Goal: Task Accomplishment & Management: Manage account settings

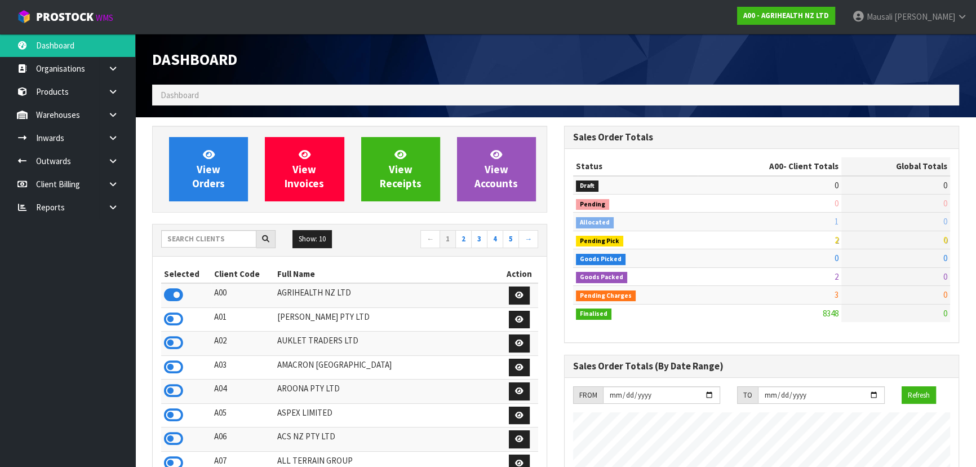
scroll to position [852, 411]
click at [210, 239] on input "text" at bounding box center [208, 238] width 95 height 17
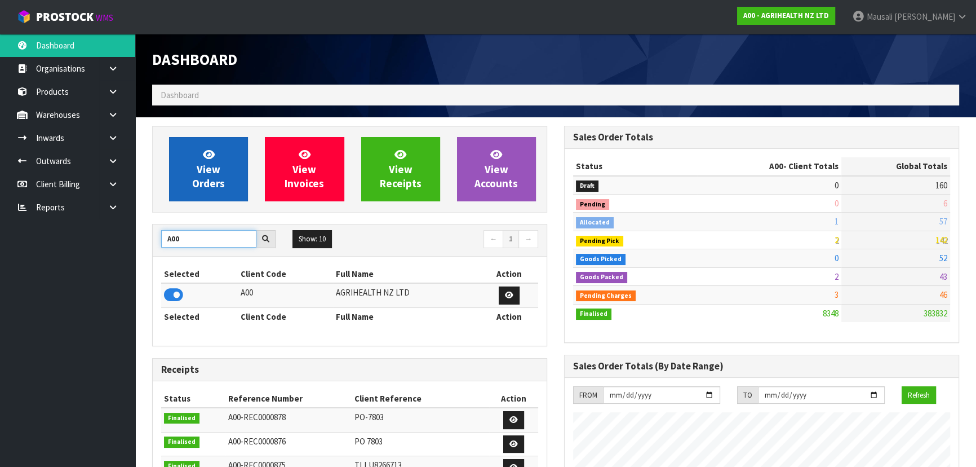
type input "A00"
click at [209, 177] on span "View Orders" at bounding box center [208, 169] width 33 height 42
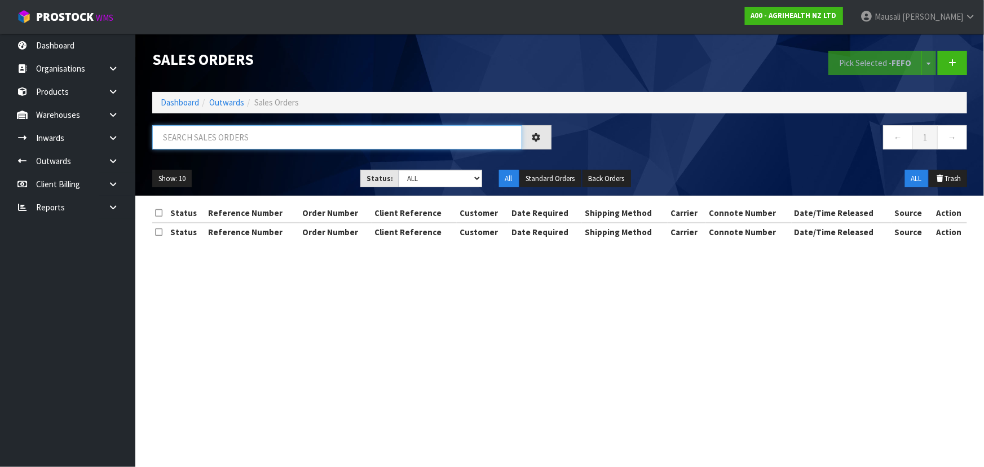
click at [199, 139] on input "text" at bounding box center [337, 137] width 370 height 24
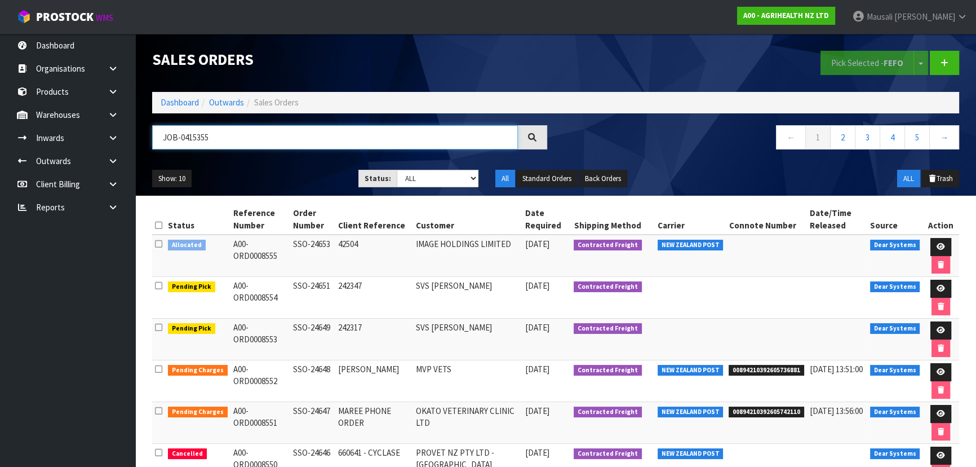
type input "JOB-0415355"
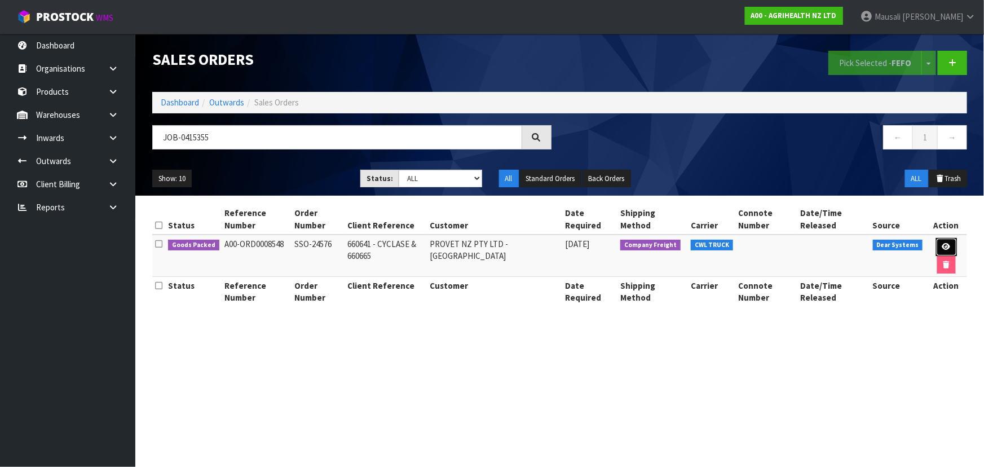
click at [946, 243] on icon at bounding box center [946, 246] width 8 height 7
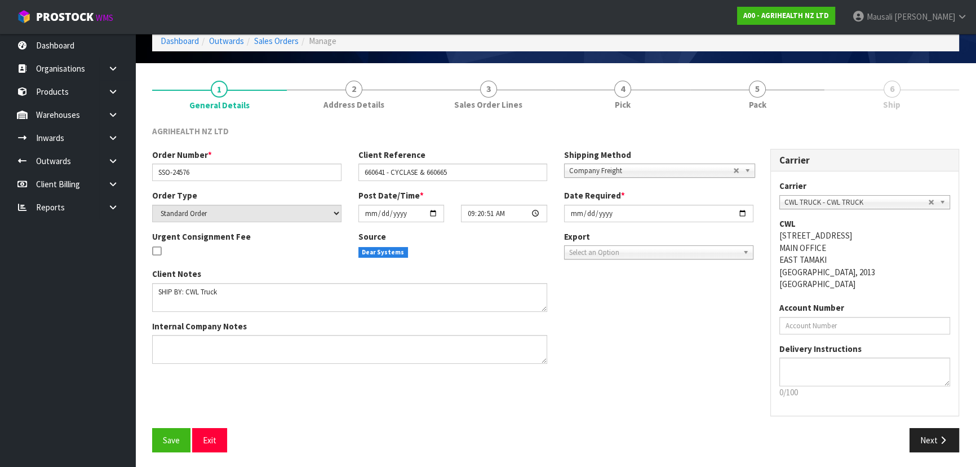
scroll to position [56, 0]
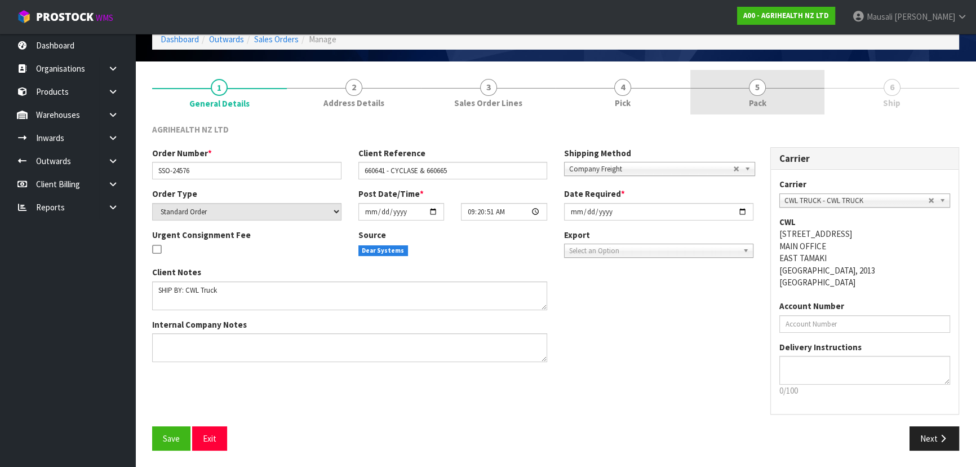
click at [755, 98] on span "Pack" at bounding box center [757, 103] width 17 height 12
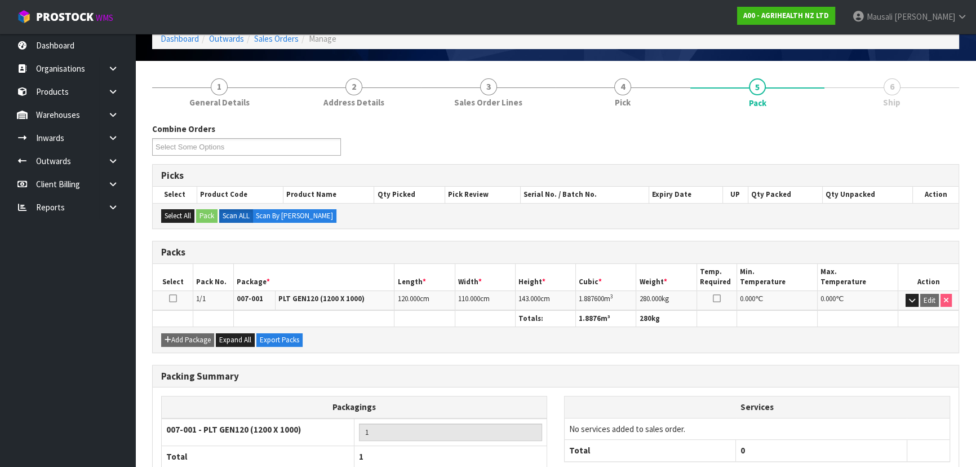
scroll to position [129, 0]
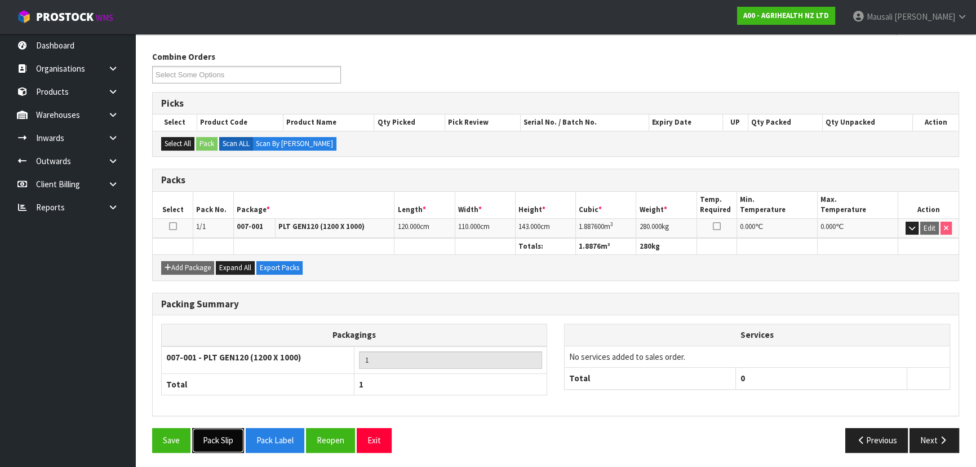
click at [227, 439] on button "Pack Slip" at bounding box center [218, 440] width 52 height 24
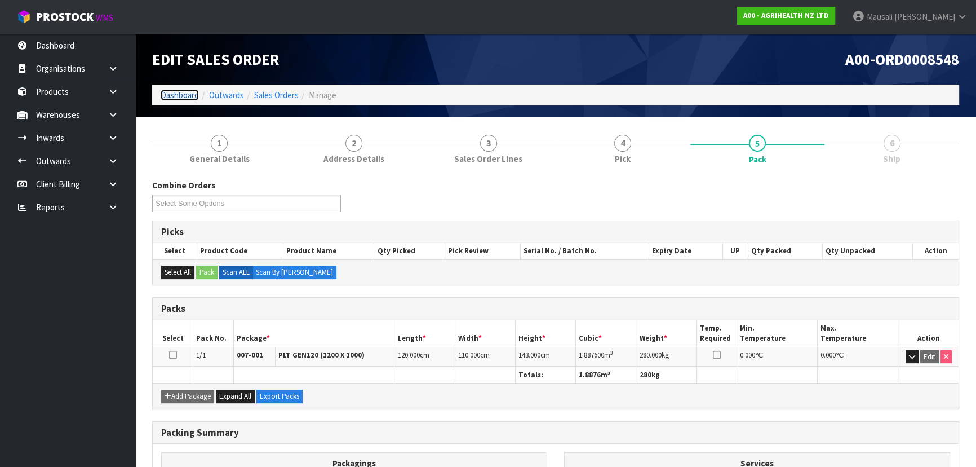
click at [180, 94] on link "Dashboard" at bounding box center [180, 95] width 38 height 11
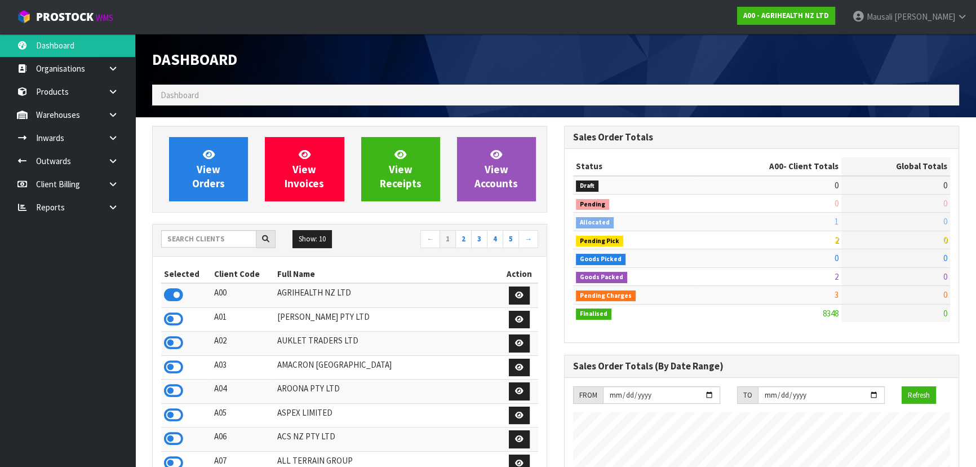
scroll to position [852, 411]
click at [187, 238] on input "text" at bounding box center [208, 238] width 95 height 17
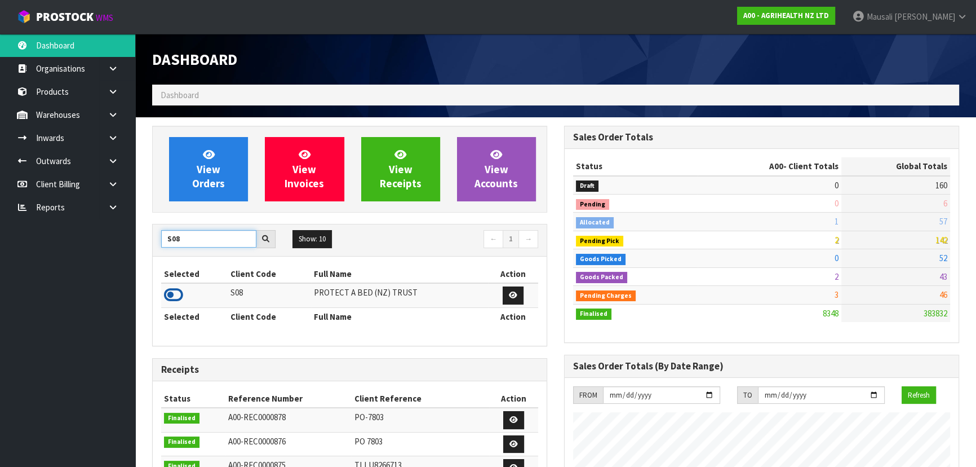
type input "S08"
click at [178, 302] on icon at bounding box center [173, 294] width 19 height 17
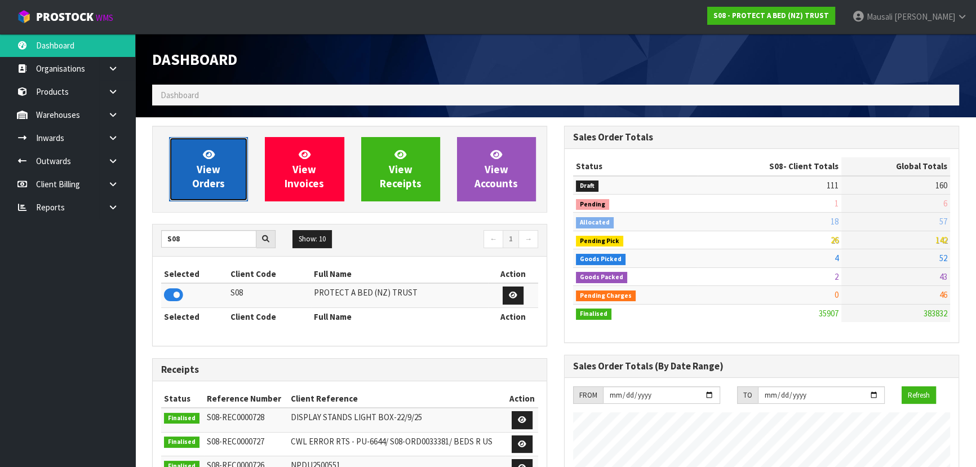
click at [212, 174] on span "View Orders" at bounding box center [208, 169] width 33 height 42
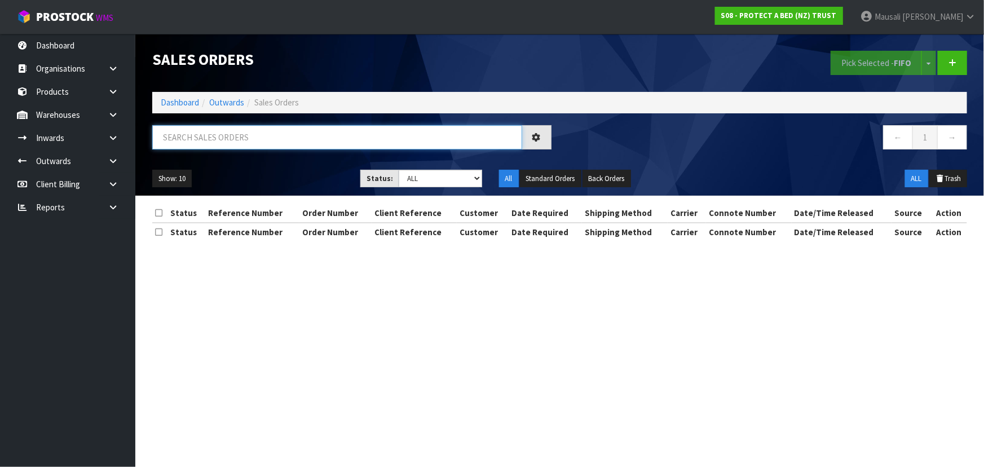
click at [189, 138] on input "text" at bounding box center [337, 137] width 370 height 24
type input "JOB-0414678"
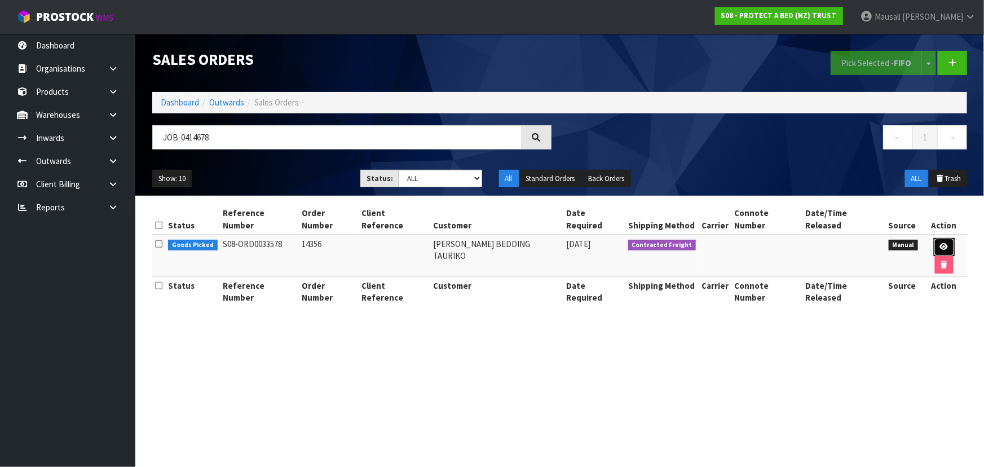
click at [940, 243] on icon at bounding box center [944, 246] width 8 height 7
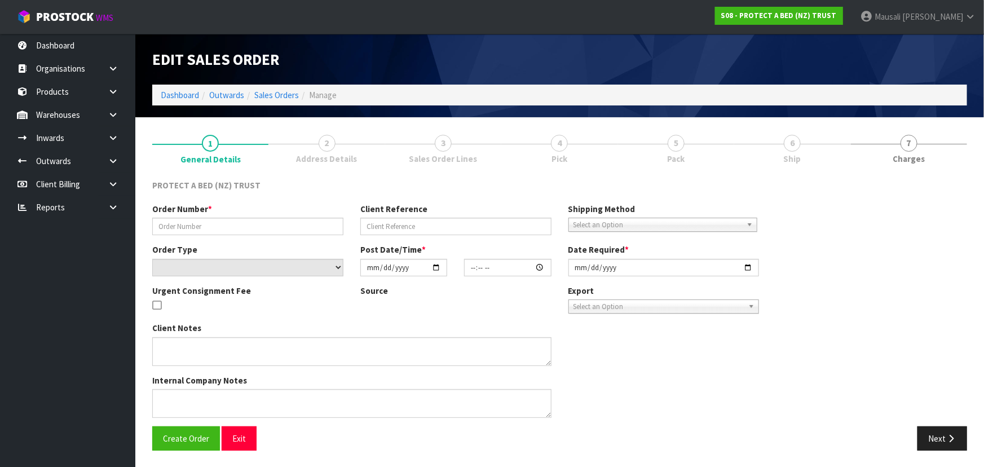
type input "14356"
select select "number:0"
type input "[DATE]"
type input "14:16:00.000"
type input "[DATE]"
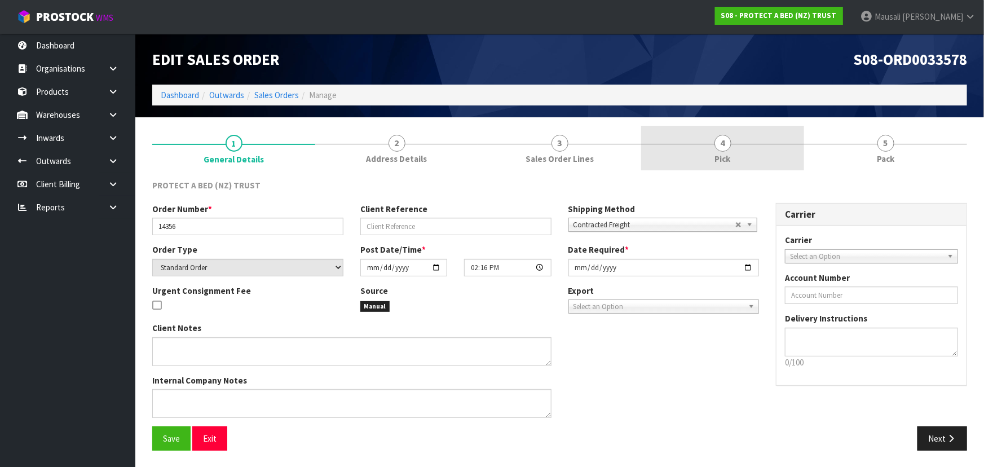
click at [737, 147] on link "4 Pick" at bounding box center [722, 148] width 163 height 45
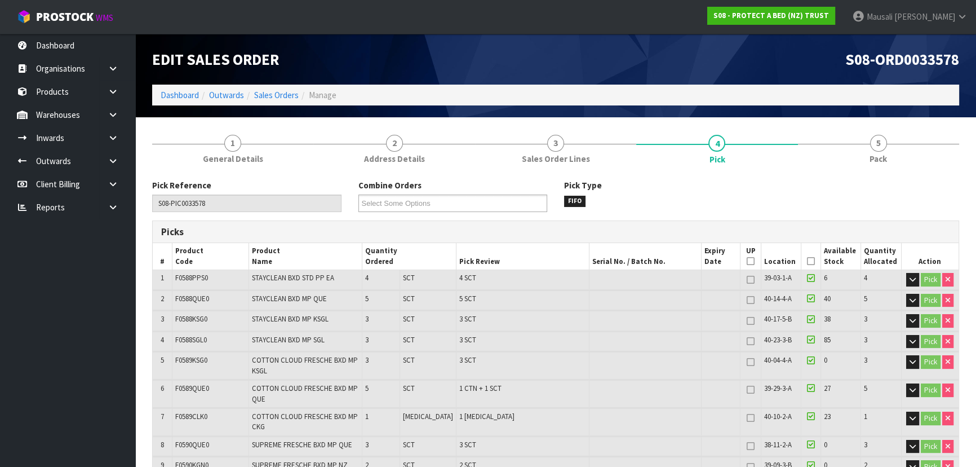
click at [807, 261] on icon at bounding box center [811, 261] width 8 height 1
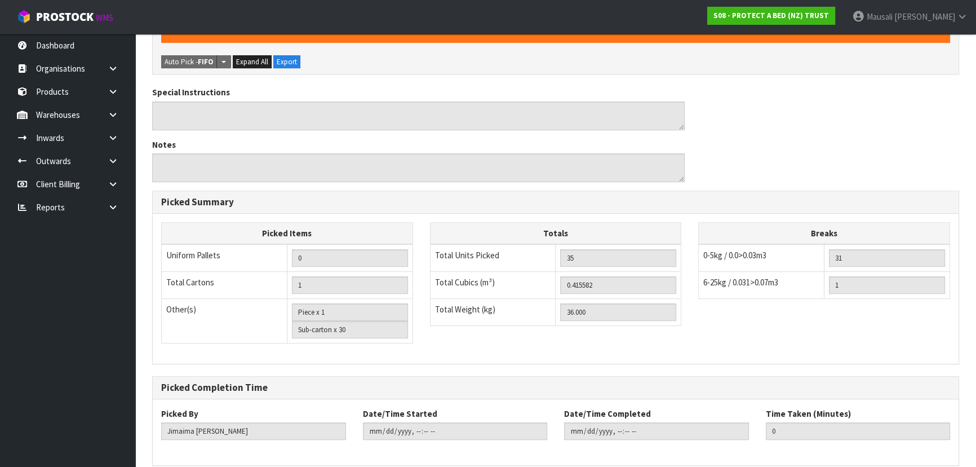
scroll to position [586, 0]
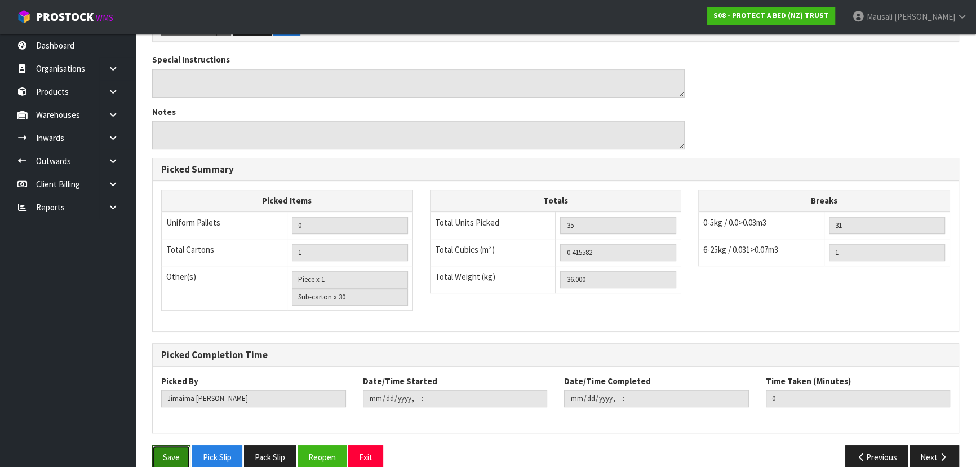
drag, startPoint x: 167, startPoint y: 434, endPoint x: 234, endPoint y: 410, distance: 71.8
click at [168, 445] on button "Save" at bounding box center [171, 457] width 38 height 24
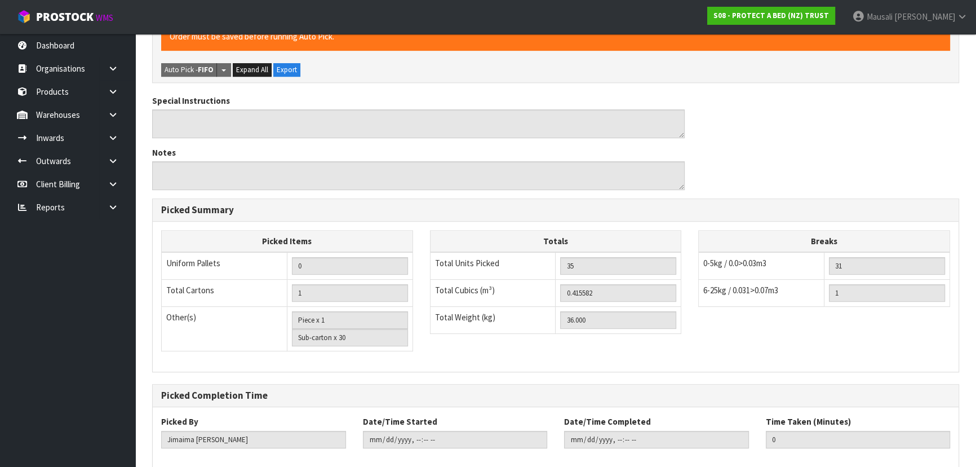
scroll to position [0, 0]
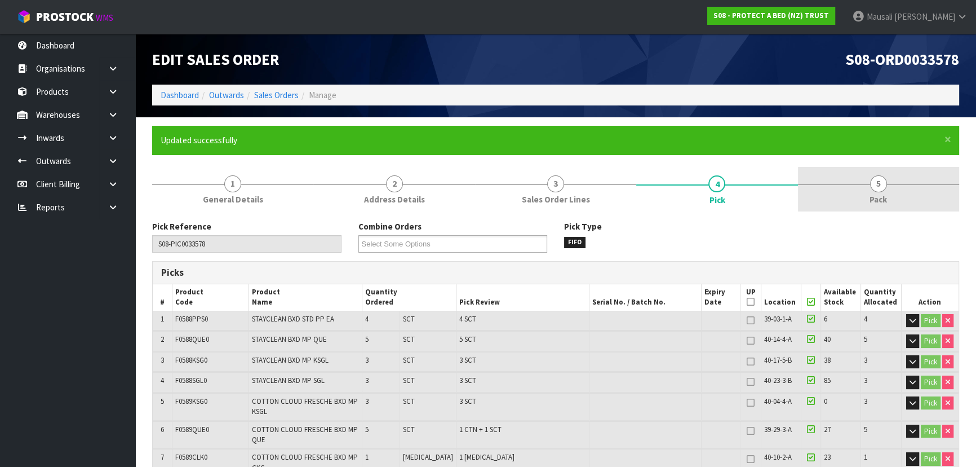
click at [871, 194] on span "Pack" at bounding box center [878, 199] width 17 height 12
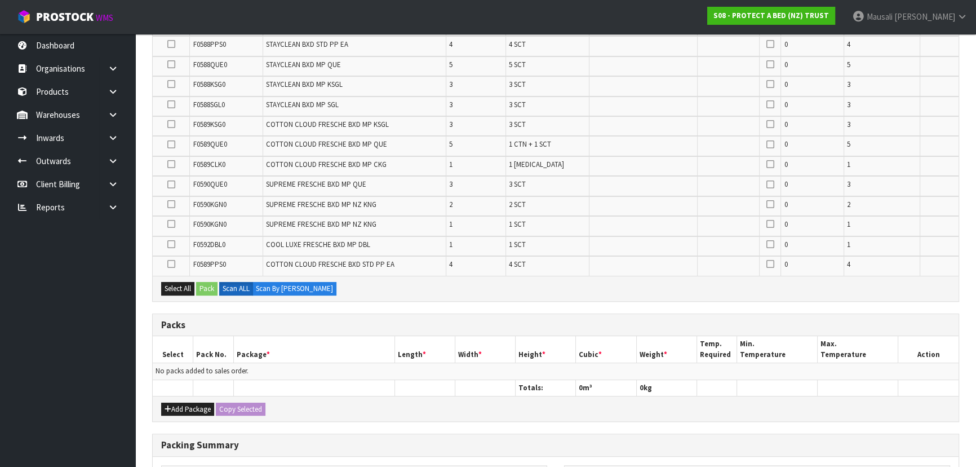
scroll to position [358, 0]
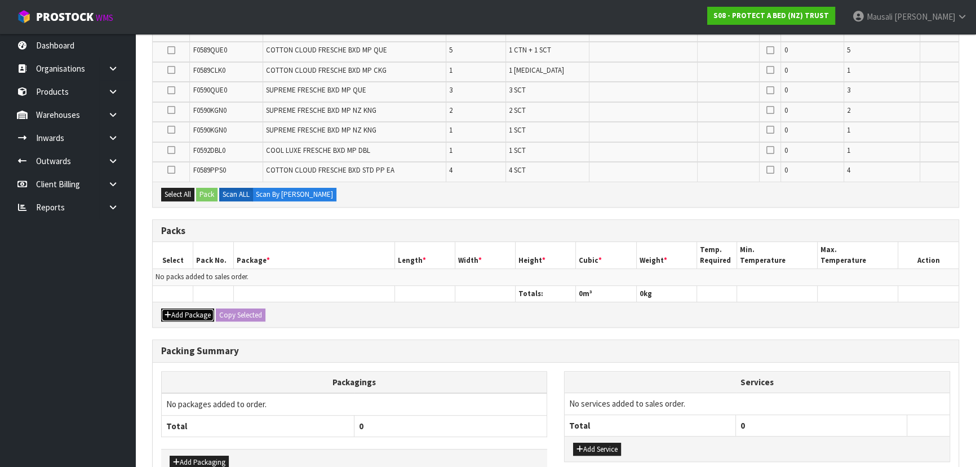
click at [189, 314] on button "Add Package" at bounding box center [187, 315] width 53 height 14
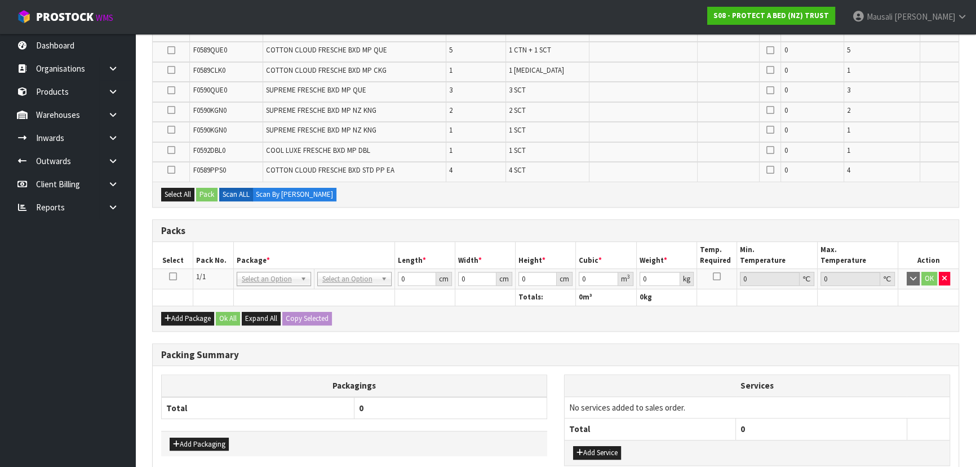
click at [171, 276] on icon at bounding box center [173, 276] width 8 height 1
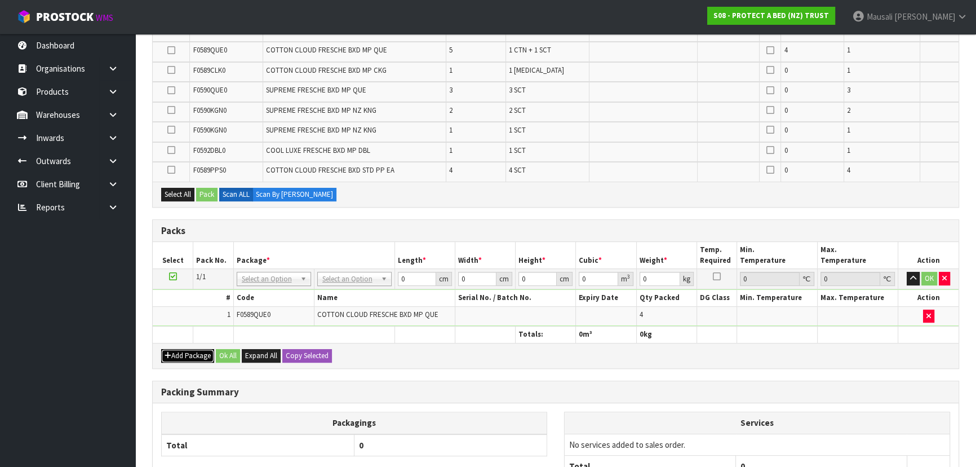
click at [180, 349] on button "Add Package" at bounding box center [187, 356] width 53 height 14
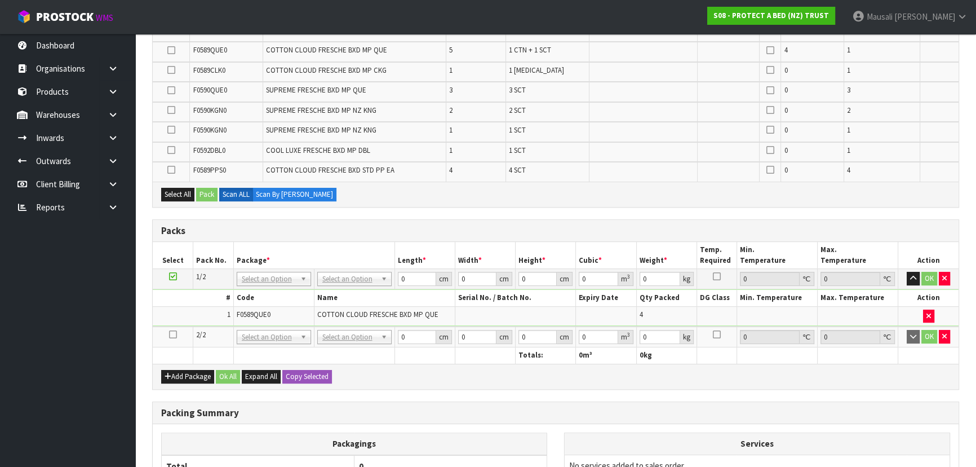
click at [175, 334] on icon at bounding box center [173, 334] width 8 height 1
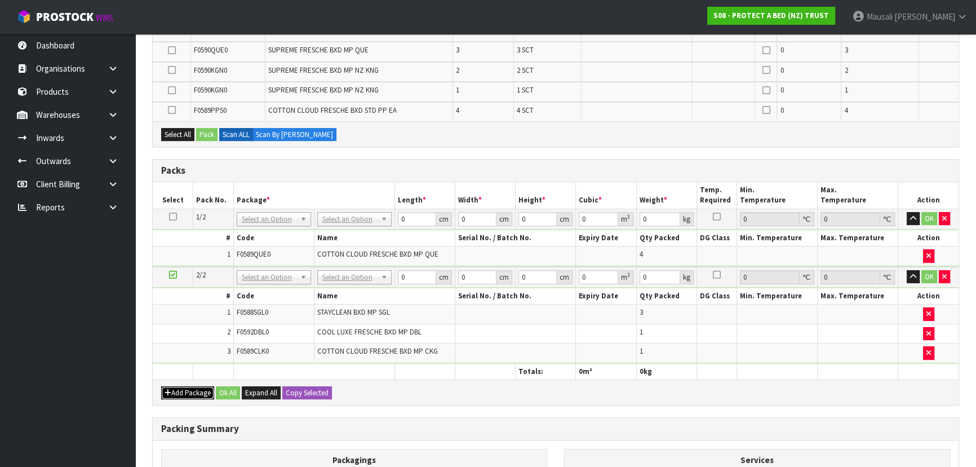
click at [193, 386] on button "Add Package" at bounding box center [187, 393] width 53 height 14
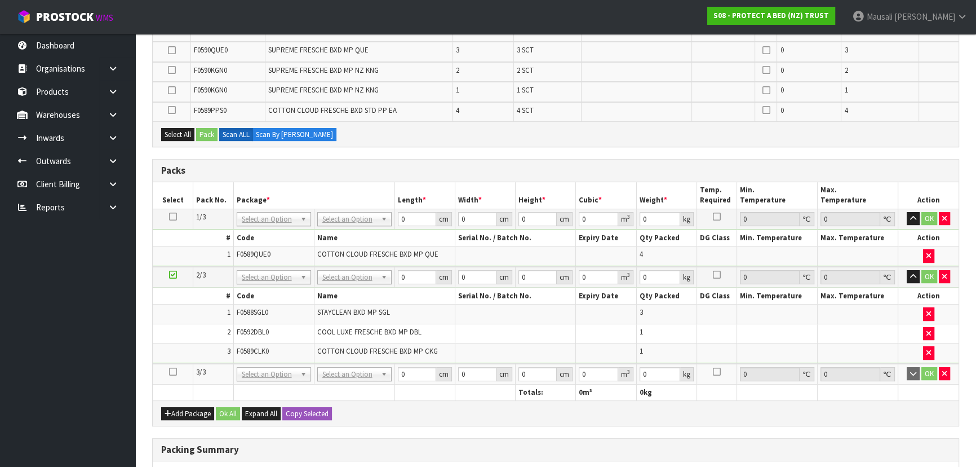
click at [173, 371] on icon at bounding box center [173, 371] width 8 height 1
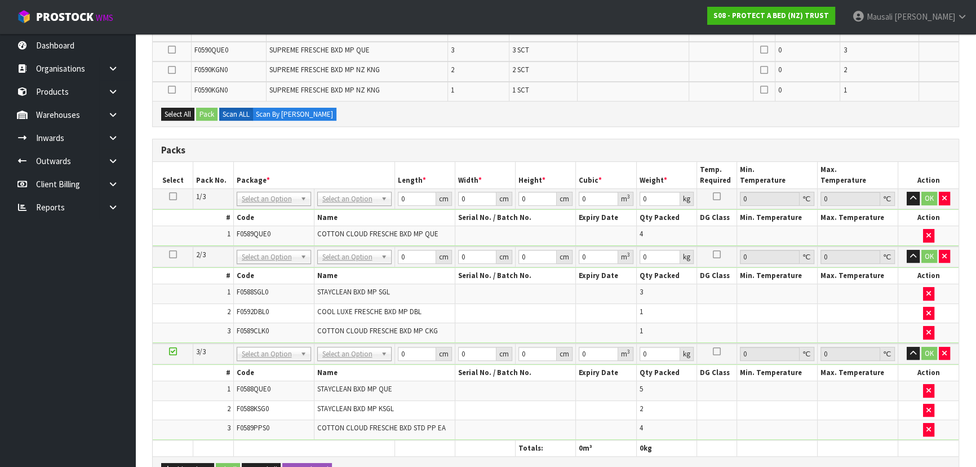
scroll to position [544, 0]
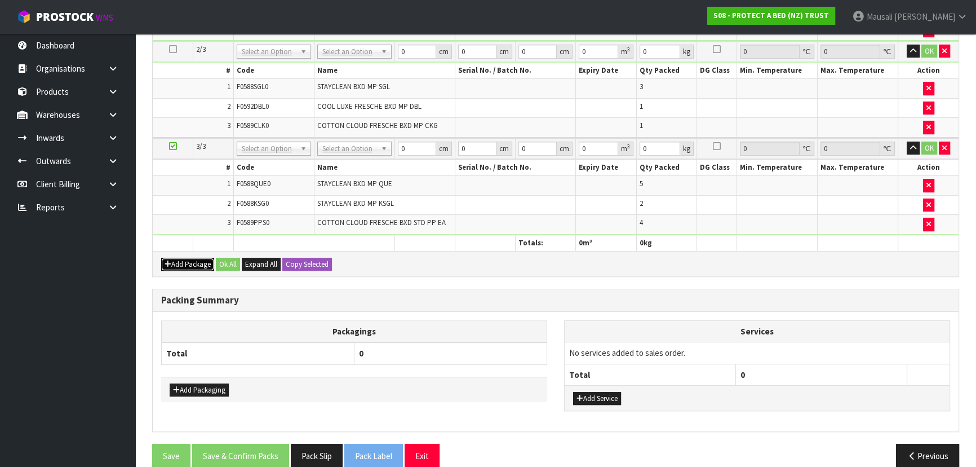
click at [194, 258] on button "Add Package" at bounding box center [187, 265] width 53 height 14
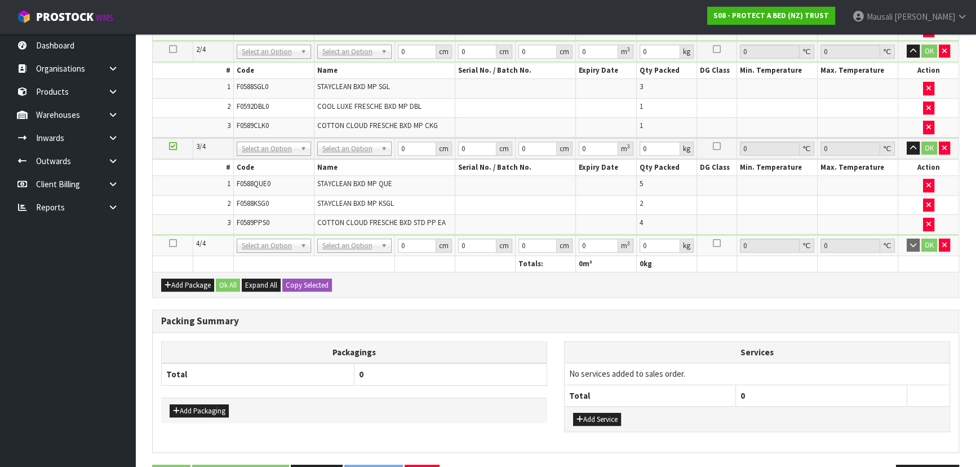
click at [174, 243] on icon at bounding box center [173, 243] width 8 height 1
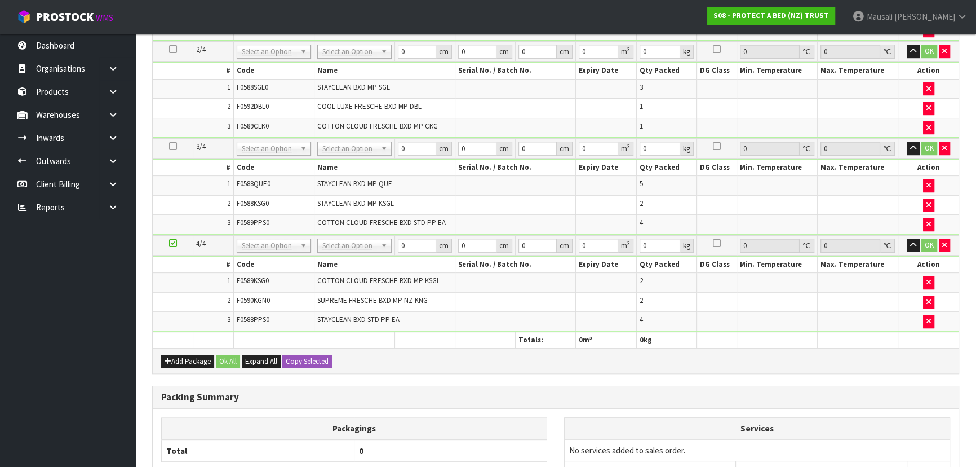
scroll to position [484, 0]
click at [188, 356] on button "Add Package" at bounding box center [187, 362] width 53 height 14
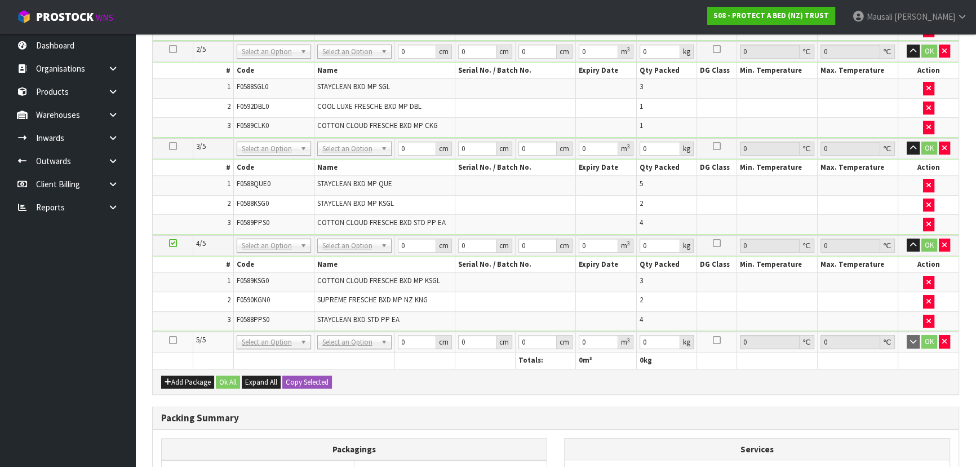
click at [169, 340] on icon at bounding box center [173, 340] width 8 height 1
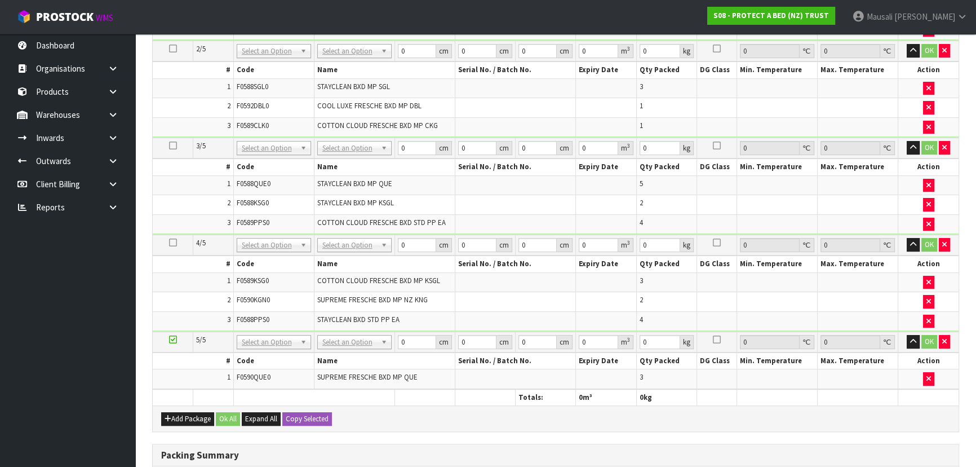
scroll to position [445, 0]
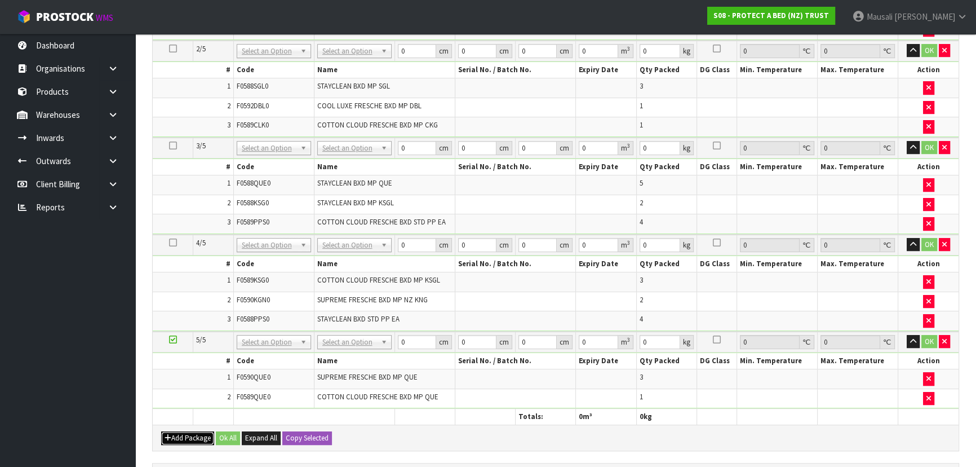
click at [184, 436] on button "Add Package" at bounding box center [187, 438] width 53 height 14
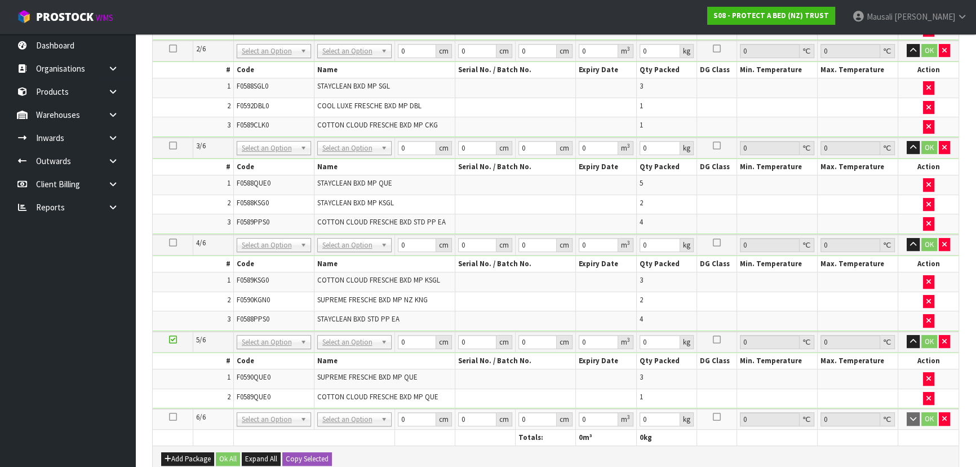
click at [171, 417] on icon at bounding box center [173, 417] width 8 height 1
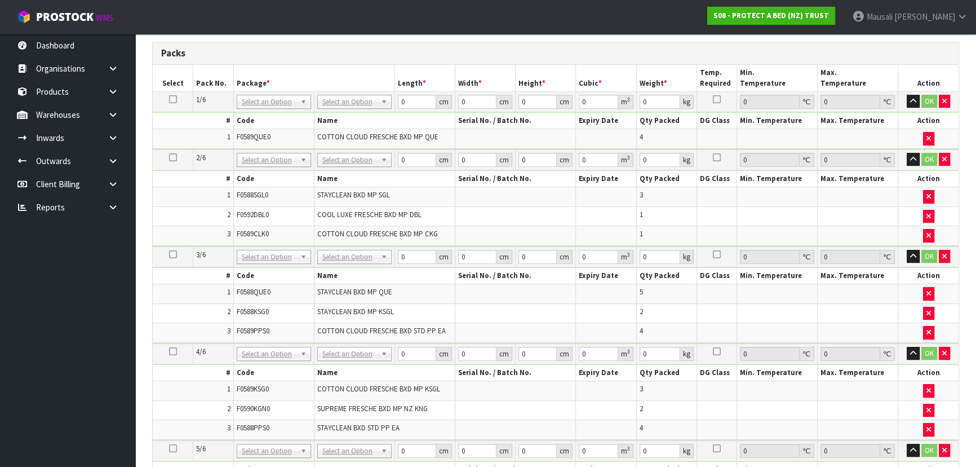
scroll to position [251, 0]
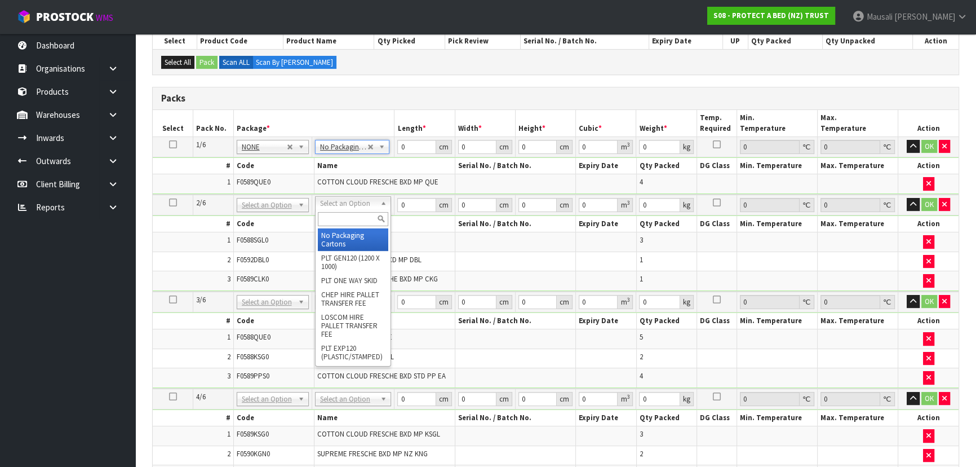
click at [349, 217] on input "text" at bounding box center [353, 219] width 70 height 14
type input "OC"
type input "6"
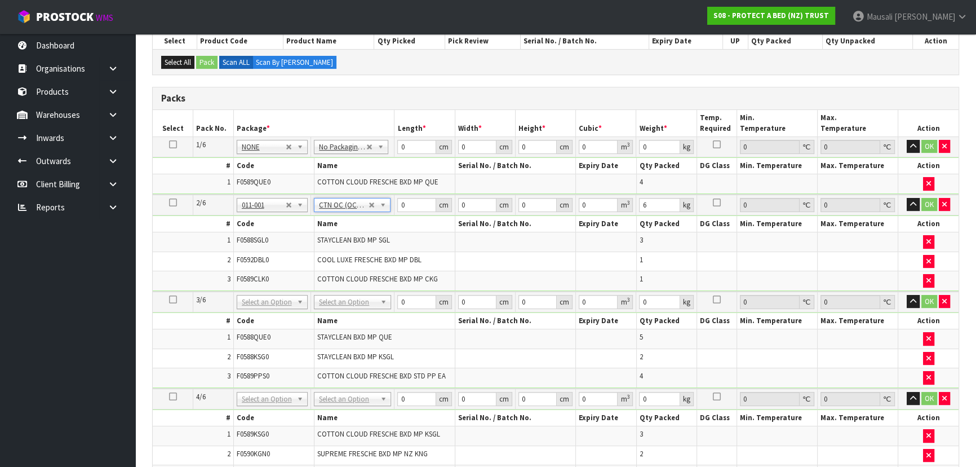
drag, startPoint x: 340, startPoint y: 296, endPoint x: 339, endPoint y: 307, distance: 11.3
click at [338, 313] on input "text" at bounding box center [353, 315] width 72 height 14
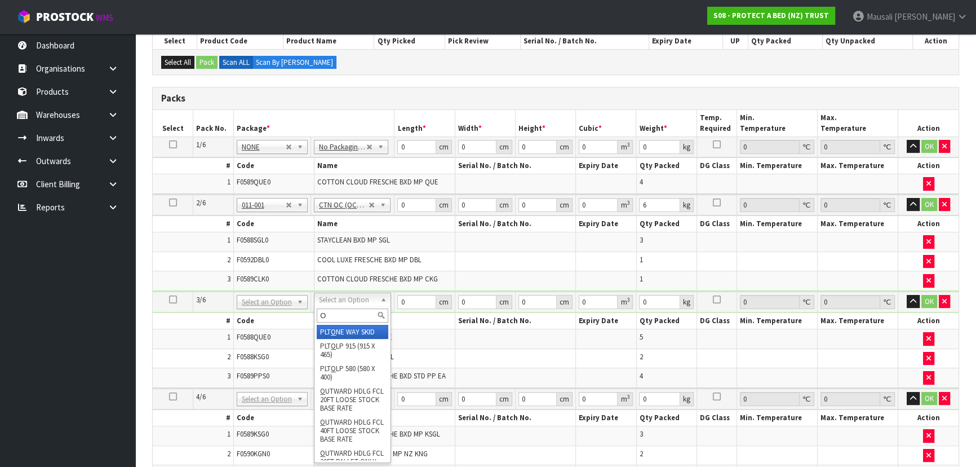
type input "OC"
type input "2"
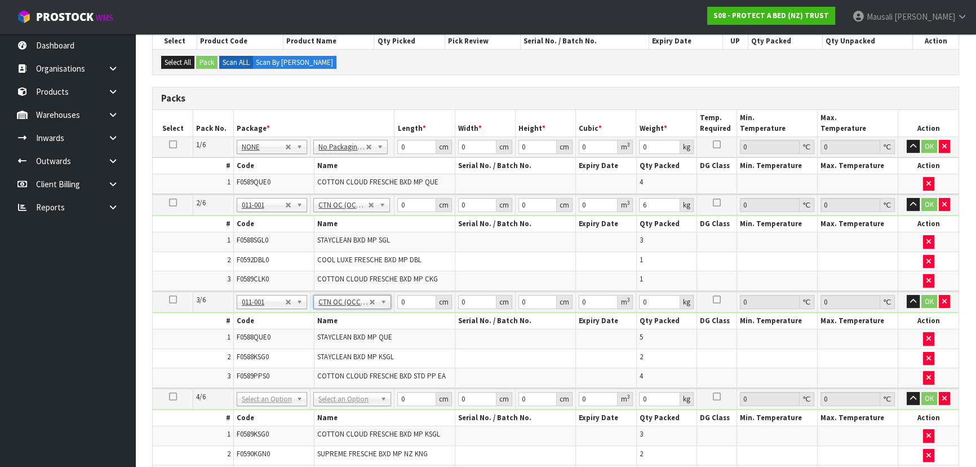
type input "7.6"
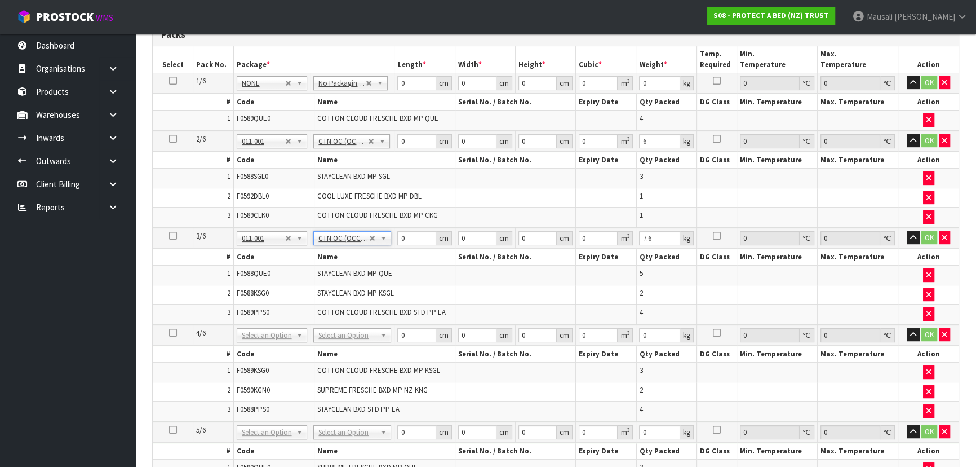
scroll to position [405, 0]
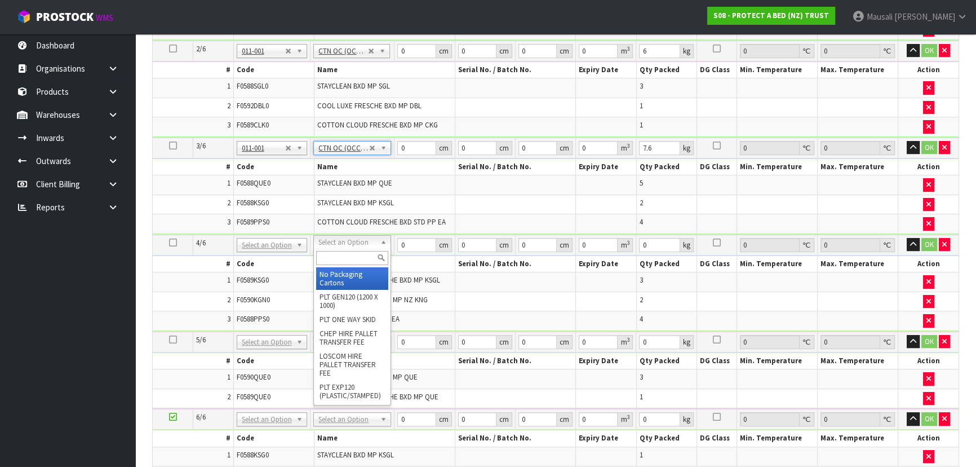
click at [351, 260] on input "text" at bounding box center [352, 258] width 72 height 14
type input "OC"
type input "3"
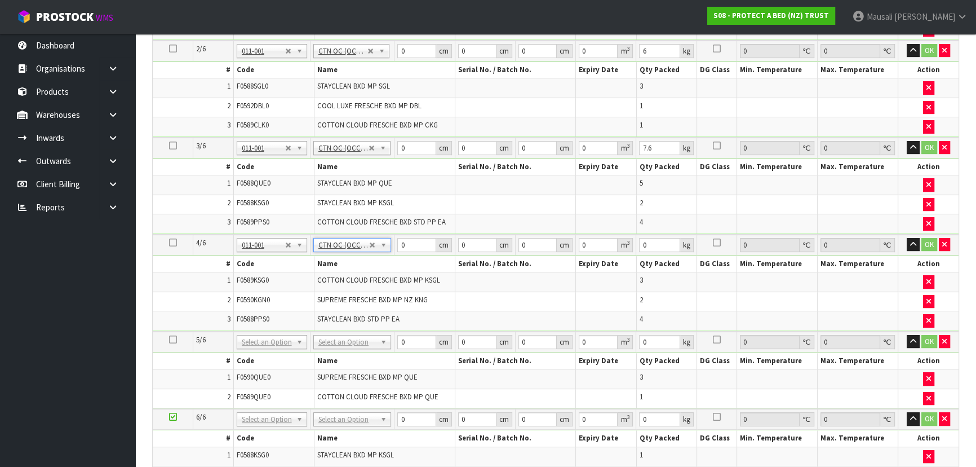
type input "7.3"
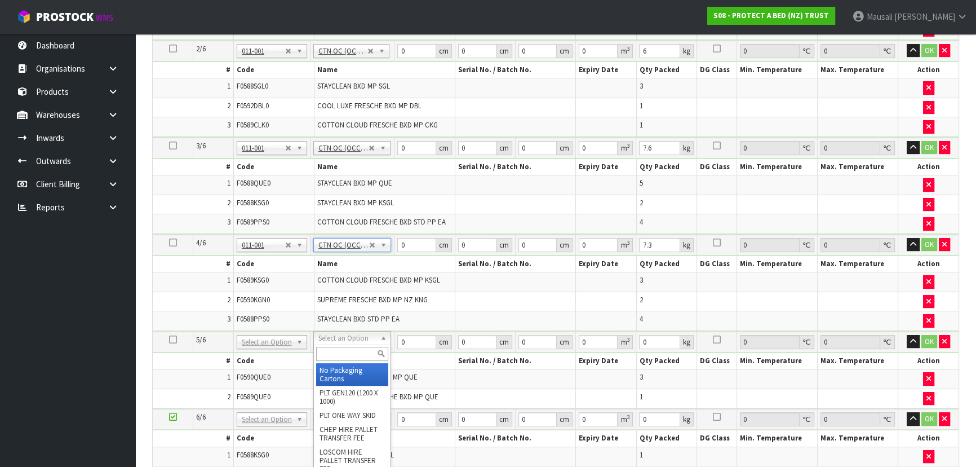
click at [333, 355] on input "text" at bounding box center [352, 354] width 72 height 14
type input "OC"
type input "4"
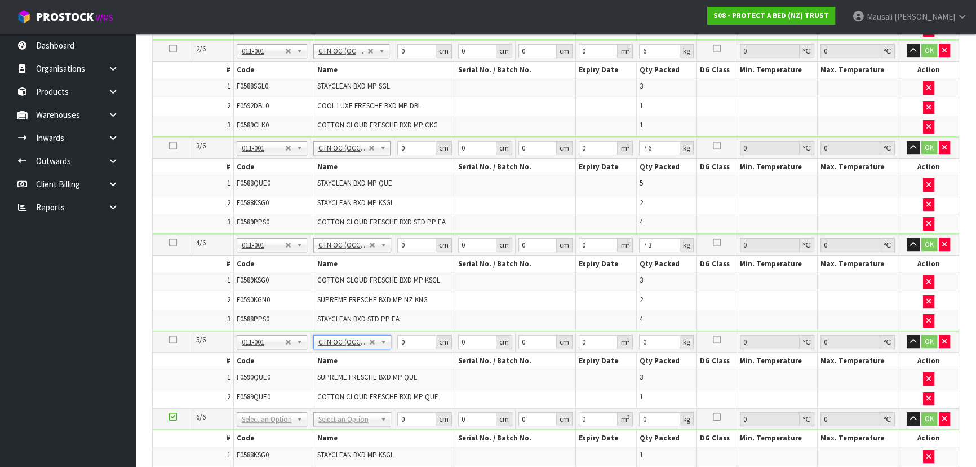
type input "6.05"
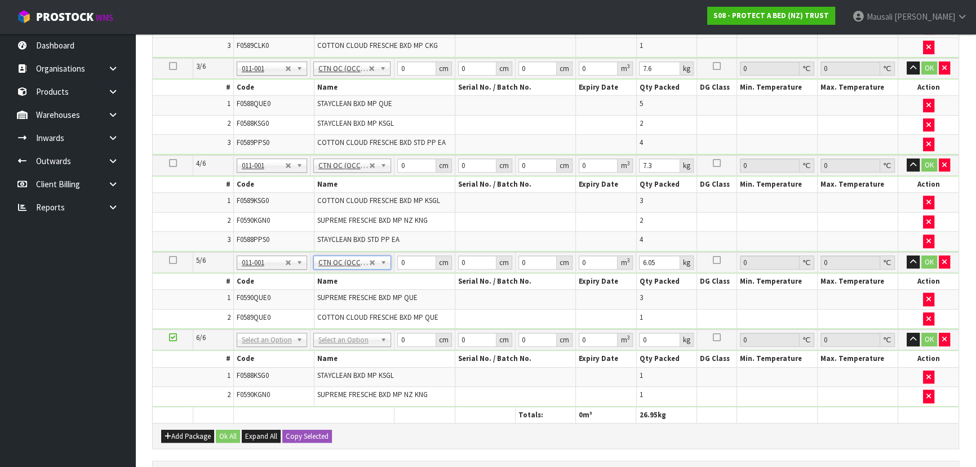
scroll to position [609, 0]
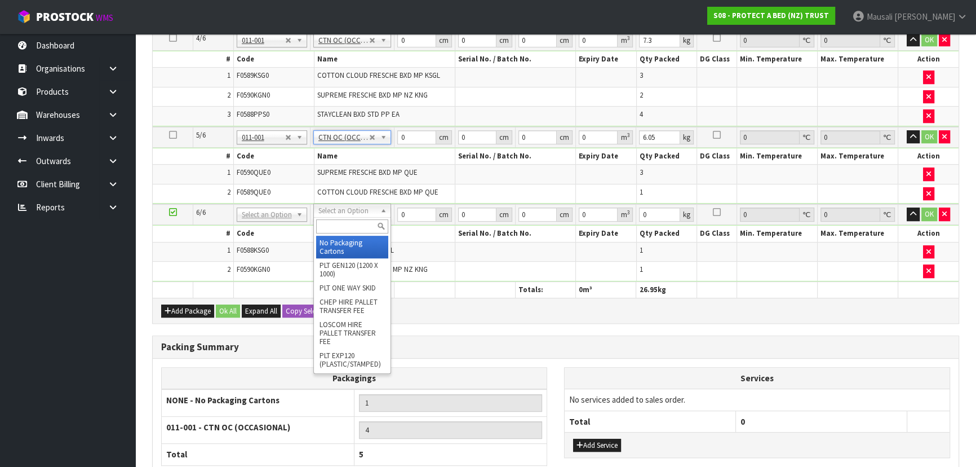
click at [340, 225] on input "text" at bounding box center [352, 226] width 73 height 14
type input "OC"
type input "5"
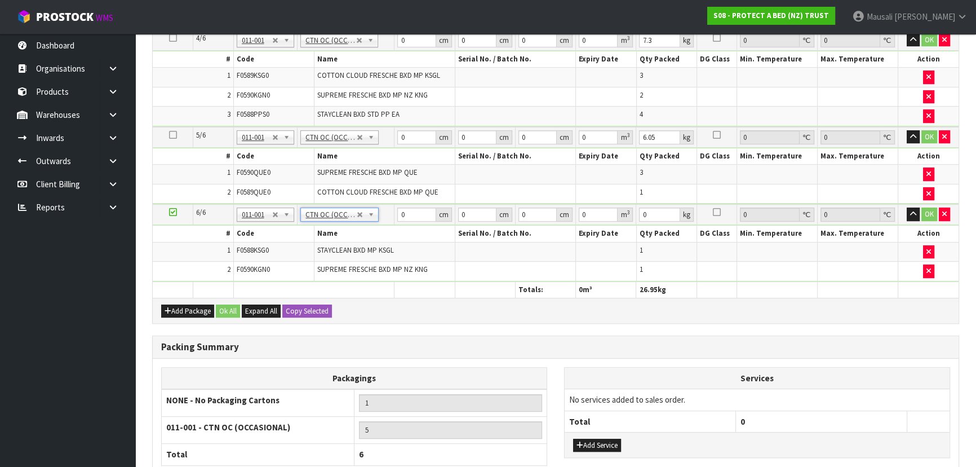
type input "2.35"
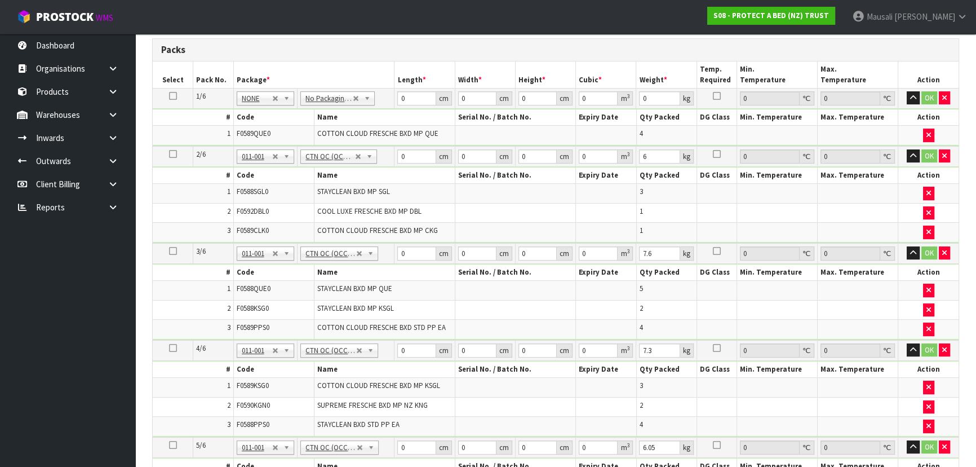
scroll to position [200, 0]
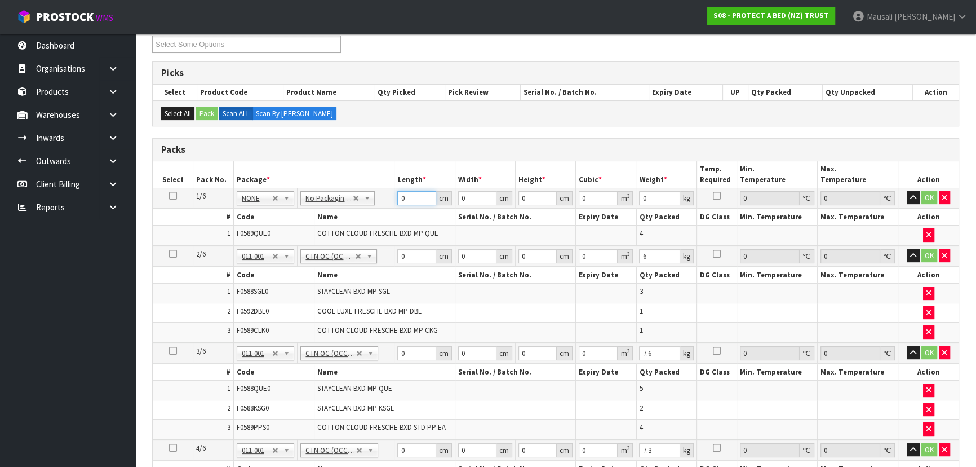
drag, startPoint x: 411, startPoint y: 194, endPoint x: 398, endPoint y: 207, distance: 18.3
click at [398, 207] on tbody "1/6 NONE 007-001 007-002 007-004 007-009 007-013 007-014 007-015 007-017 007-01…" at bounding box center [556, 216] width 806 height 57
type input "59"
type input "34"
type input "3"
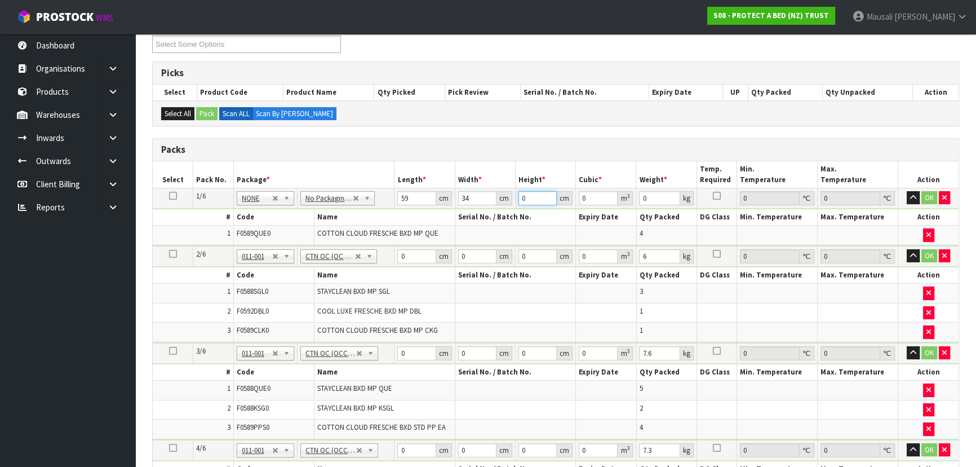
type input "0.006018"
type input "32"
type input "0.064192"
type input "32"
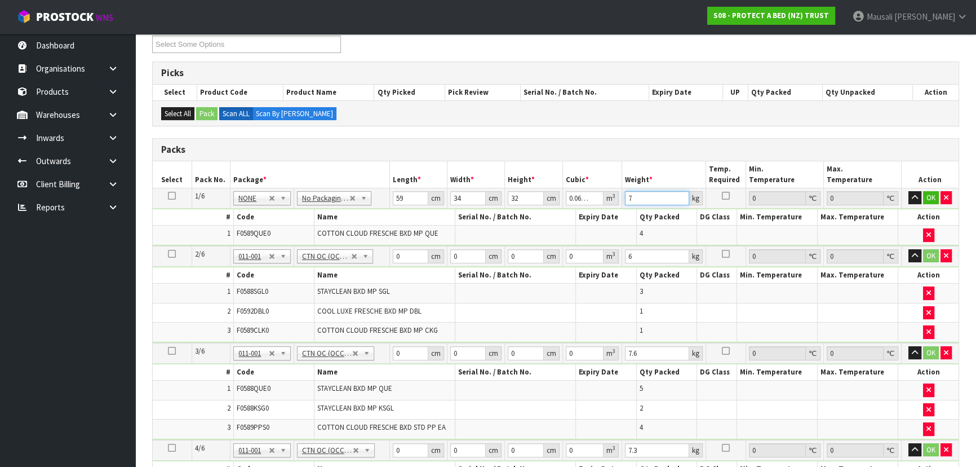
type input "7"
type input "59"
type input "34"
type input "3"
type input "0.006018"
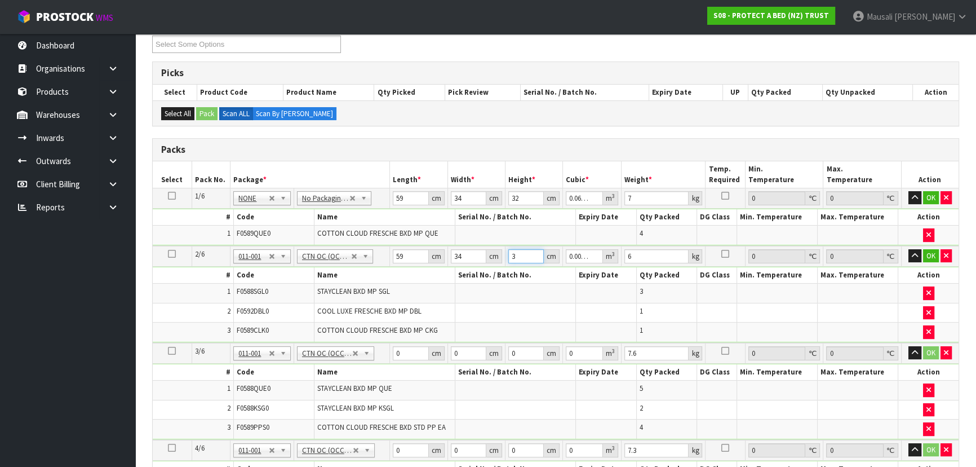
type input "32"
type input "0.064192"
type input "32"
type input "59"
type input "40"
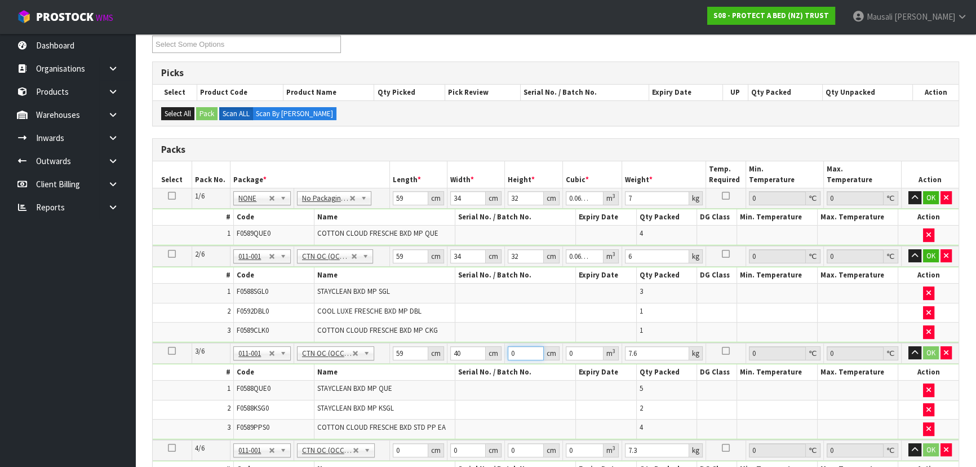
type input "3"
type input "0.00708"
type input "32"
type input "0.07552"
type input "32"
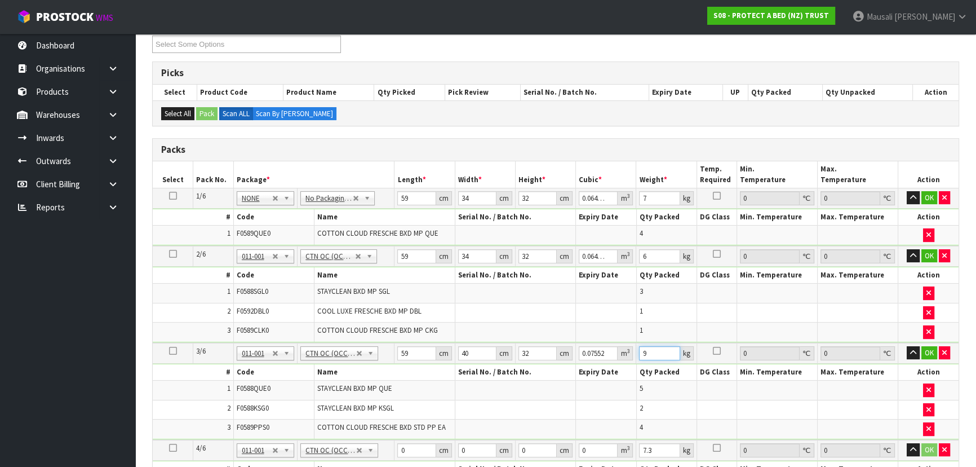
type input "9"
type input "59"
type input "40"
type input "3"
type input "0.00708"
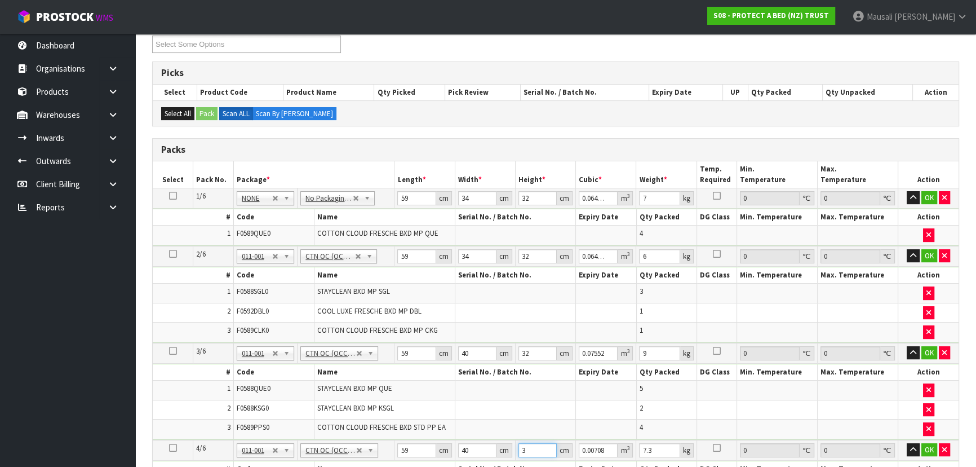
type input "32"
type input "0.07552"
type input "32"
type input "8"
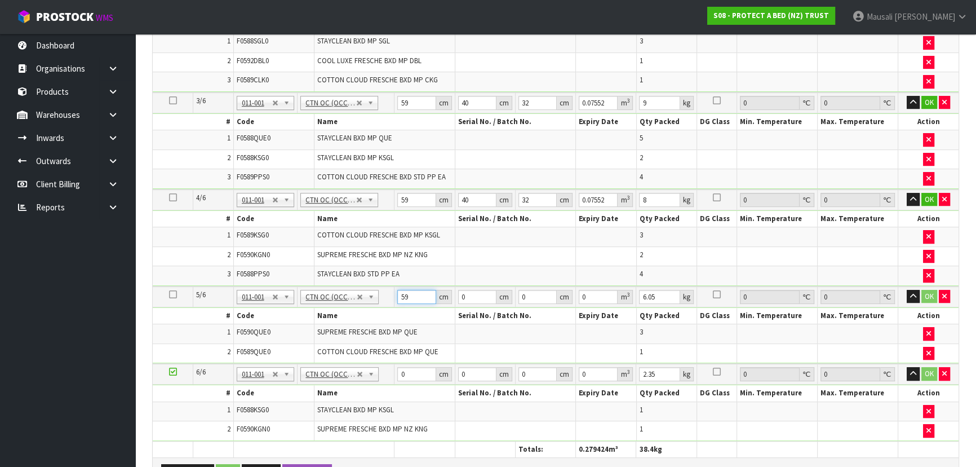
type input "59"
type input "40"
type input "3"
type input "0.00708"
type input "32"
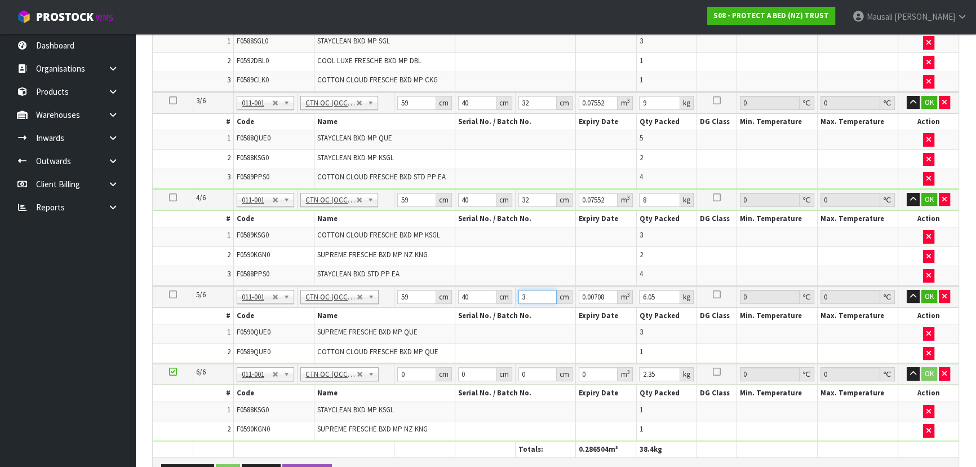
type input "0.07552"
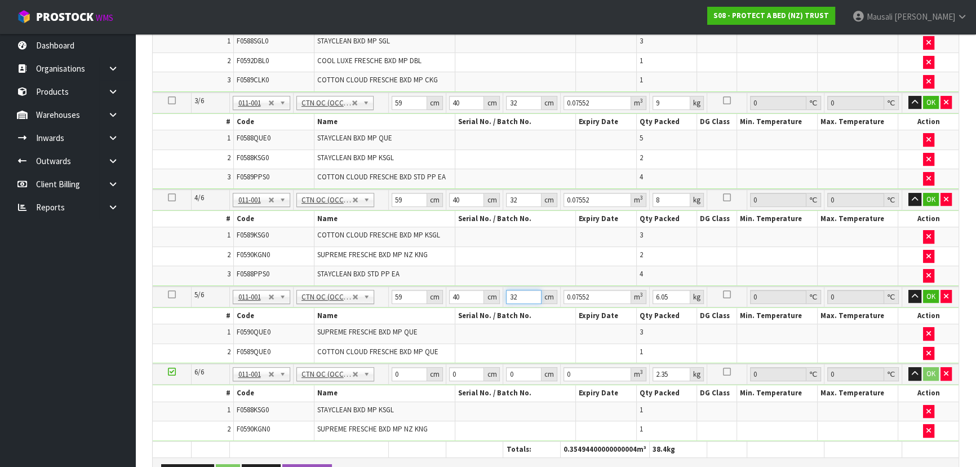
type input "32"
type input "7"
type input "38"
type input "34"
type input "3"
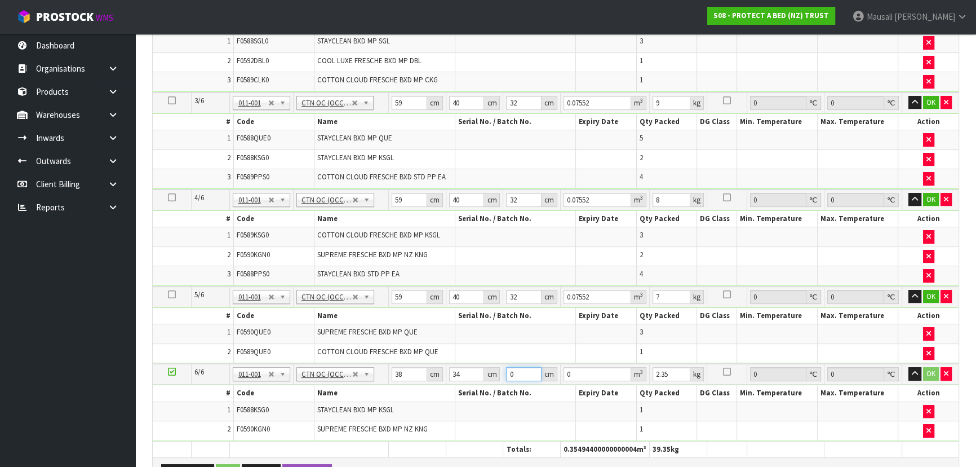
type input "0.003876"
type input "31"
type input "0.040052"
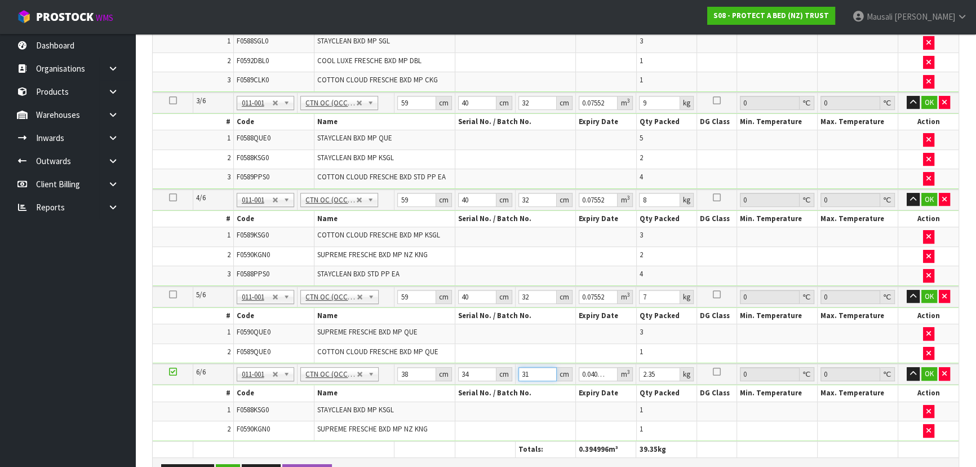
type input "31"
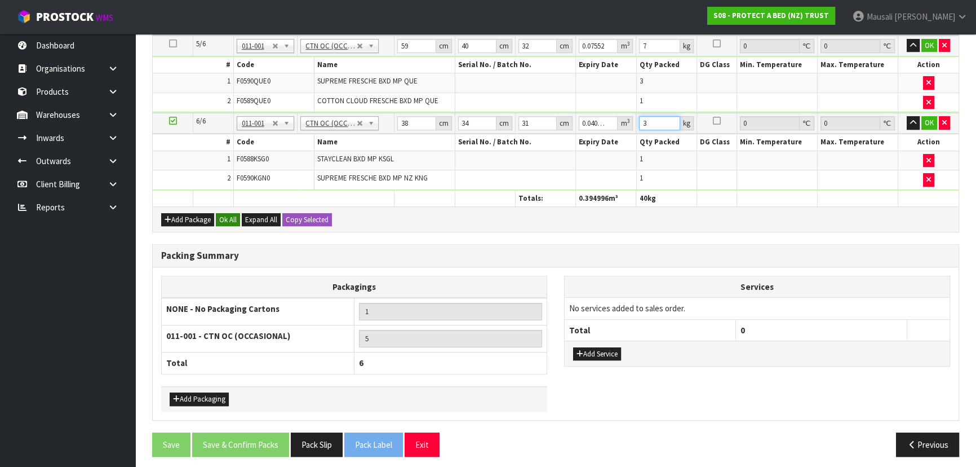
type input "3"
click at [229, 218] on button "Ok All" at bounding box center [228, 220] width 24 height 14
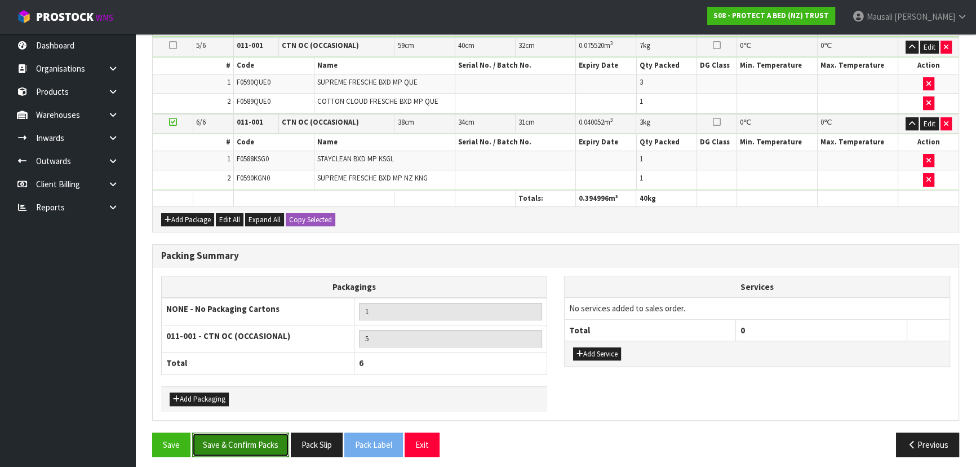
click at [254, 432] on button "Save & Confirm Packs" at bounding box center [240, 444] width 97 height 24
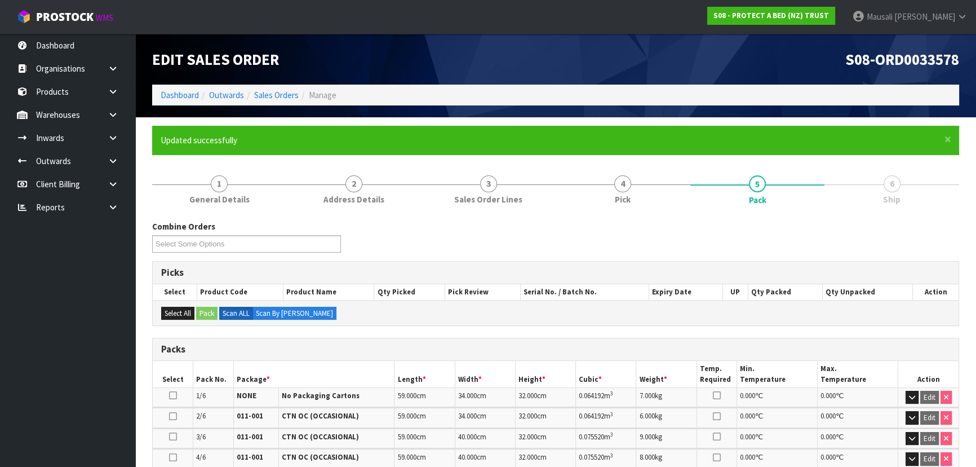
scroll to position [299, 0]
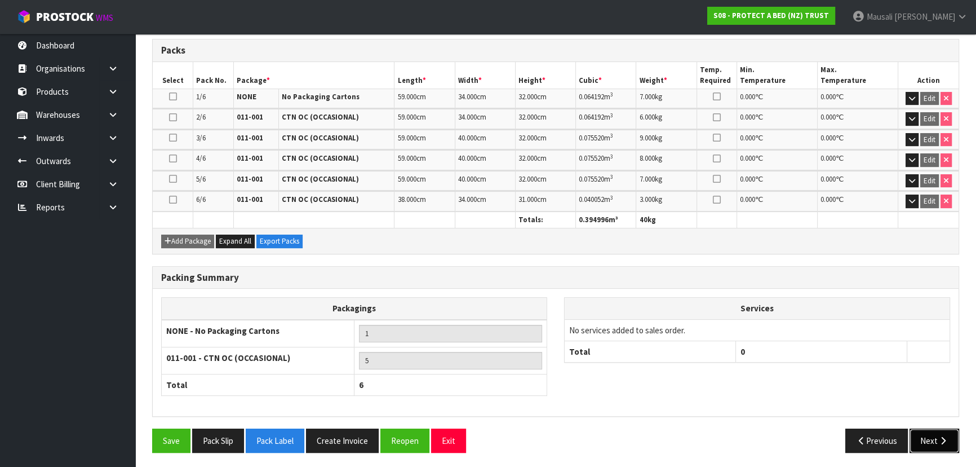
drag, startPoint x: 924, startPoint y: 441, endPoint x: 898, endPoint y: 430, distance: 28.6
click at [924, 441] on button "Next" at bounding box center [935, 440] width 50 height 24
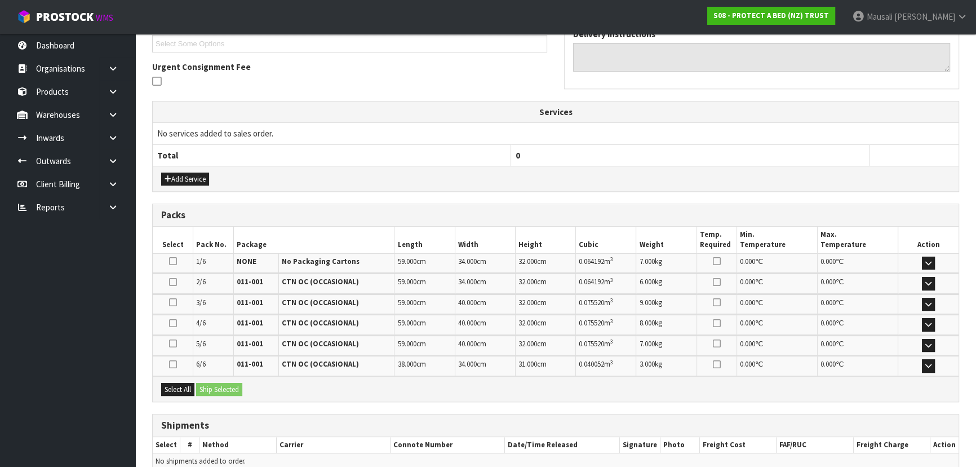
scroll to position [366, 0]
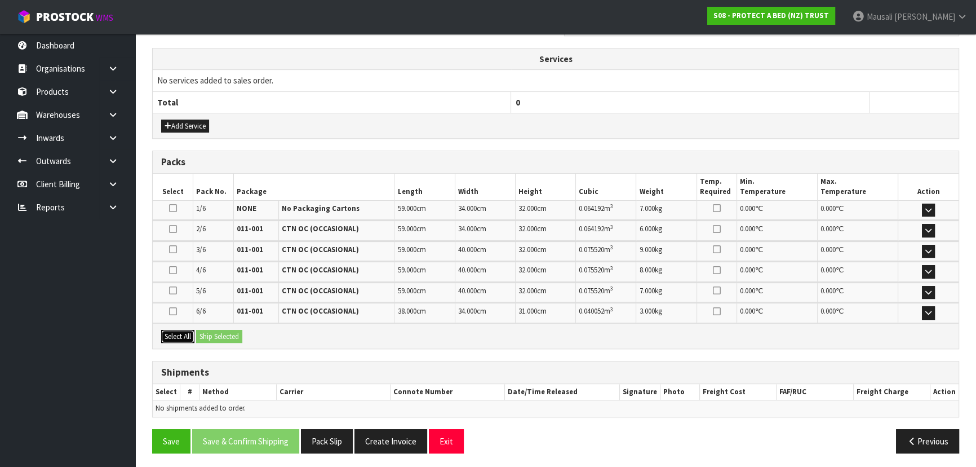
click at [170, 330] on button "Select All" at bounding box center [177, 337] width 33 height 14
click at [207, 330] on button "Ship Selected" at bounding box center [219, 337] width 46 height 14
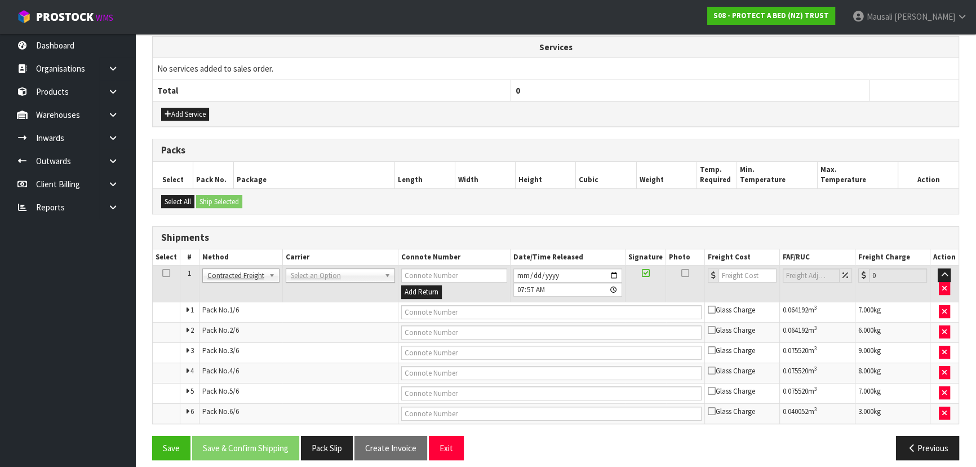
scroll to position [385, 0]
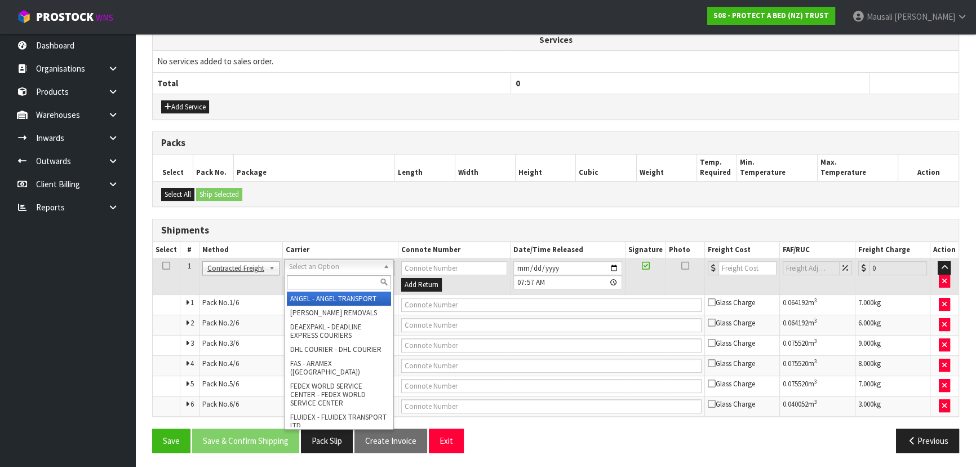
click at [313, 287] on input "text" at bounding box center [339, 282] width 104 height 14
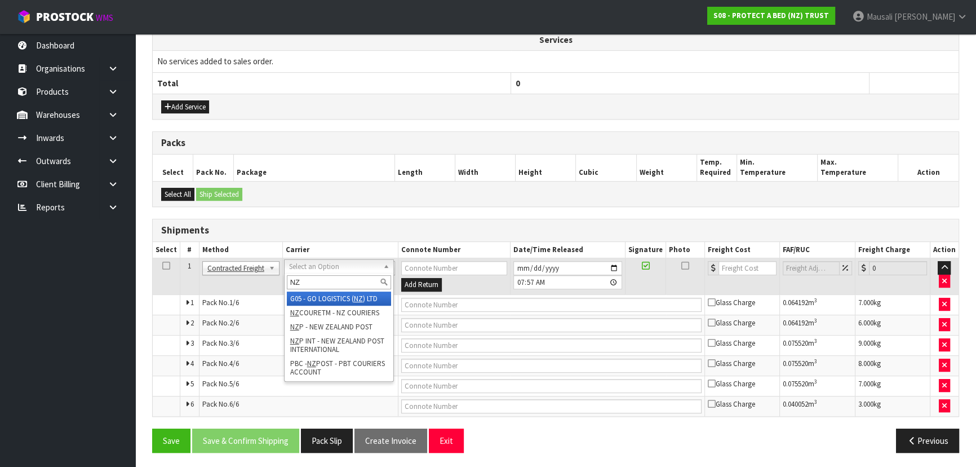
type input "NZP"
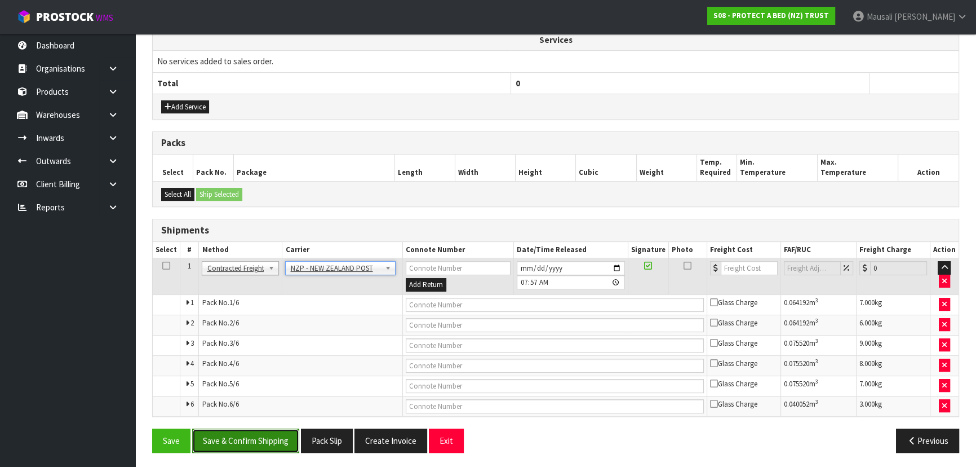
click at [271, 439] on button "Save & Confirm Shipping" at bounding box center [245, 440] width 107 height 24
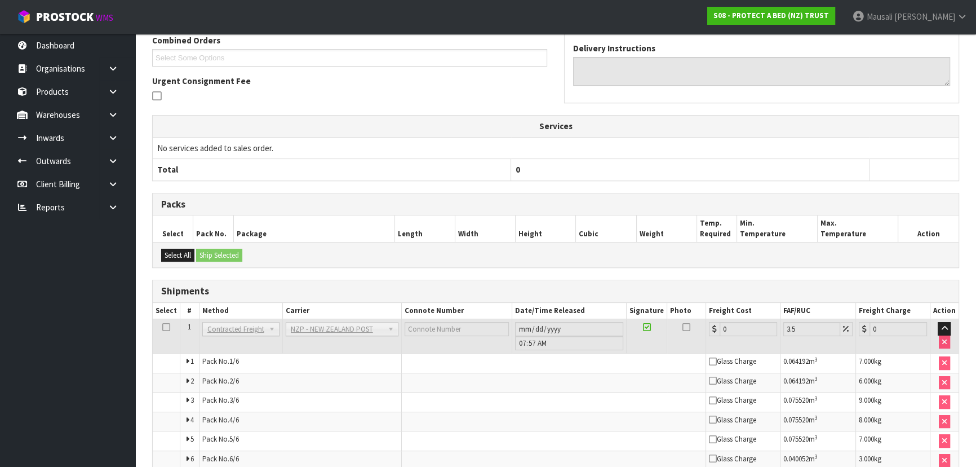
scroll to position [365, 0]
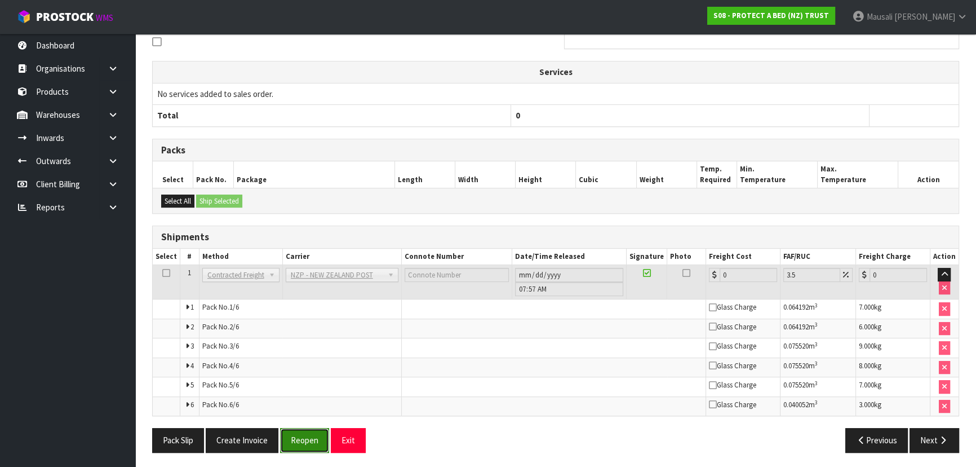
click at [313, 436] on button "Reopen" at bounding box center [304, 440] width 49 height 24
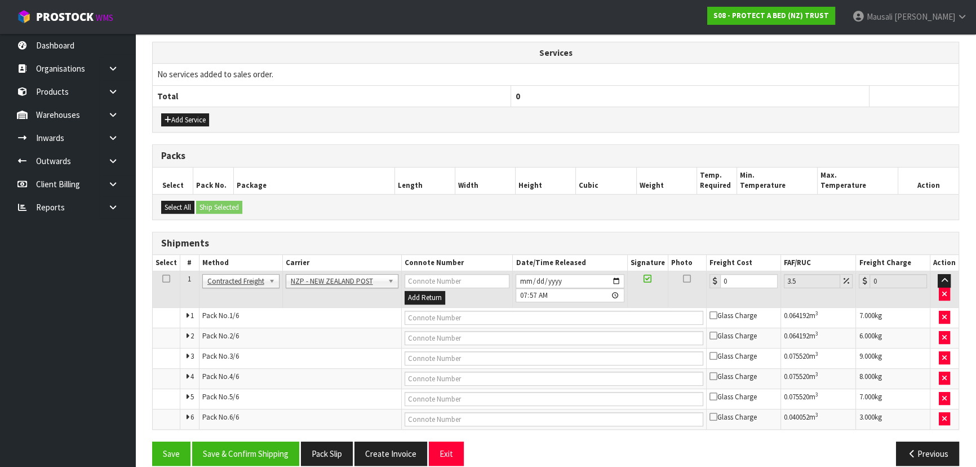
scroll to position [385, 0]
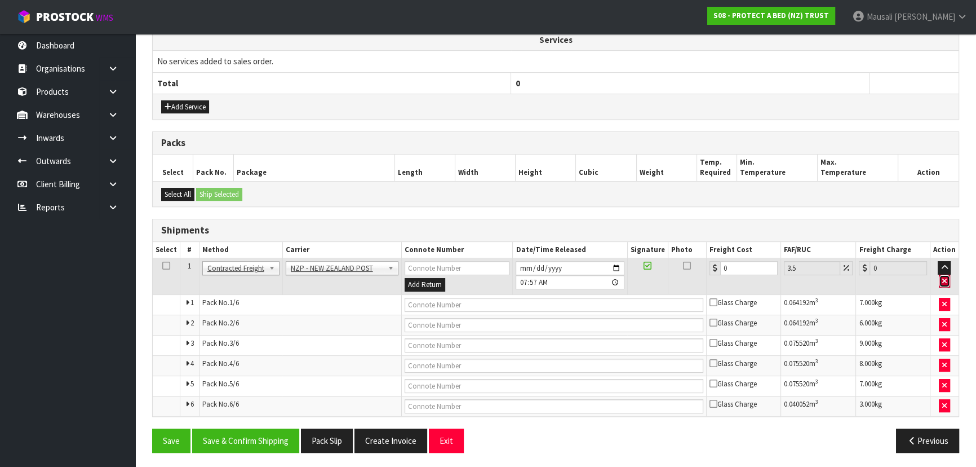
click at [947, 278] on icon "button" at bounding box center [944, 280] width 5 height 7
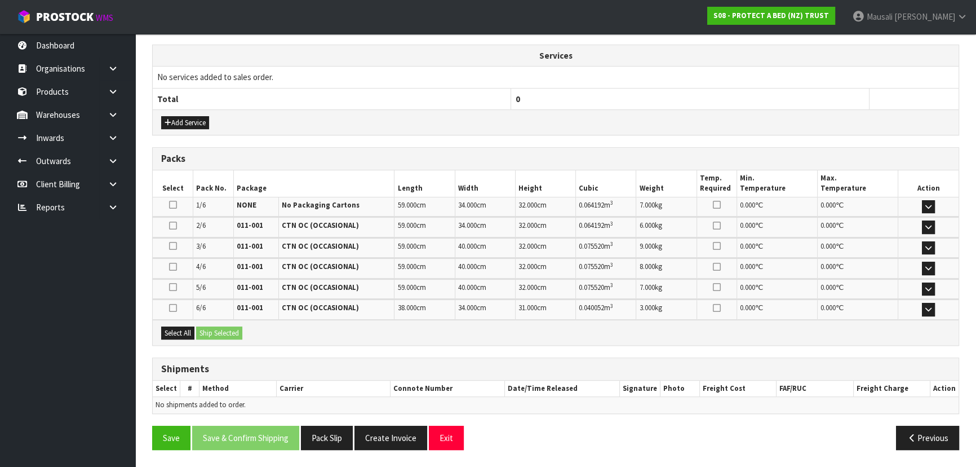
scroll to position [366, 0]
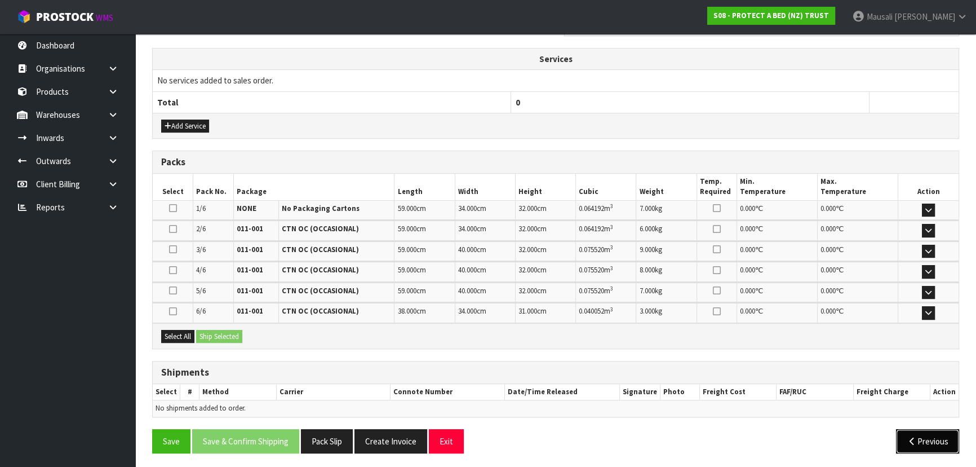
click at [941, 435] on button "Previous" at bounding box center [927, 441] width 63 height 24
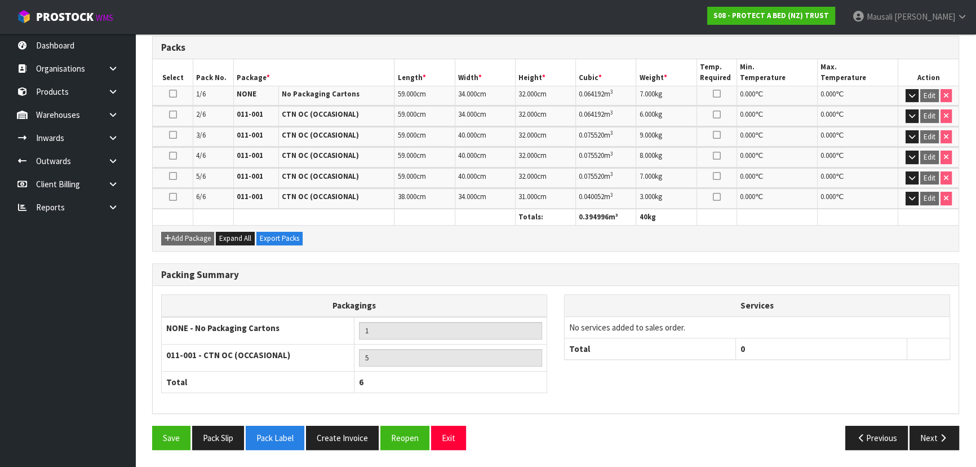
scroll to position [299, 0]
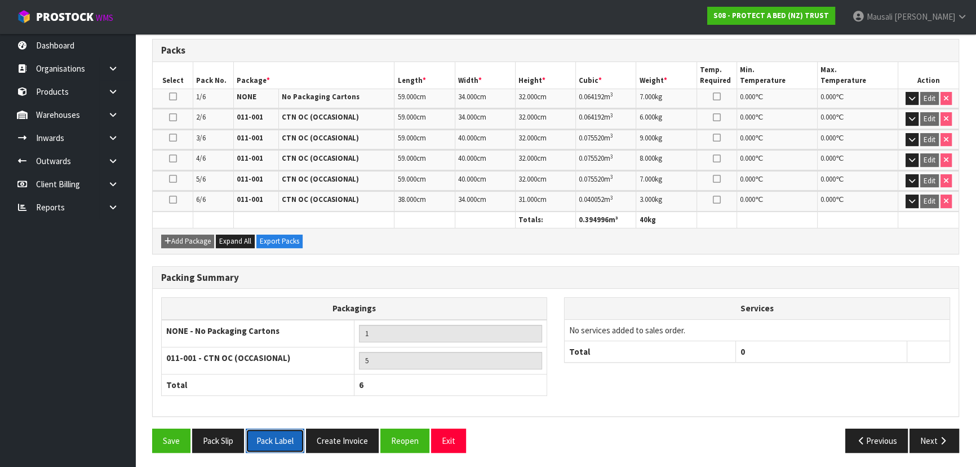
click at [285, 436] on button "Pack Label" at bounding box center [275, 440] width 59 height 24
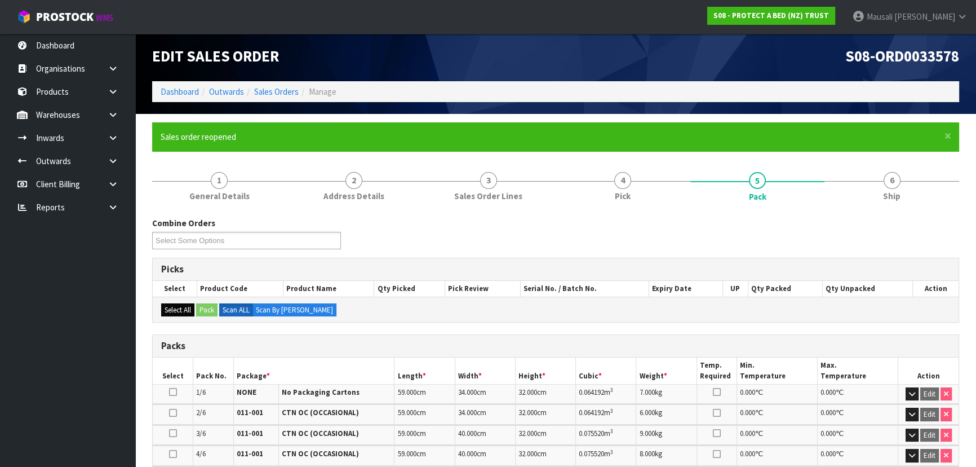
scroll to position [0, 0]
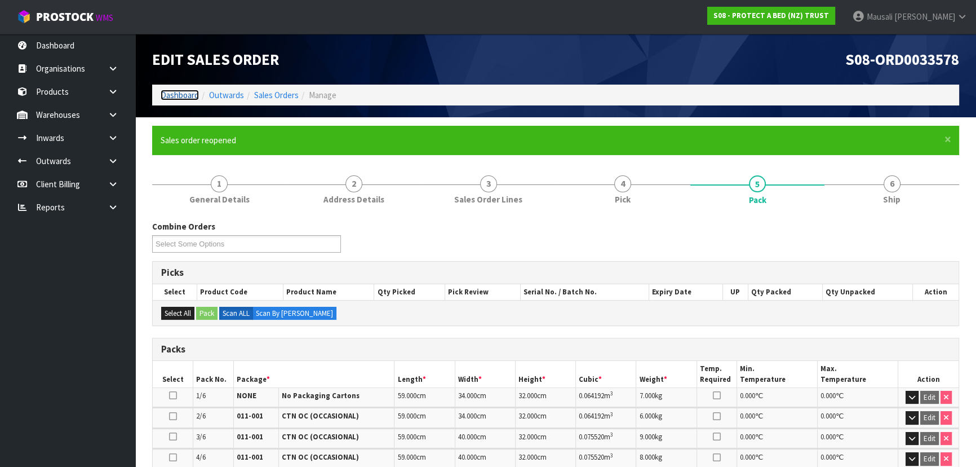
click at [172, 94] on link "Dashboard" at bounding box center [180, 95] width 38 height 11
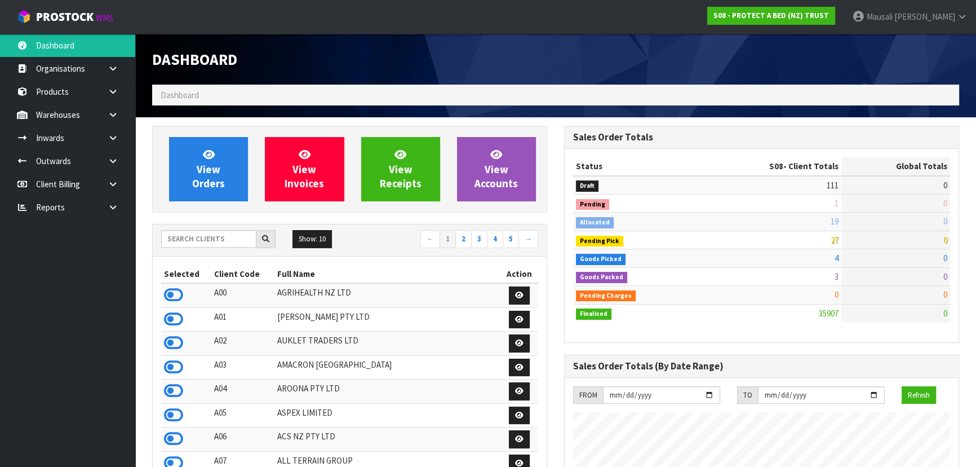
scroll to position [852, 411]
click at [176, 239] on input "text" at bounding box center [208, 238] width 95 height 17
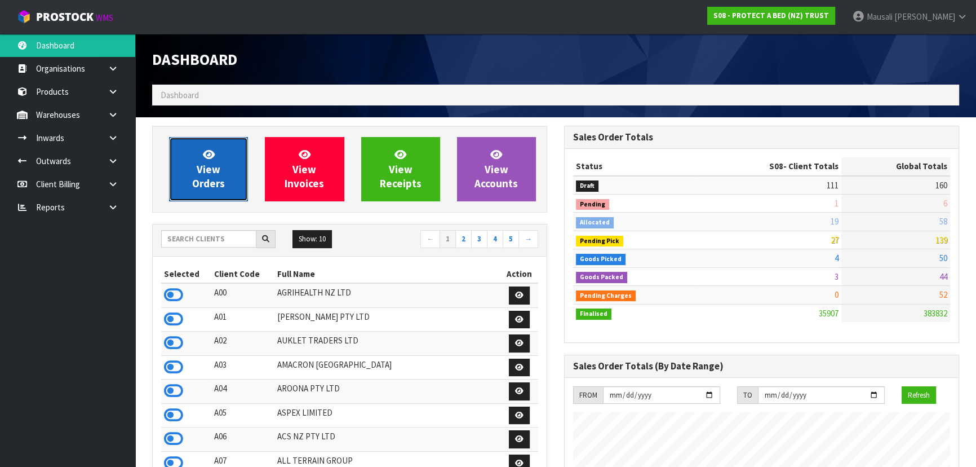
click at [197, 171] on link "View Orders" at bounding box center [208, 169] width 79 height 64
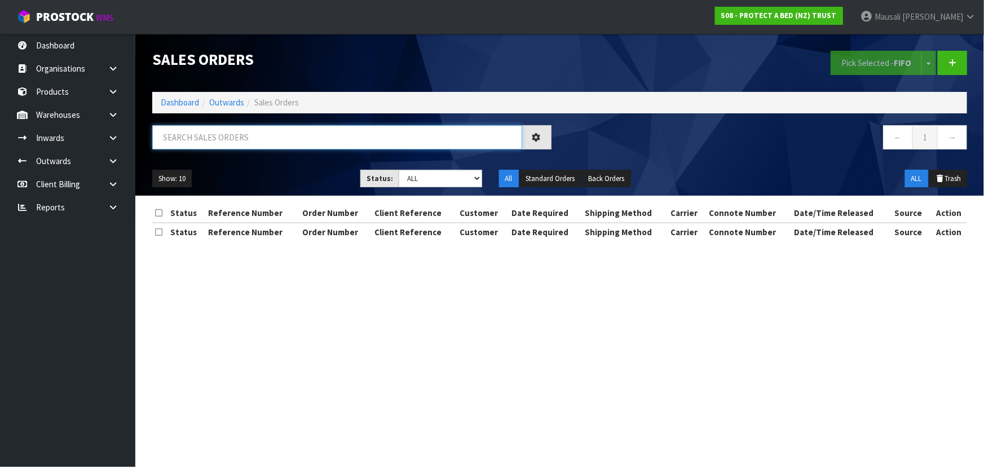
click at [179, 136] on input "text" at bounding box center [337, 137] width 370 height 24
type input "JOB-0415052"
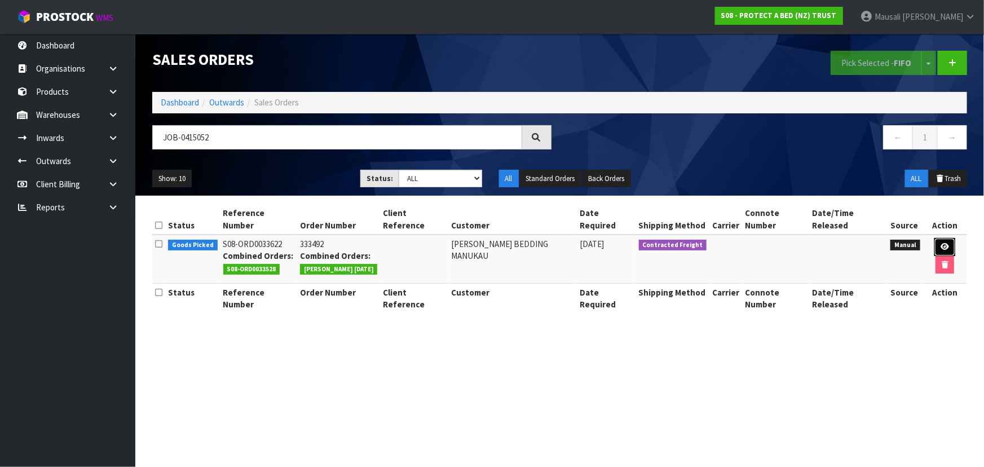
click at [940, 243] on icon at bounding box center [944, 246] width 8 height 7
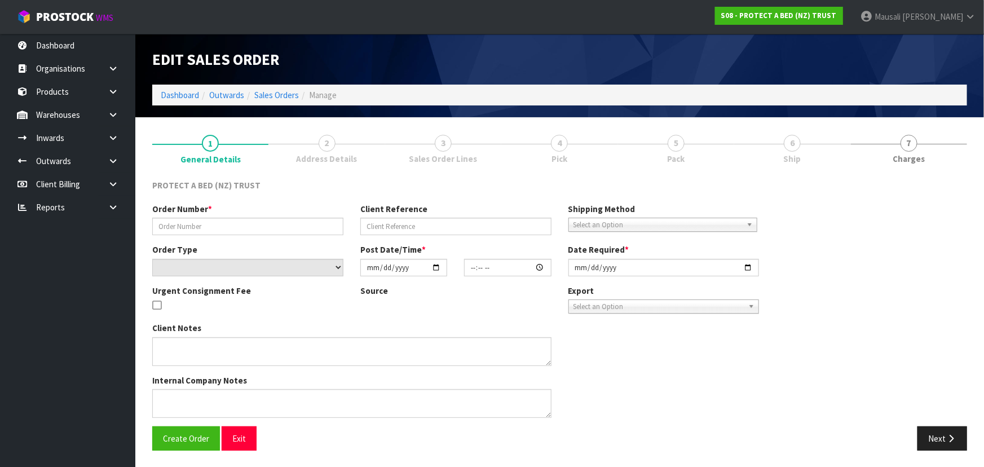
type input "333492"
select select "number:0"
type input "[DATE]"
type input "15:33:00.000"
type input "[DATE]"
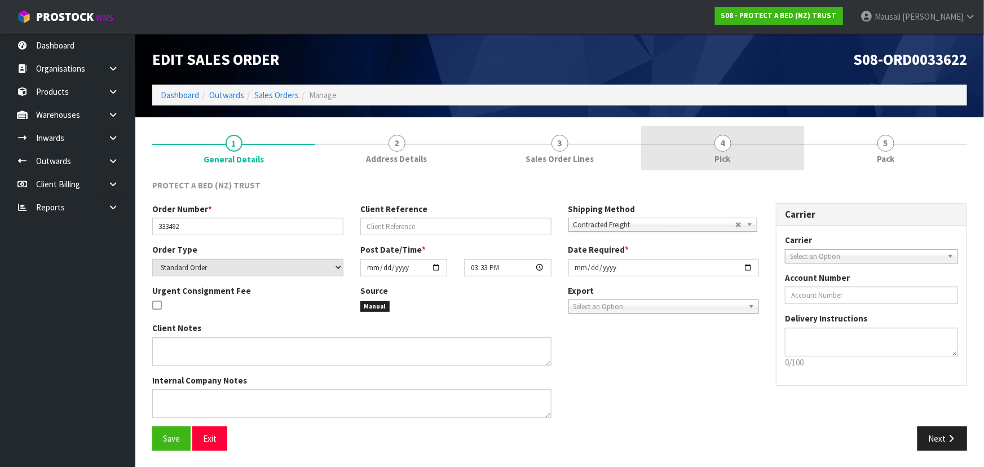
click at [764, 152] on link "4 Pick" at bounding box center [722, 148] width 163 height 45
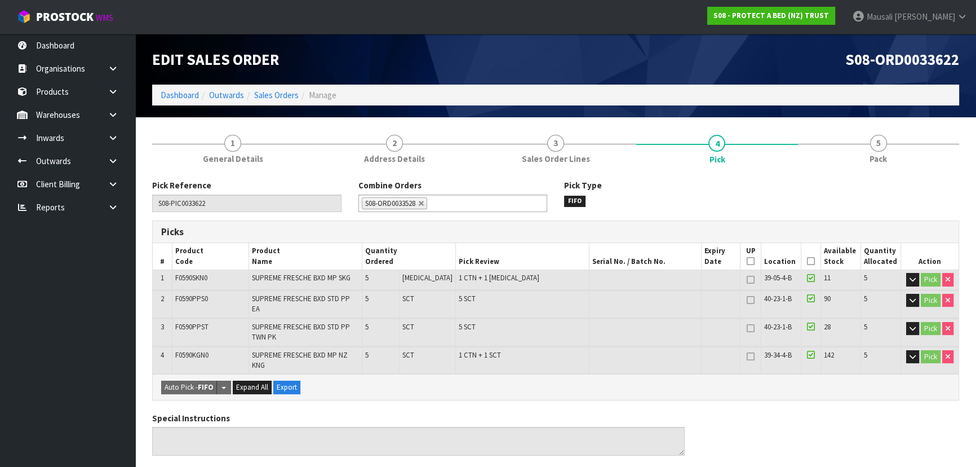
click at [807, 261] on icon at bounding box center [811, 261] width 8 height 1
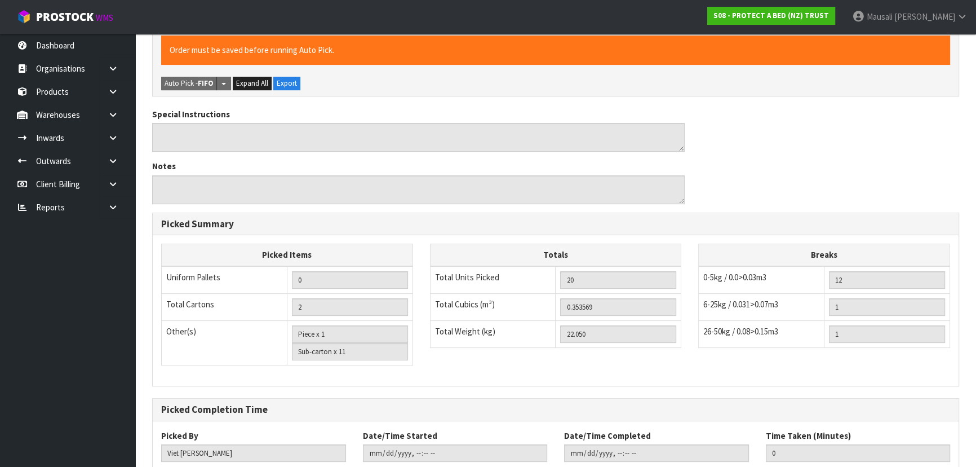
scroll to position [400, 0]
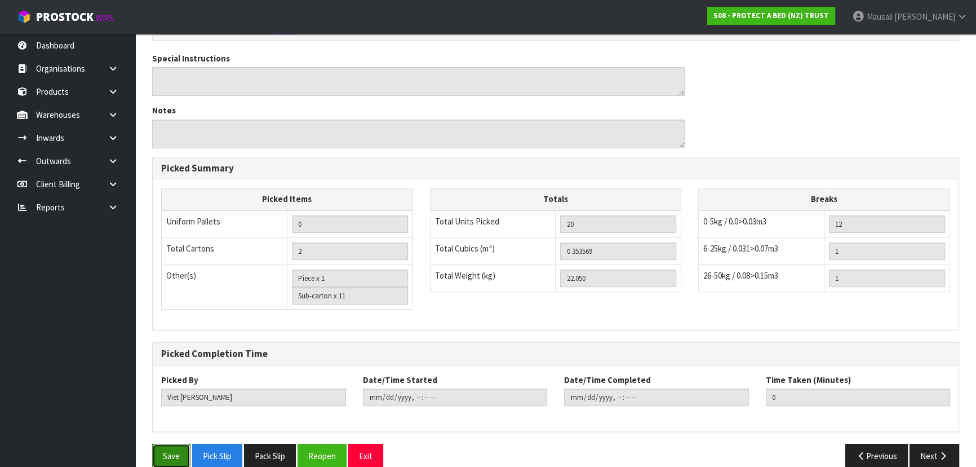
click at [169, 444] on button "Save" at bounding box center [171, 456] width 38 height 24
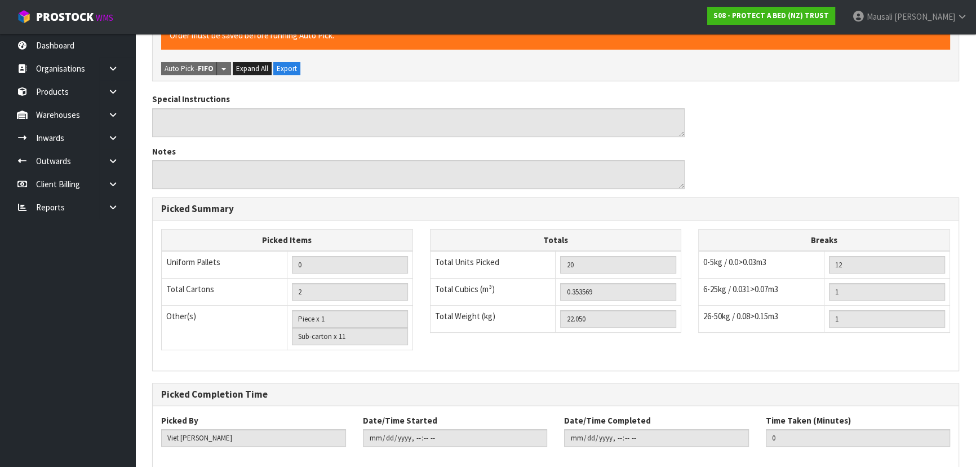
scroll to position [0, 0]
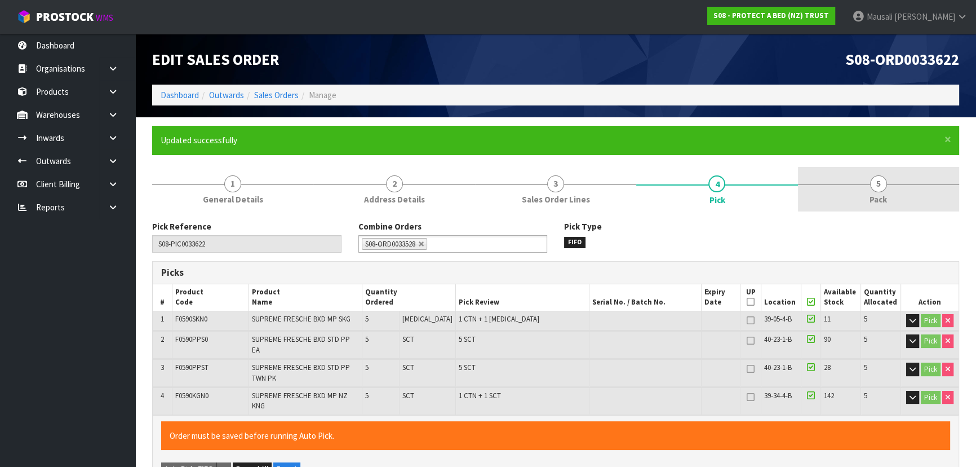
type input "[PERSON_NAME]"
type input "[DATE]T08:29:59"
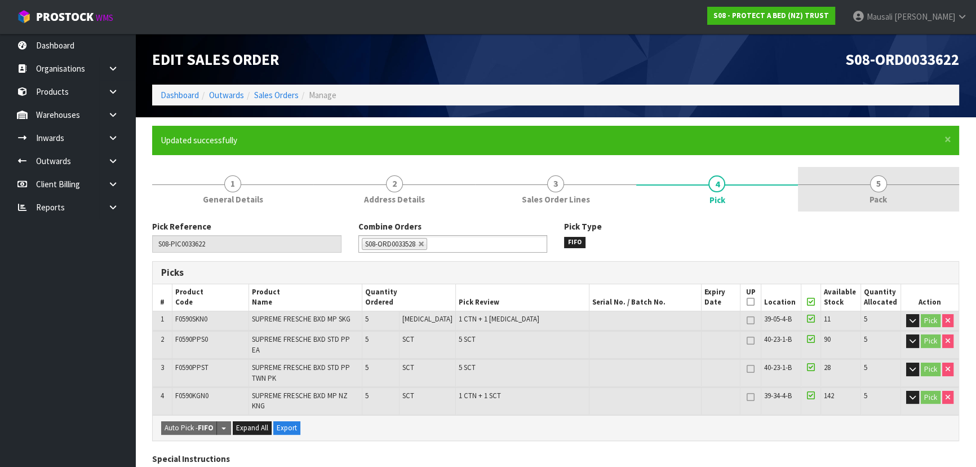
click at [858, 192] on link "5 Pack" at bounding box center [878, 189] width 161 height 45
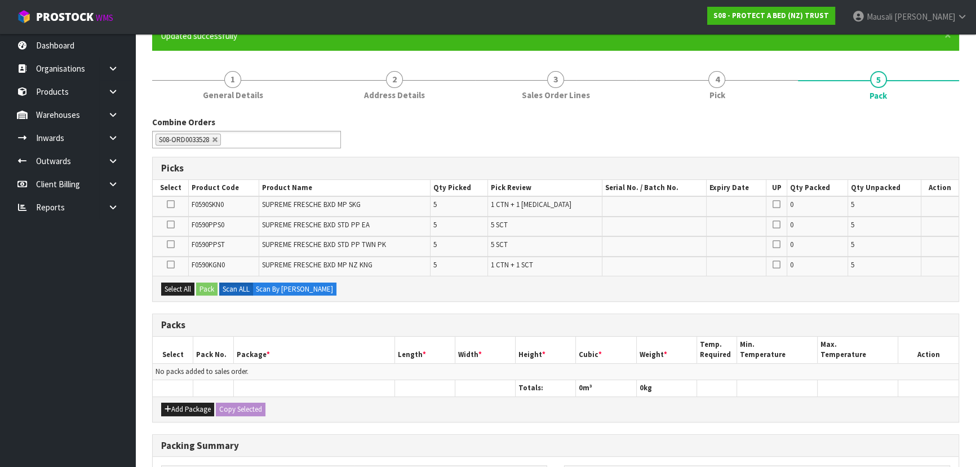
scroll to position [205, 0]
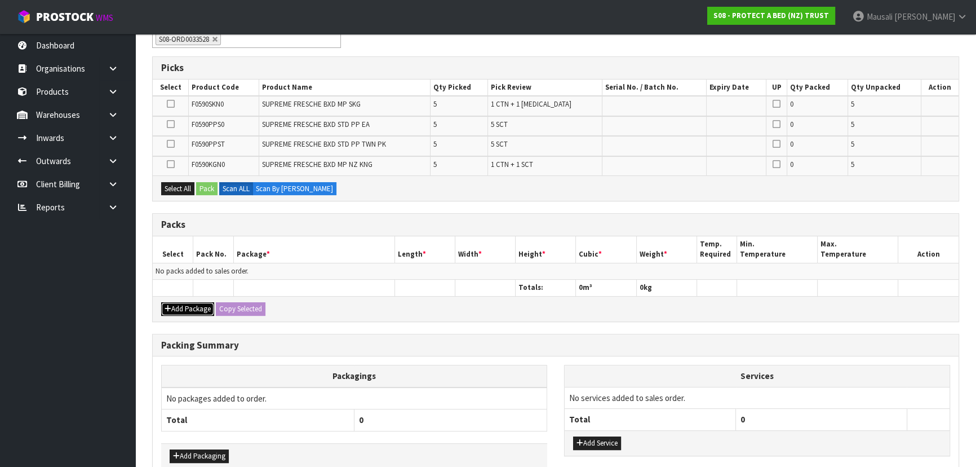
drag, startPoint x: 169, startPoint y: 307, endPoint x: 175, endPoint y: 288, distance: 19.6
click at [170, 306] on icon "button" at bounding box center [168, 308] width 7 height 7
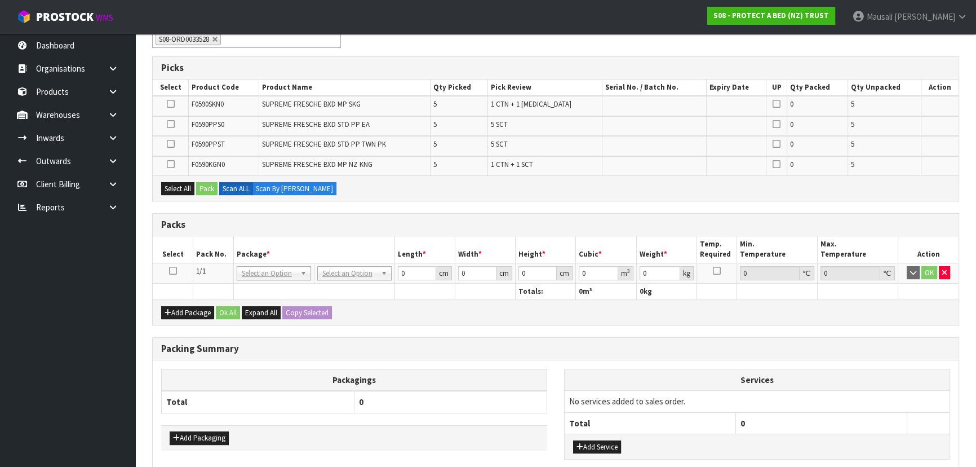
click at [171, 271] on icon at bounding box center [173, 271] width 8 height 1
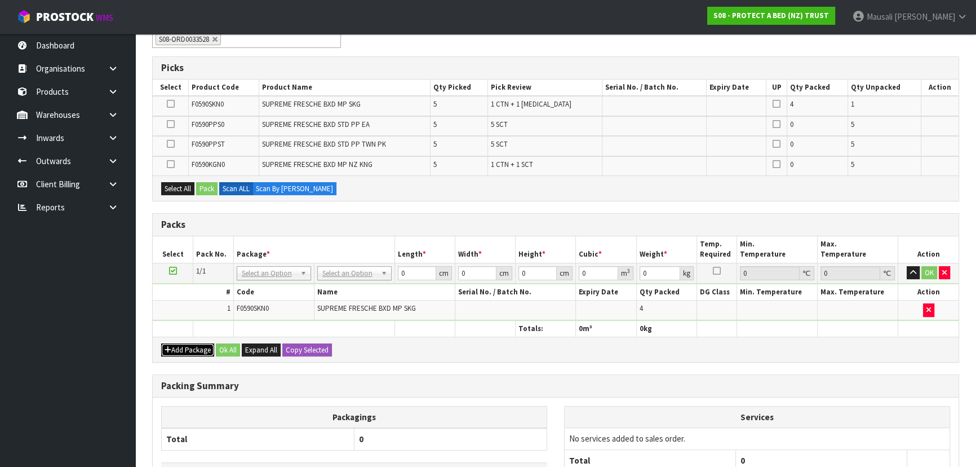
click at [178, 349] on button "Add Package" at bounding box center [187, 350] width 53 height 14
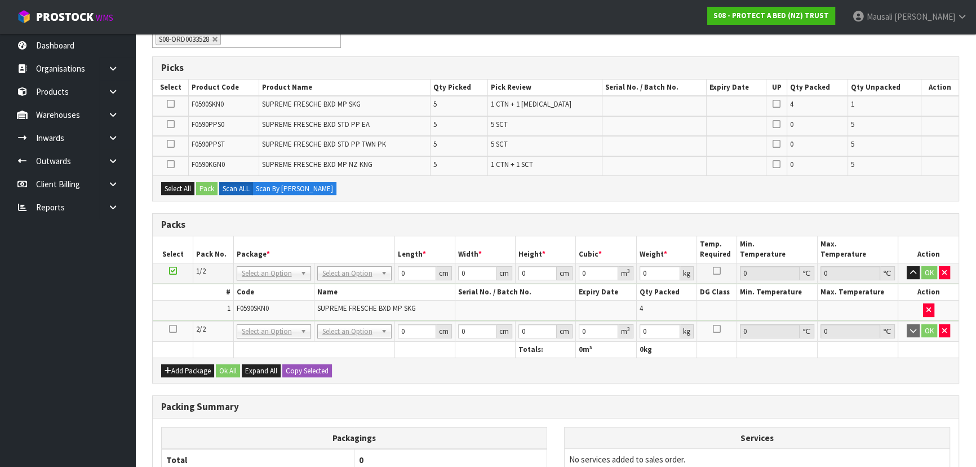
click at [172, 329] on icon at bounding box center [173, 329] width 8 height 1
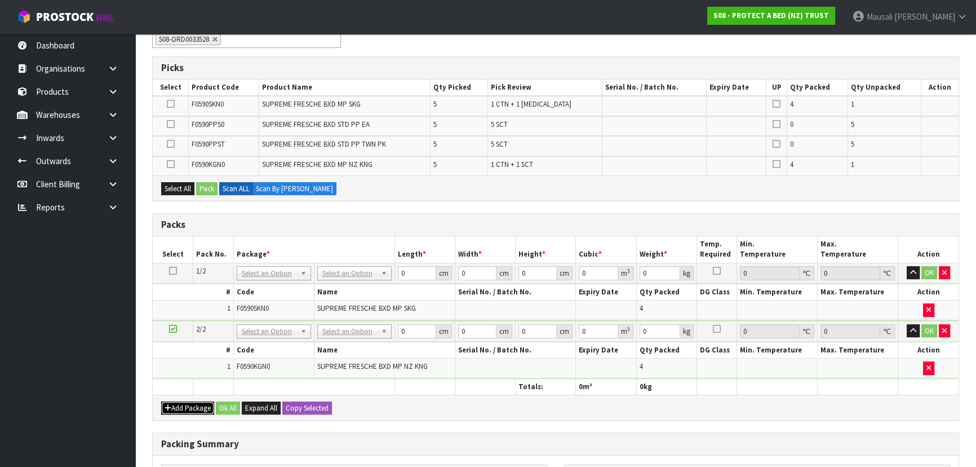
click at [175, 401] on button "Add Package" at bounding box center [187, 408] width 53 height 14
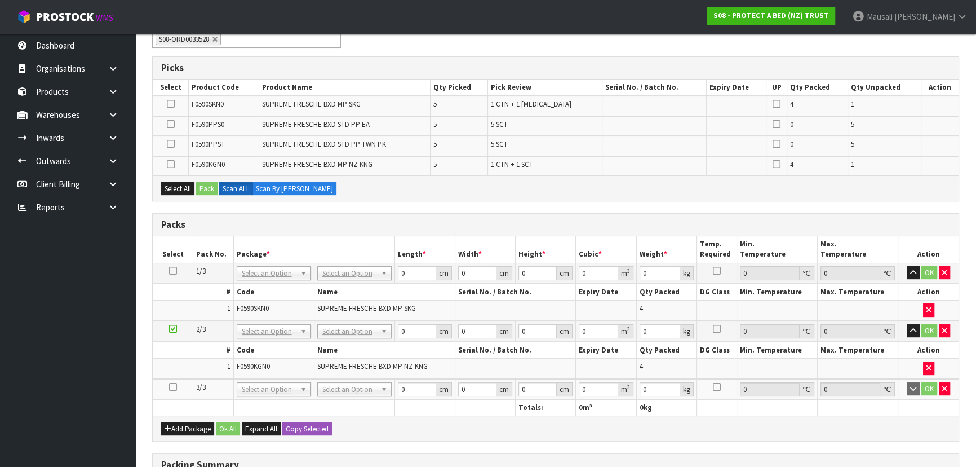
click at [174, 387] on icon at bounding box center [173, 387] width 8 height 1
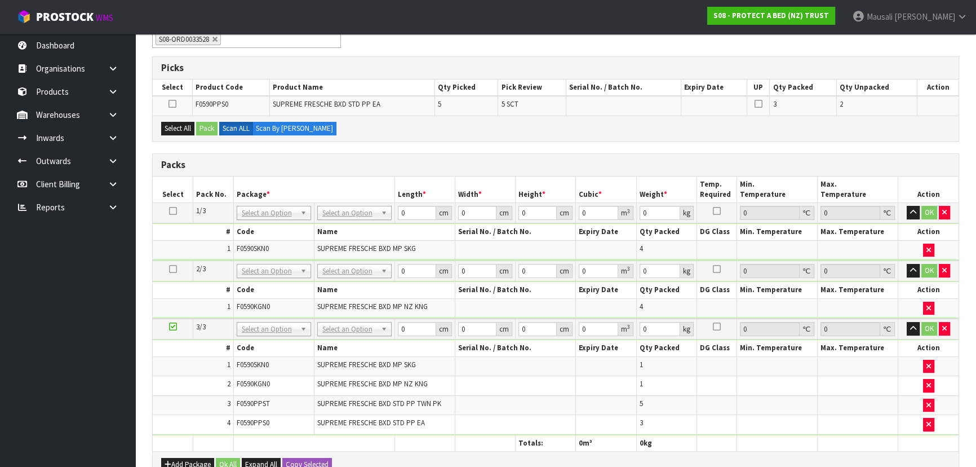
scroll to position [0, 0]
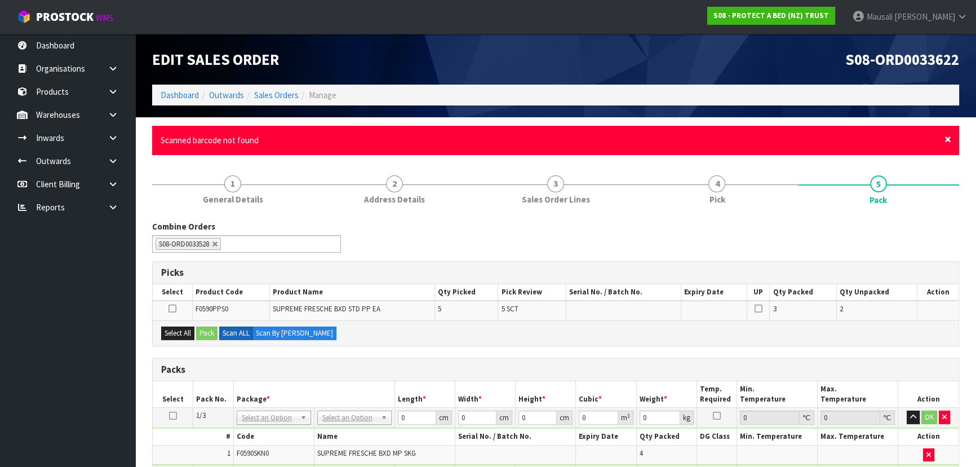
click at [947, 140] on span "×" at bounding box center [948, 139] width 7 height 16
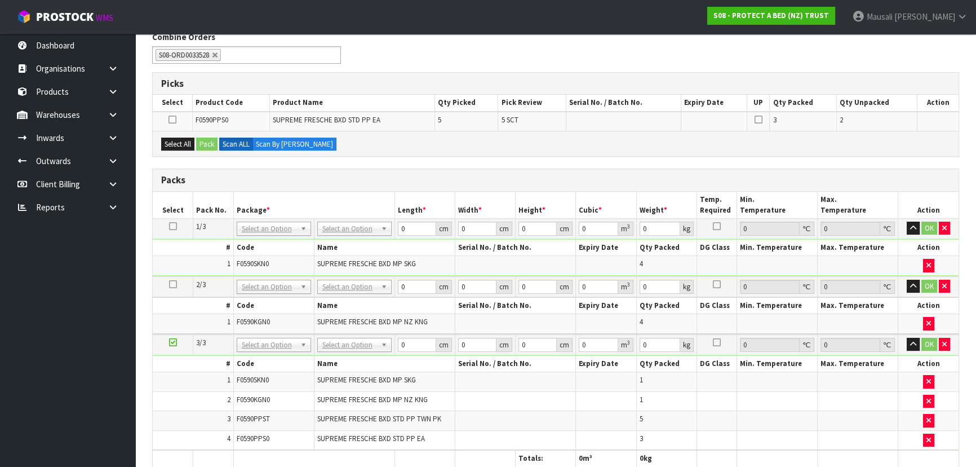
scroll to position [205, 0]
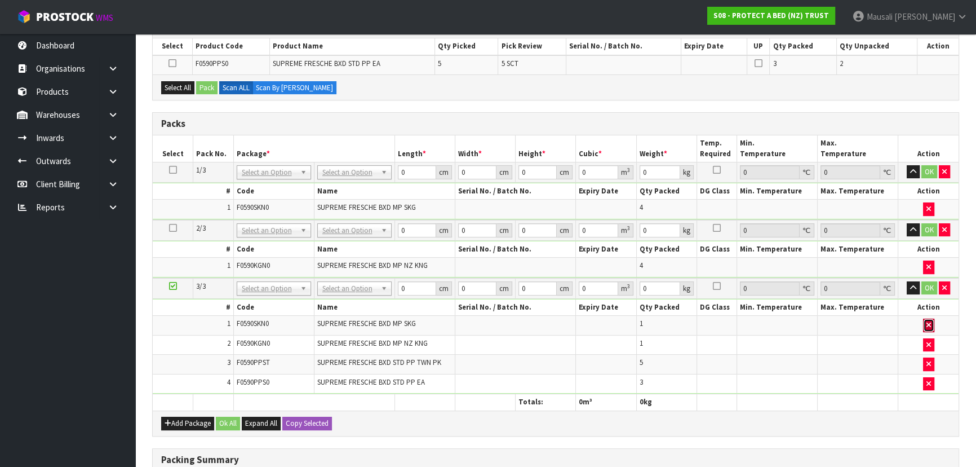
click at [930, 318] on button "button" at bounding box center [928, 325] width 11 height 14
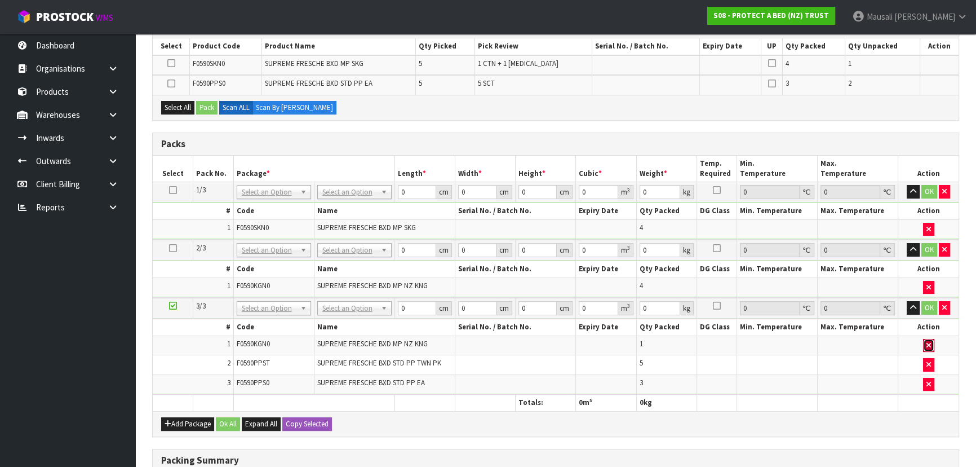
click at [930, 343] on icon "button" at bounding box center [929, 345] width 5 height 7
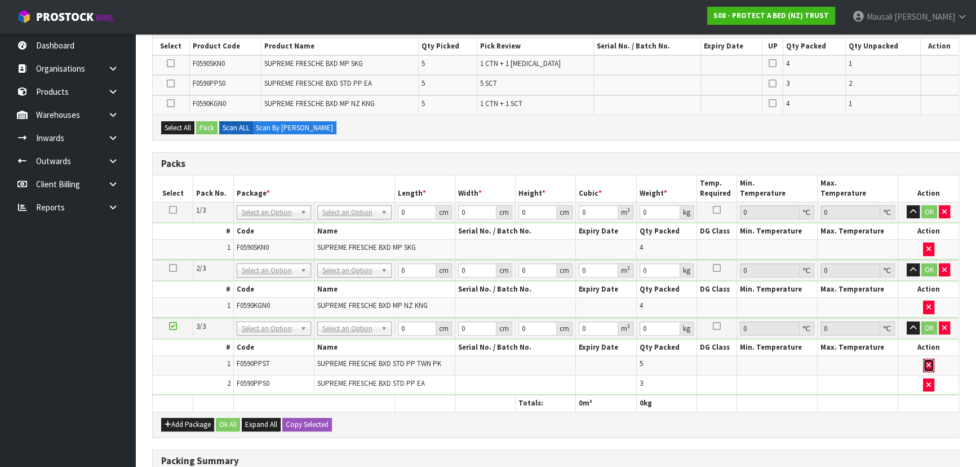
click at [927, 361] on icon "button" at bounding box center [929, 364] width 5 height 7
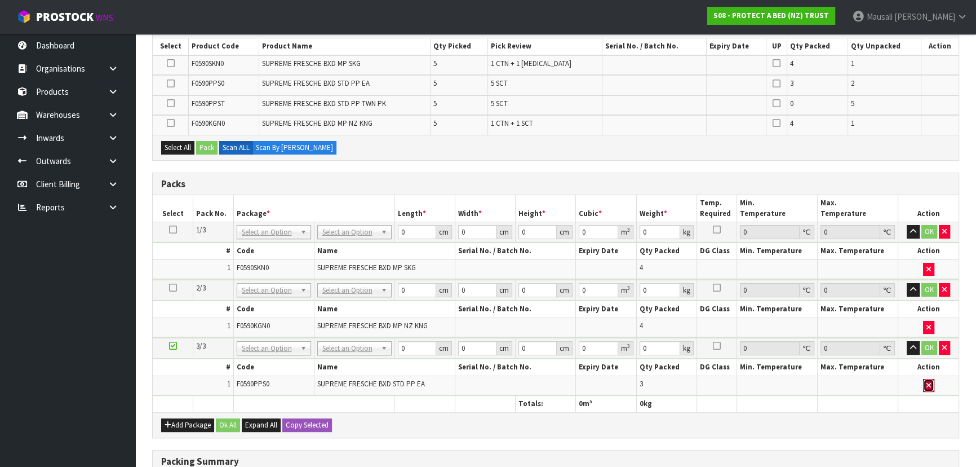
click at [927, 382] on icon "button" at bounding box center [929, 385] width 5 height 7
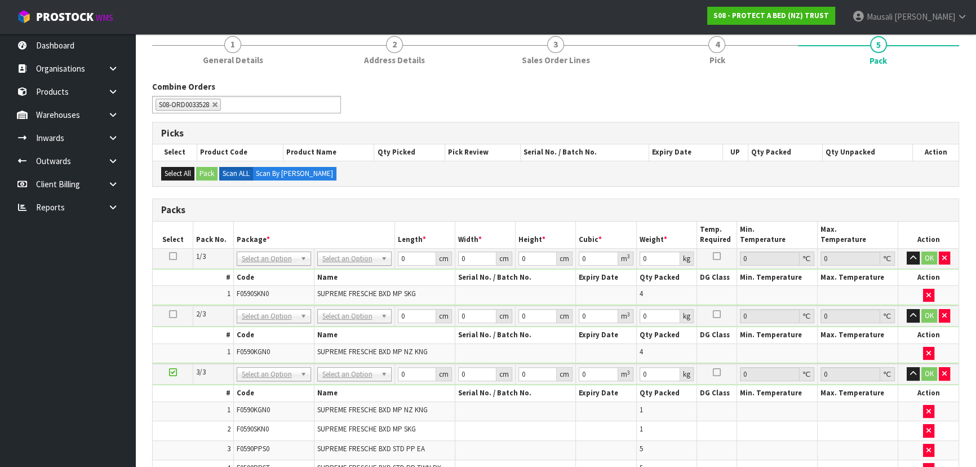
scroll to position [51, 0]
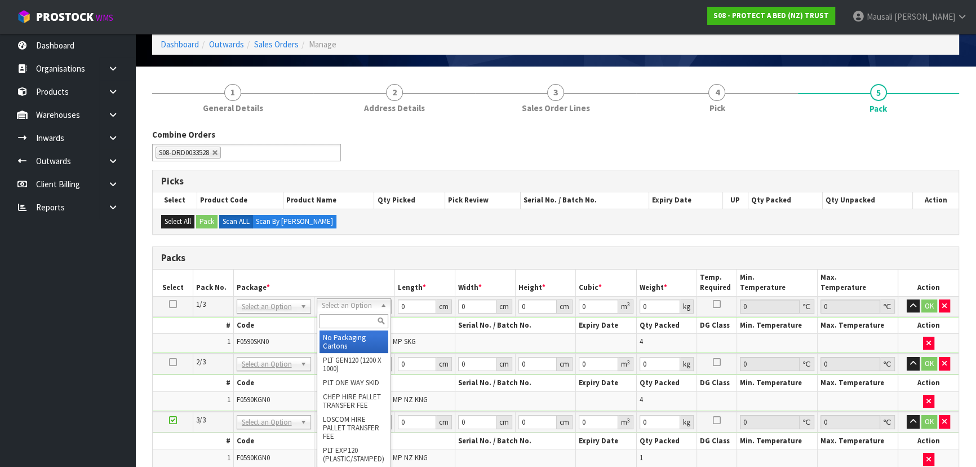
drag, startPoint x: 357, startPoint y: 333, endPoint x: 354, endPoint y: 351, distance: 18.3
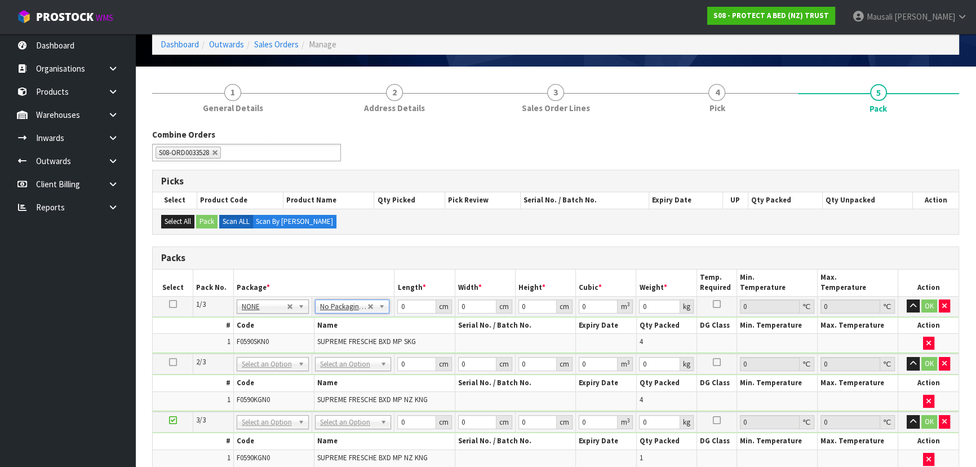
drag, startPoint x: 352, startPoint y: 358, endPoint x: 353, endPoint y: 375, distance: 16.9
click at [349, 373] on input "text" at bounding box center [353, 378] width 70 height 14
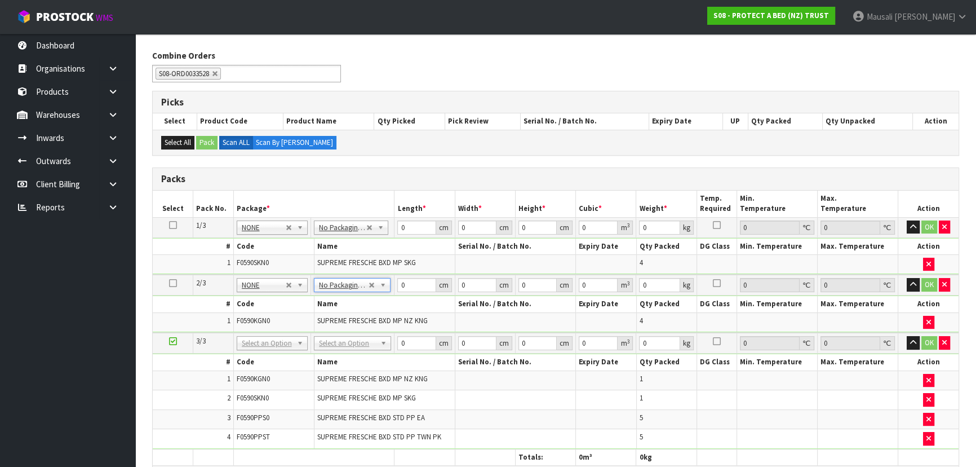
scroll to position [205, 0]
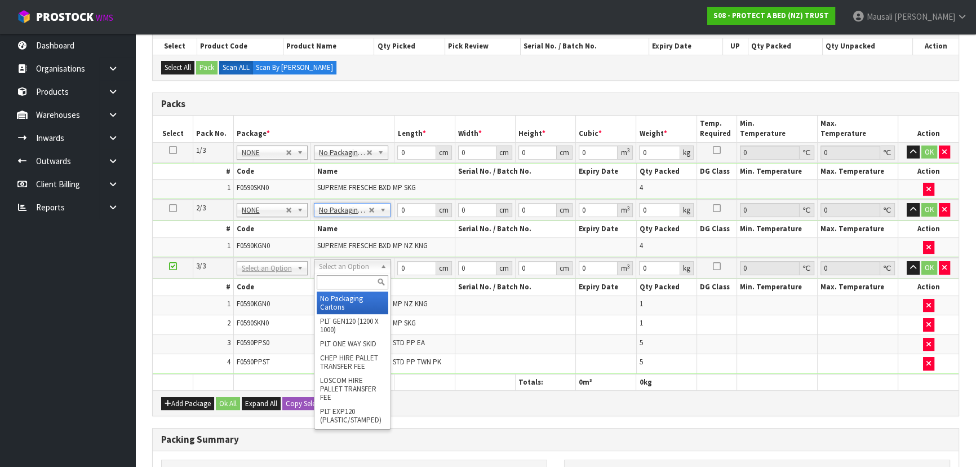
type input "3"
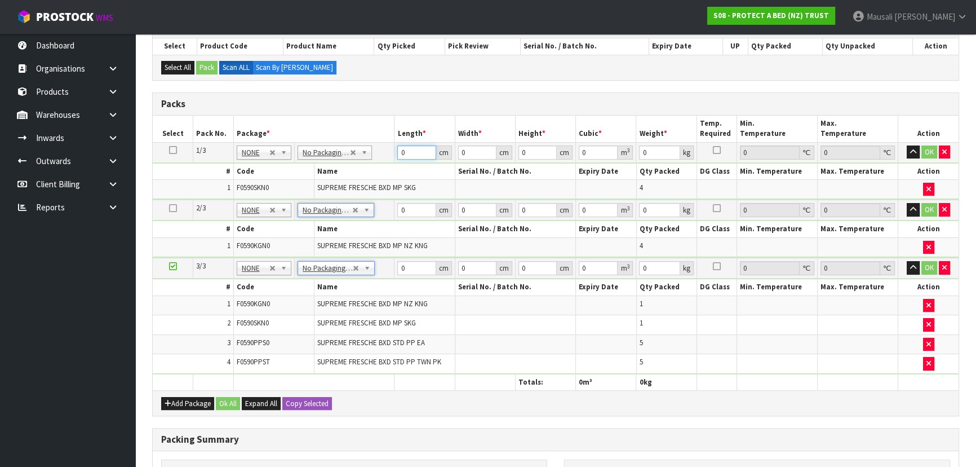
drag, startPoint x: 411, startPoint y: 152, endPoint x: 383, endPoint y: 162, distance: 29.8
click at [384, 162] on tbody "1/3 NONE 007-001 007-002 007-004 007-009 007-013 007-014 007-015 007-017 007-01…" at bounding box center [556, 170] width 806 height 57
type input "61"
type input "42"
type input "3"
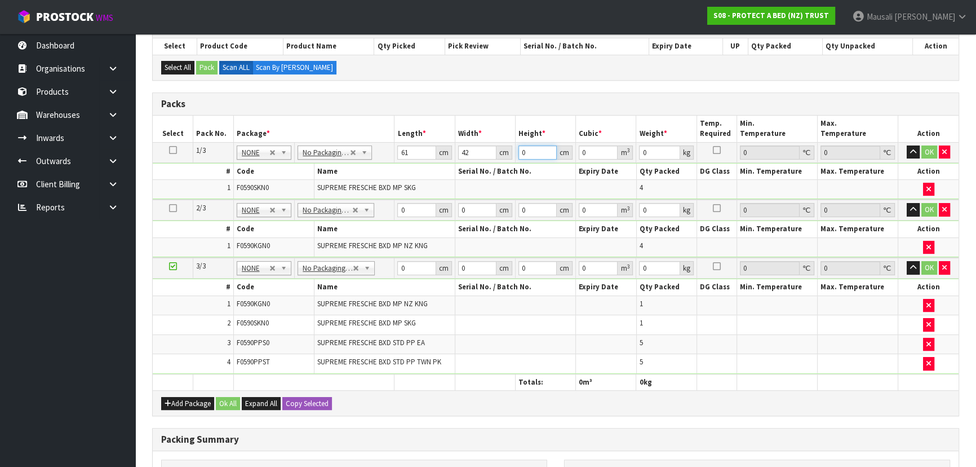
type input "0.007686"
type input "34"
type input "0.087108"
type input "34"
type input "8"
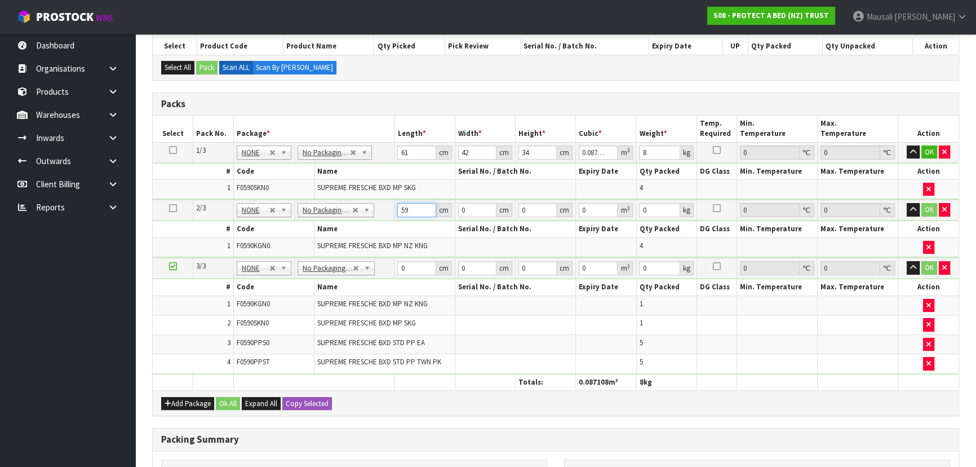
type input "59"
type input "40"
type input "3"
type input "0.00708"
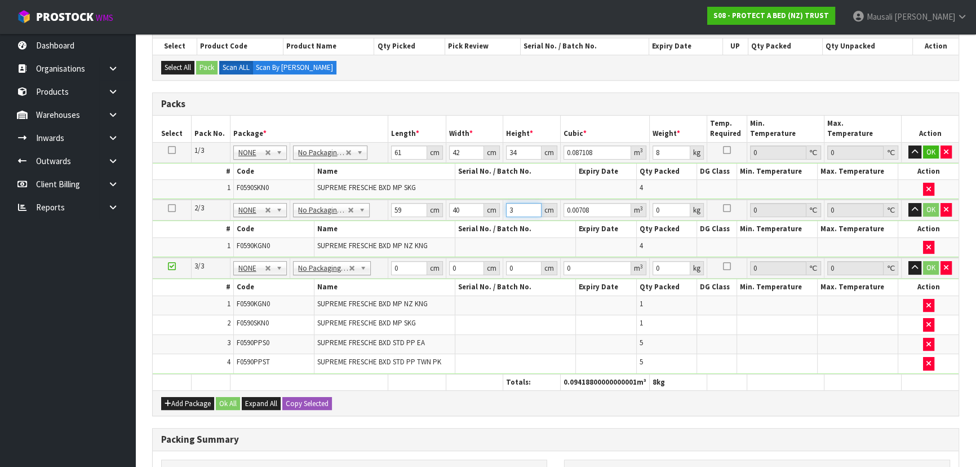
type input "32"
type input "0.07552"
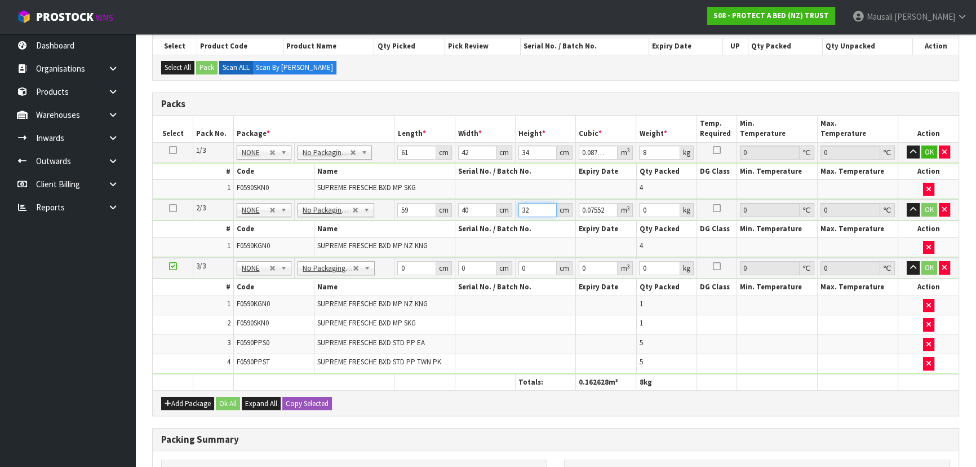
type input "32"
type input "8"
type input "61"
type input "41"
type input "3"
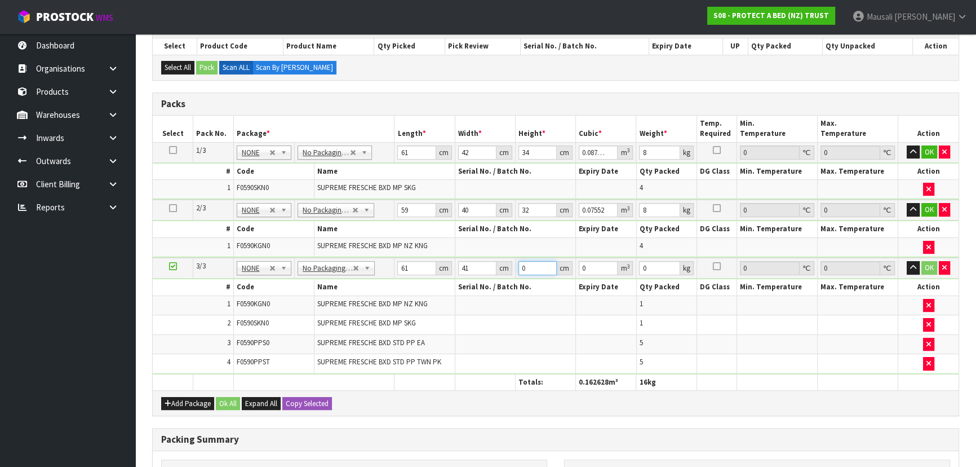
type input "0.007503"
type input "34"
type input "0.085034"
type input "34"
type input "9"
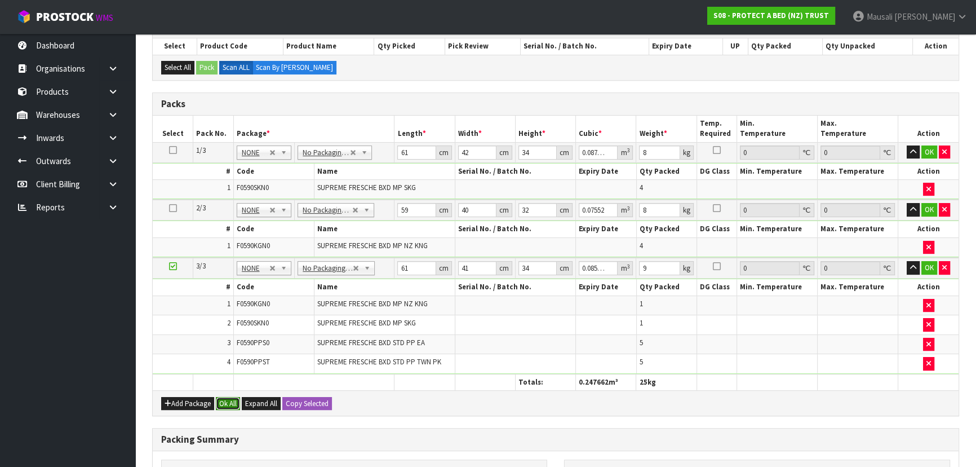
click at [227, 399] on button "Ok All" at bounding box center [228, 404] width 24 height 14
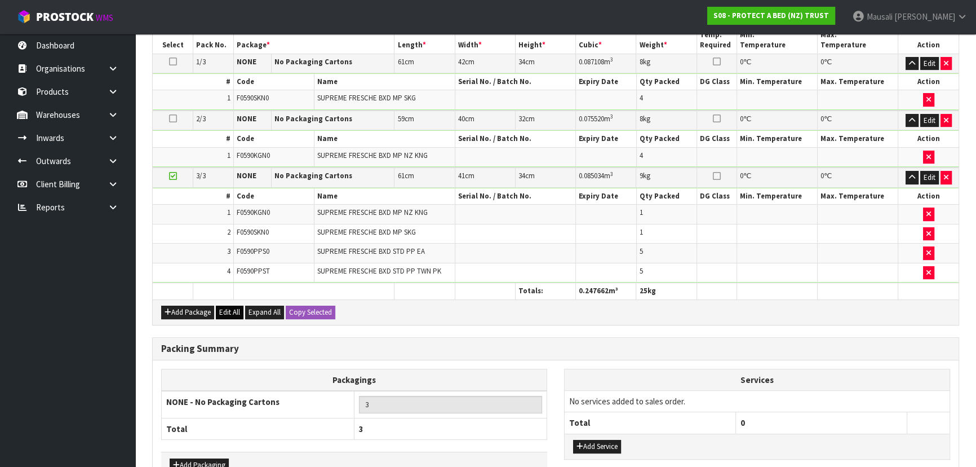
scroll to position [358, 0]
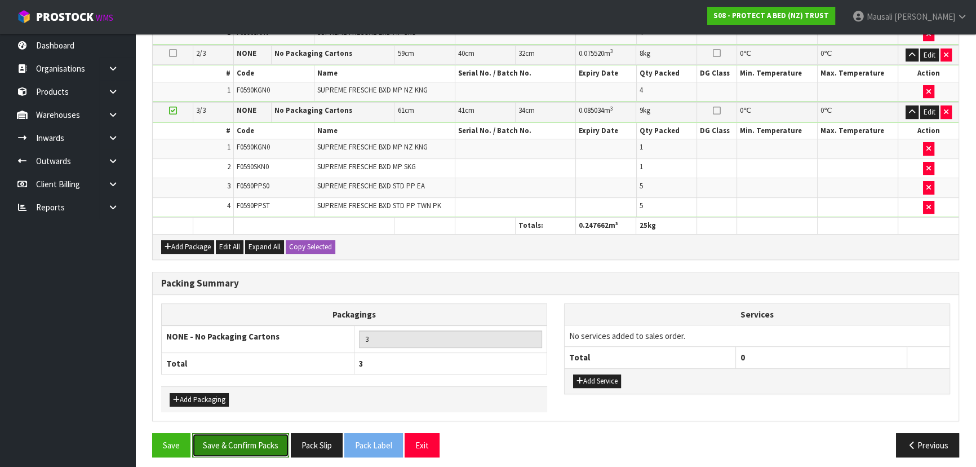
click at [256, 442] on button "Save & Confirm Packs" at bounding box center [240, 445] width 97 height 24
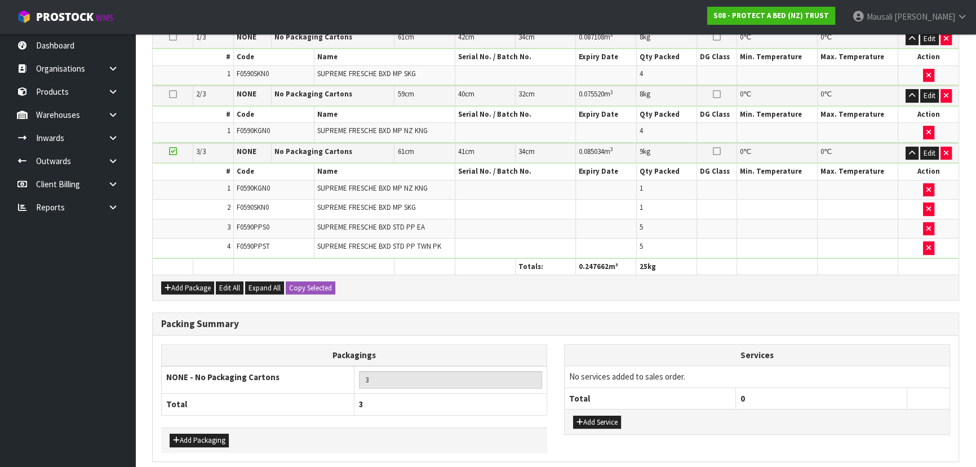
scroll to position [0, 0]
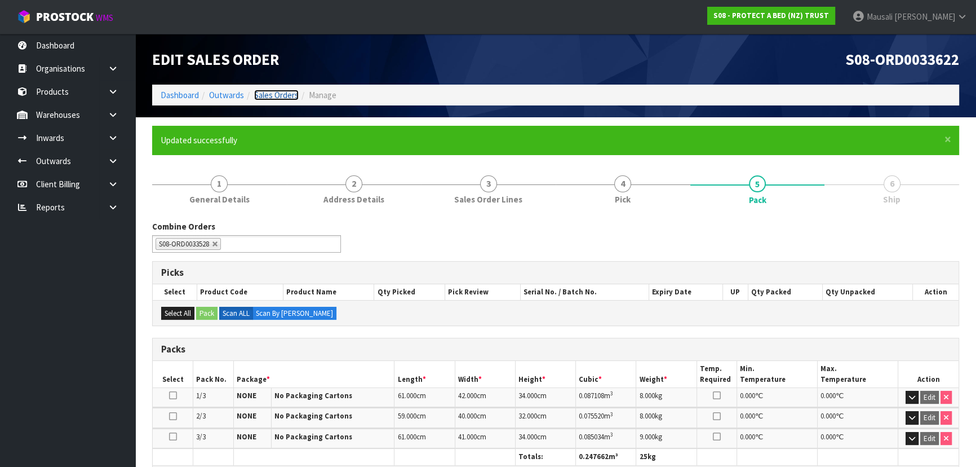
click at [277, 95] on link "Sales Orders" at bounding box center [276, 95] width 45 height 11
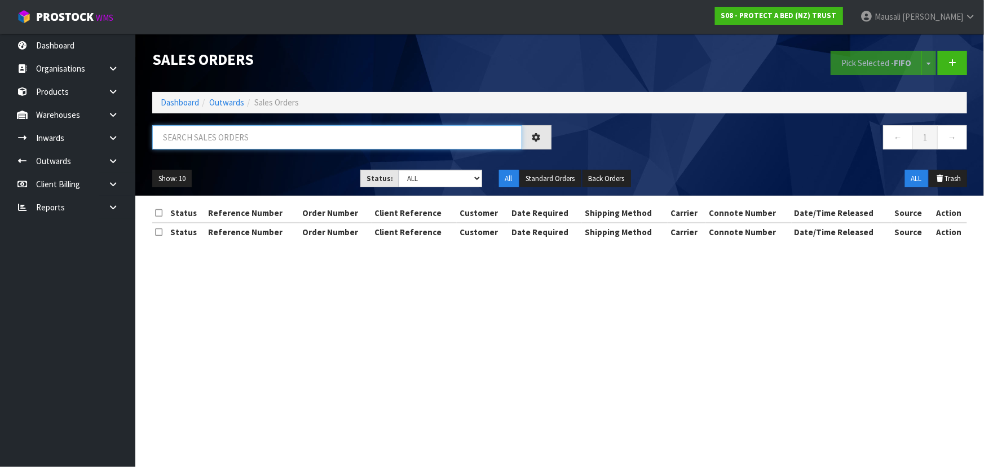
click at [171, 141] on input "text" at bounding box center [337, 137] width 370 height 24
type input "JOB-0413966"
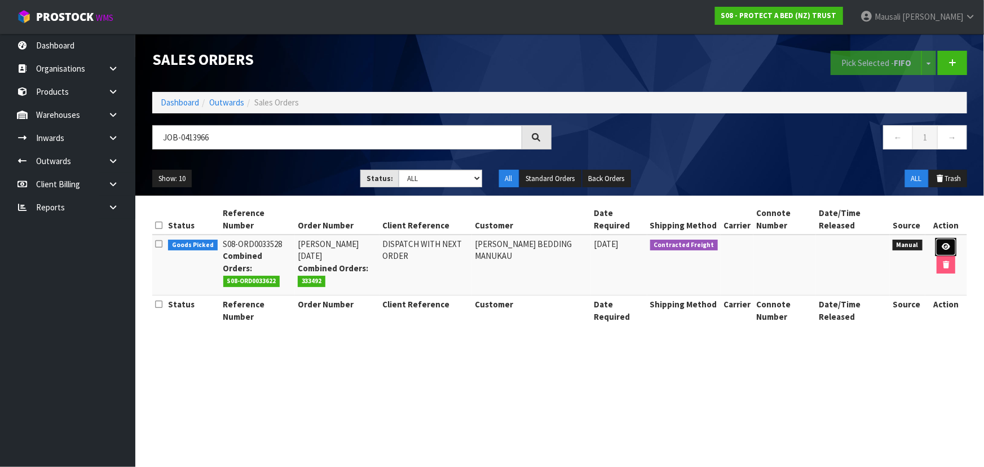
click at [945, 245] on icon at bounding box center [945, 246] width 8 height 7
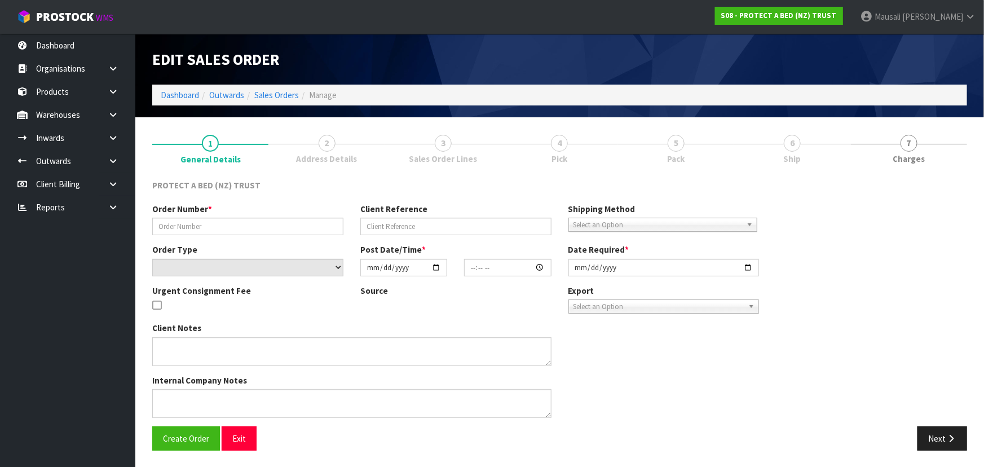
type input "[PERSON_NAME] [DATE]"
type input "DISPATCH WITH NEXT ORDER"
select select "number:0"
type input "[DATE]"
type input "11:30:00.000"
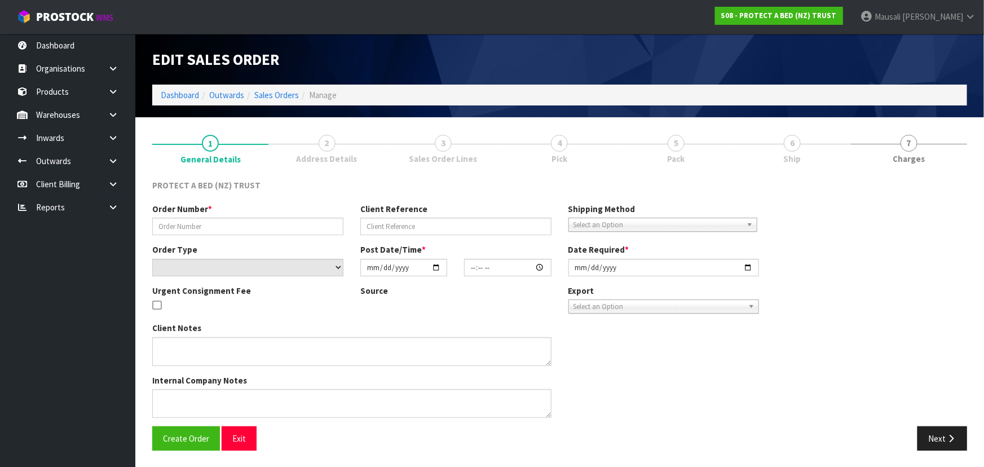
type input "[DATE]"
type textarea "NO CHARGE"
type textarea "PLEASE ADVISE WHICH ORDER THIS WILL BE SUPPLIED WITH."
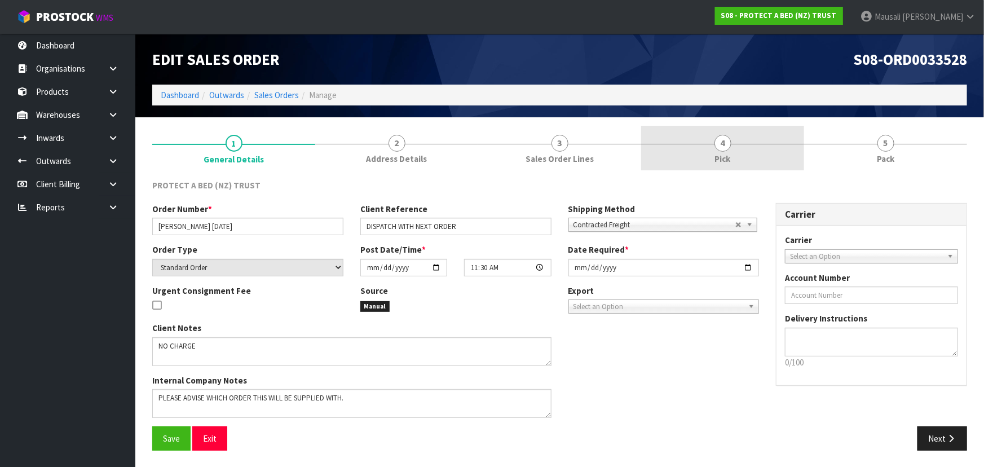
click at [746, 144] on link "4 Pick" at bounding box center [722, 148] width 163 height 45
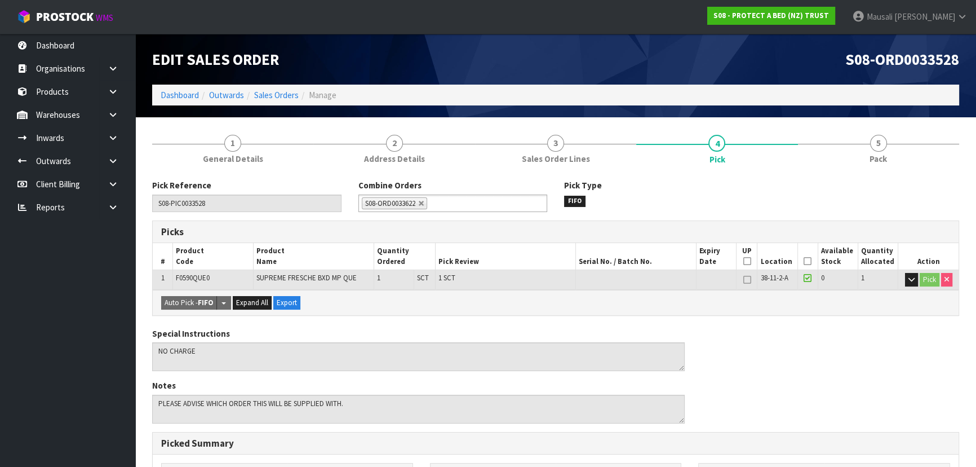
click at [808, 262] on icon at bounding box center [808, 261] width 8 height 1
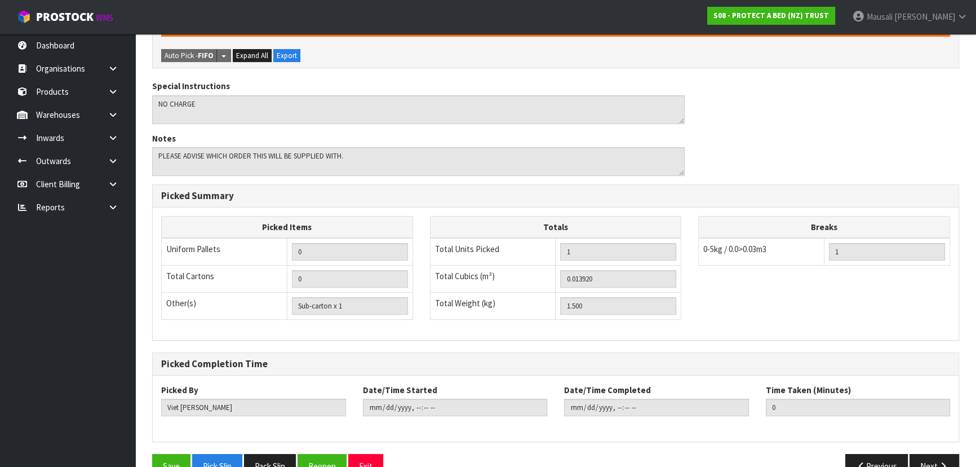
scroll to position [315, 0]
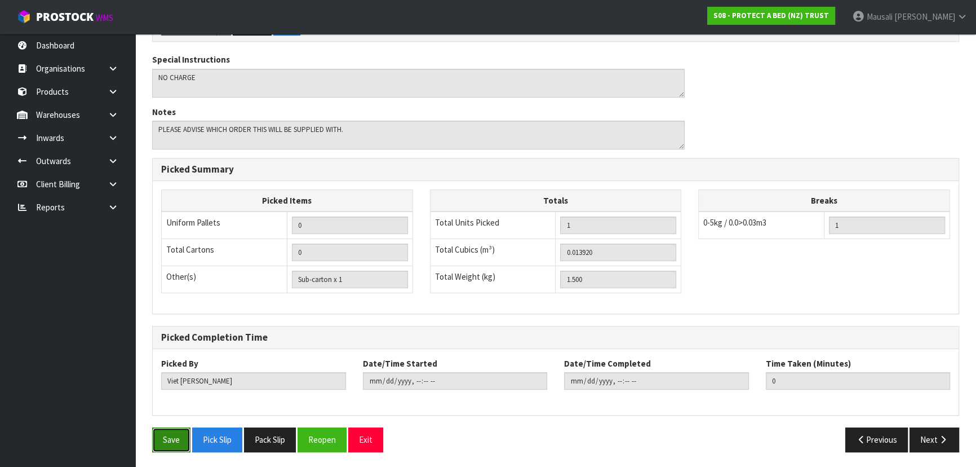
click at [163, 435] on button "Save" at bounding box center [171, 439] width 38 height 24
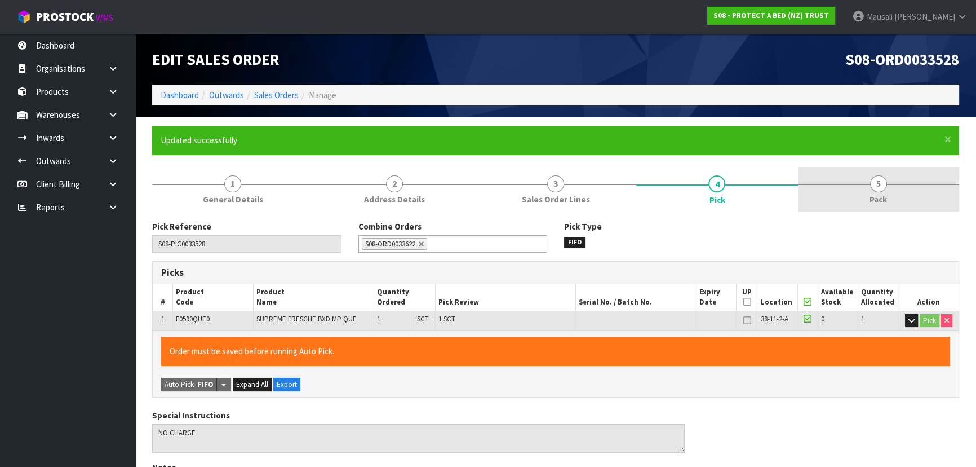
type input "[PERSON_NAME]"
type input "[DATE]T08:38:44"
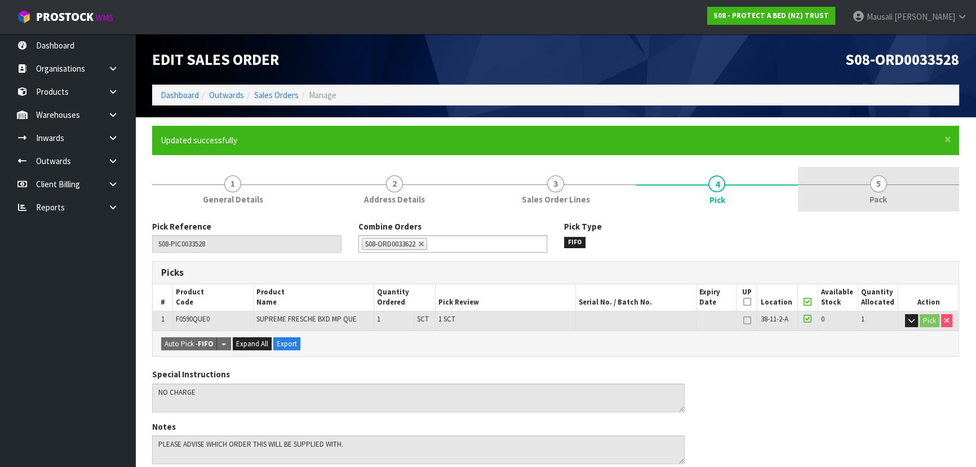
click at [886, 187] on link "5 Pack" at bounding box center [878, 189] width 161 height 45
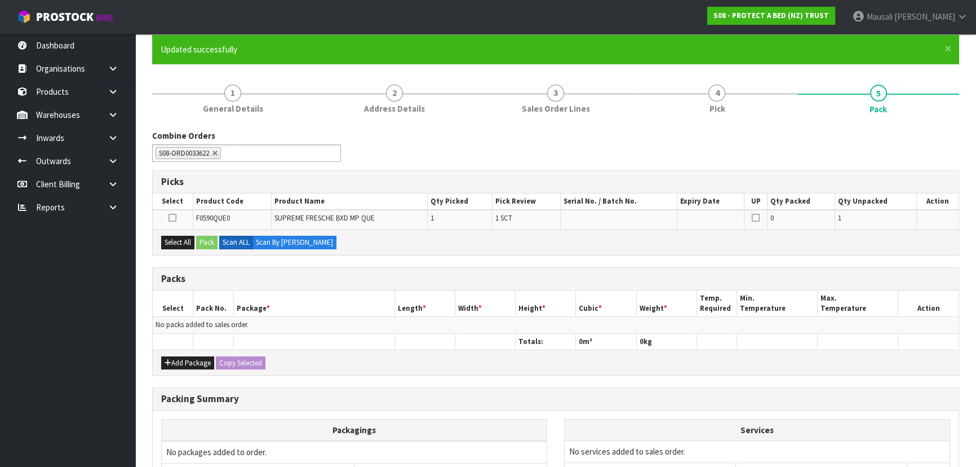
scroll to position [205, 0]
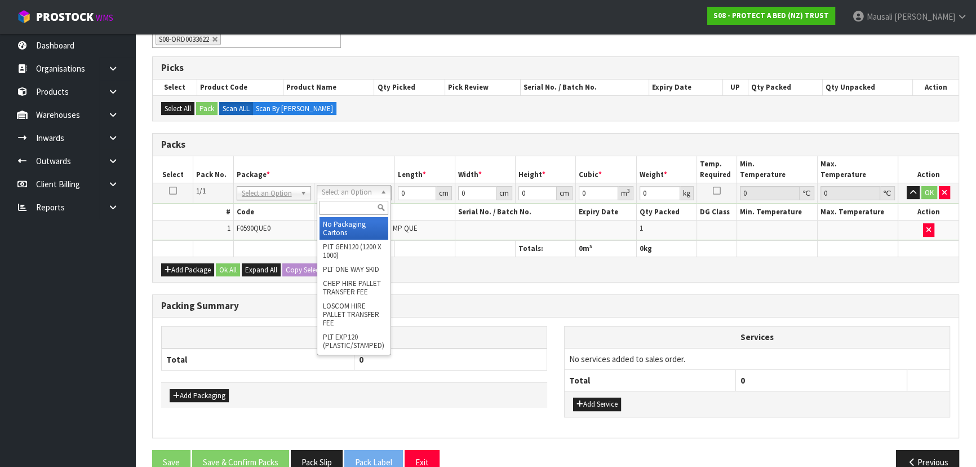
click at [340, 210] on input "text" at bounding box center [354, 208] width 69 height 14
type input "A4"
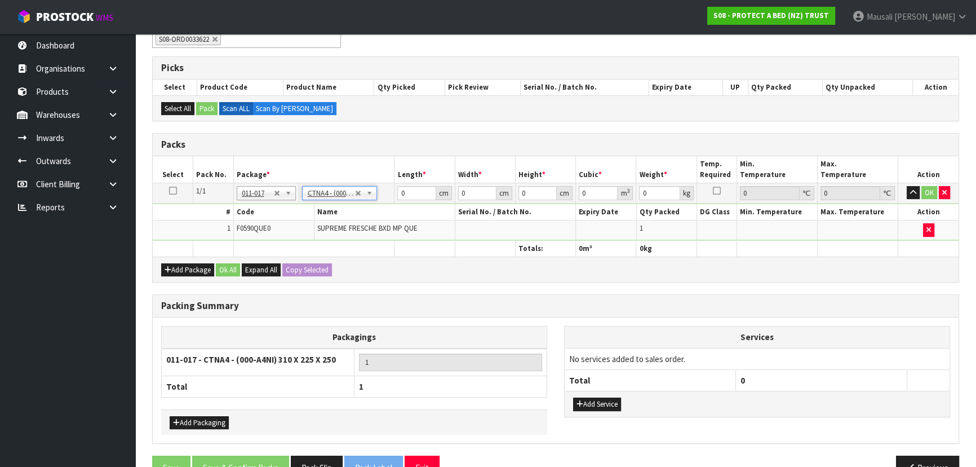
type input "31"
type input "22.5"
type input "25"
type input "0.017438"
type input "1.7"
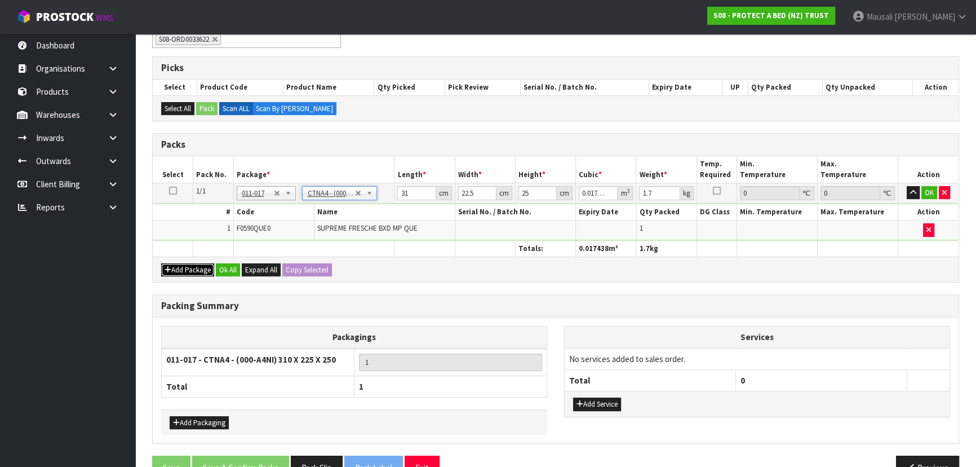
click at [179, 266] on button "Add Package" at bounding box center [187, 270] width 53 height 14
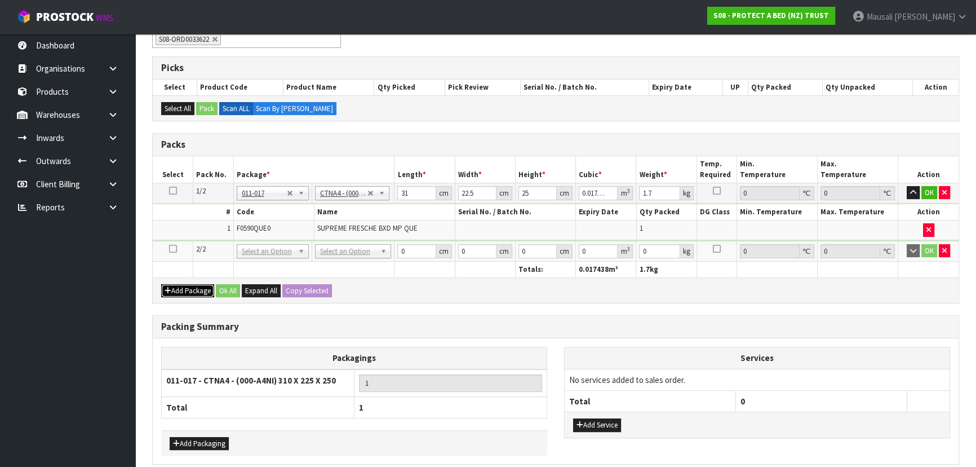
click at [184, 290] on button "Add Package" at bounding box center [187, 291] width 53 height 14
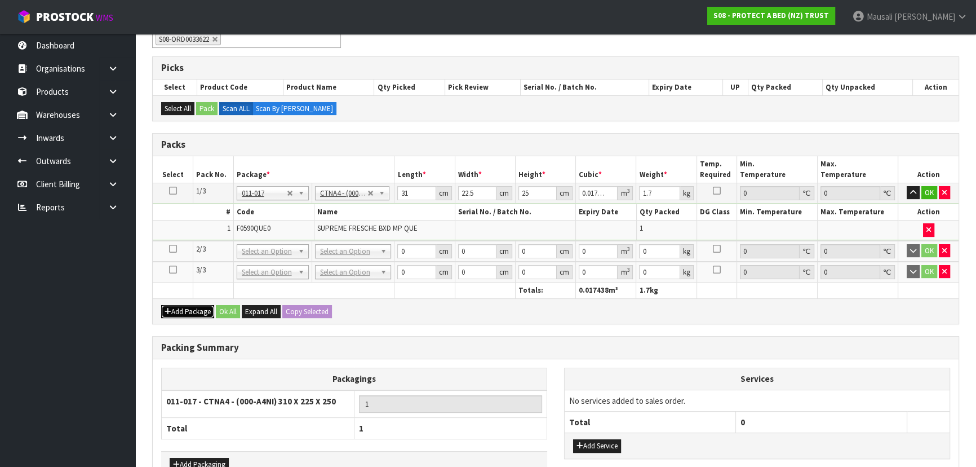
click at [185, 308] on button "Add Package" at bounding box center [187, 312] width 53 height 14
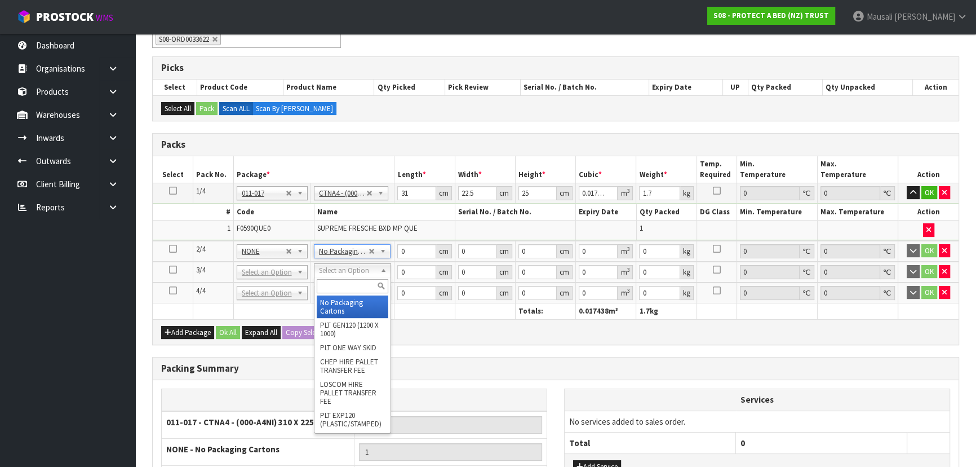
type input "2"
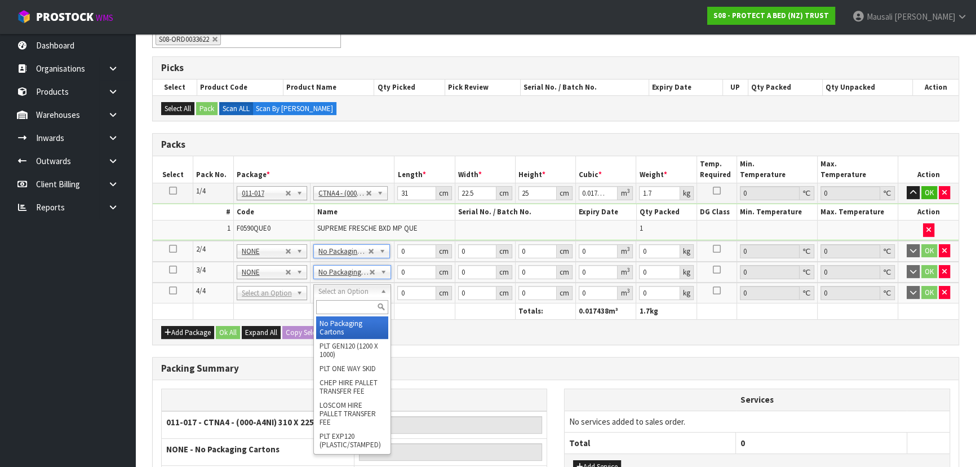
click at [340, 304] on input "text" at bounding box center [352, 307] width 72 height 14
type input "OC"
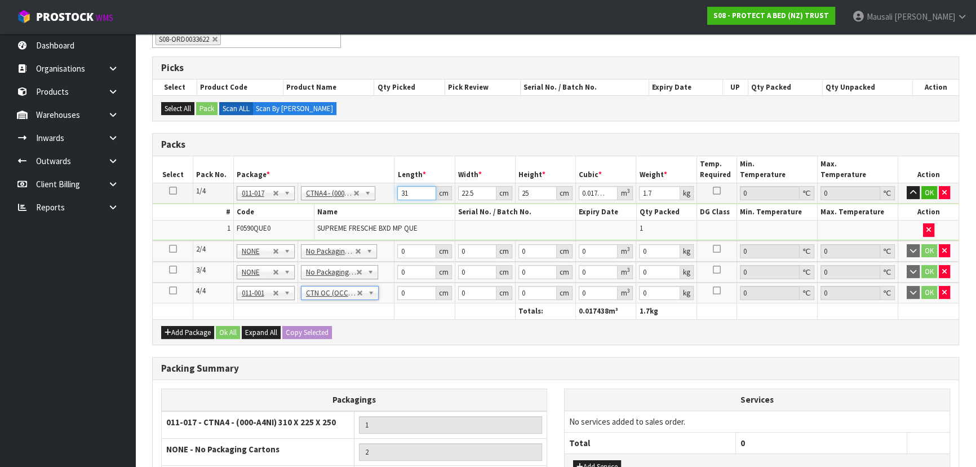
drag, startPoint x: 411, startPoint y: 193, endPoint x: 384, endPoint y: 206, distance: 30.2
click at [384, 206] on tbody "1/4 NONE 007-001 007-002 007-004 007-009 007-013 007-014 007-015 007-017 007-01…" at bounding box center [556, 211] width 806 height 57
type input "3"
type input "0.001687"
type input "32"
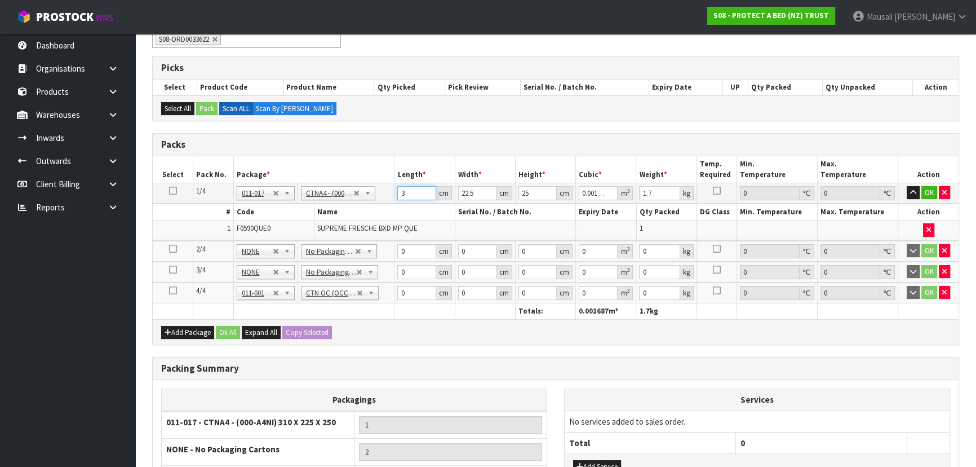
type input "0.018"
type input "32"
type input "2"
type input "0.0016"
type input "24"
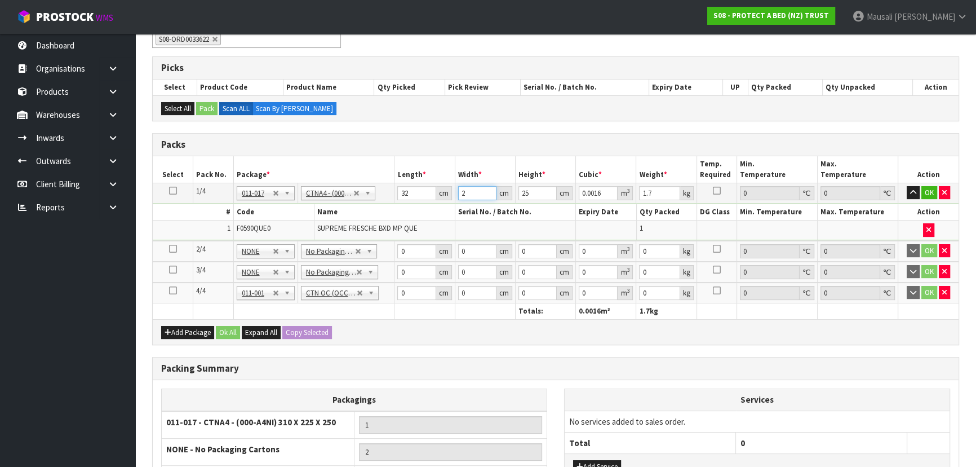
type input "0.0192"
type input "24"
type input "3"
type input "0.002304"
type input "31"
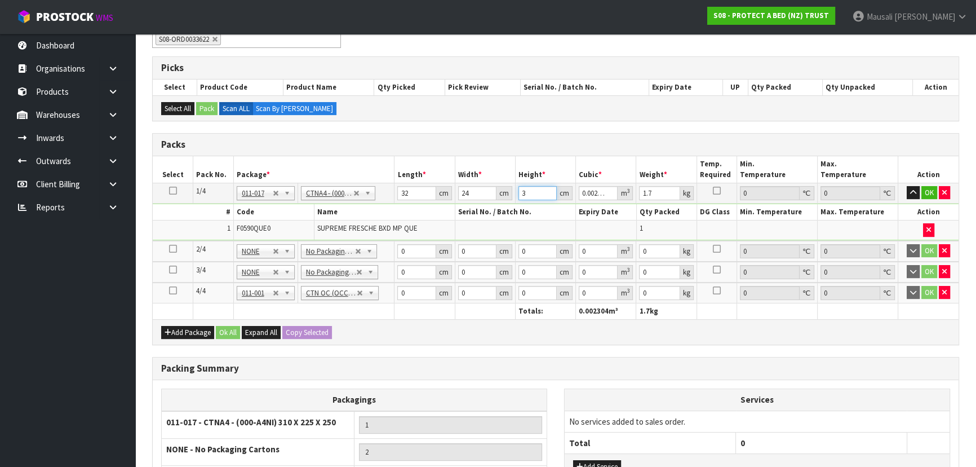
type input "0.023808"
type input "31"
type input "2"
type input "61"
type input "42"
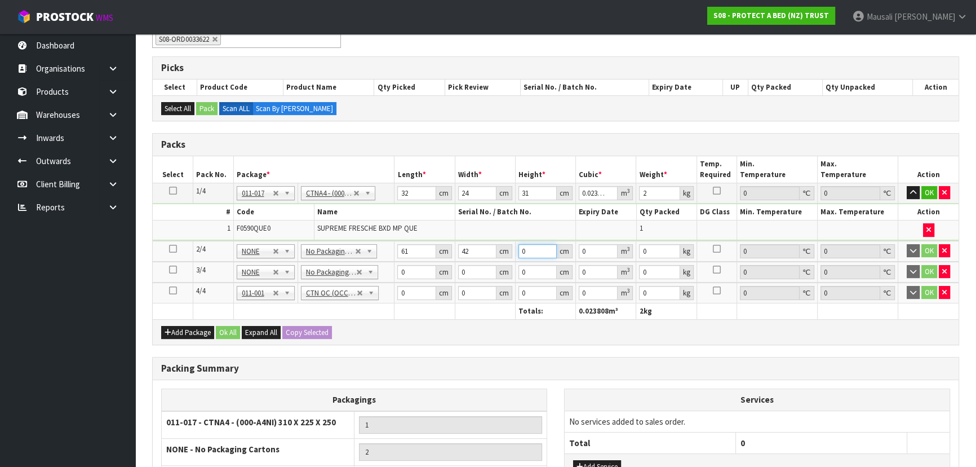
type input "3"
type input "0.007686"
type input "34"
type input "0.087108"
type input "34"
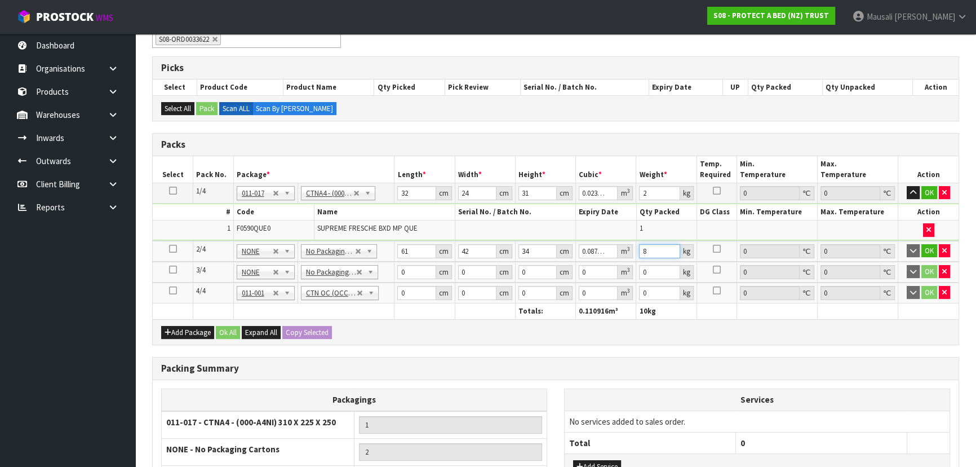
type input "8"
type input "59"
type input "40"
type input "3"
type input "0.00708"
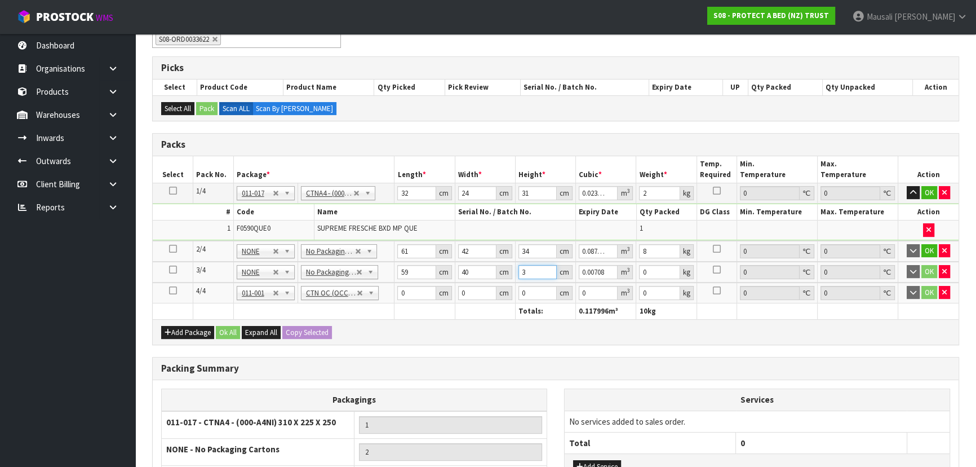
type input "32"
type input "0.07552"
type input "32"
type input "8"
type input "61"
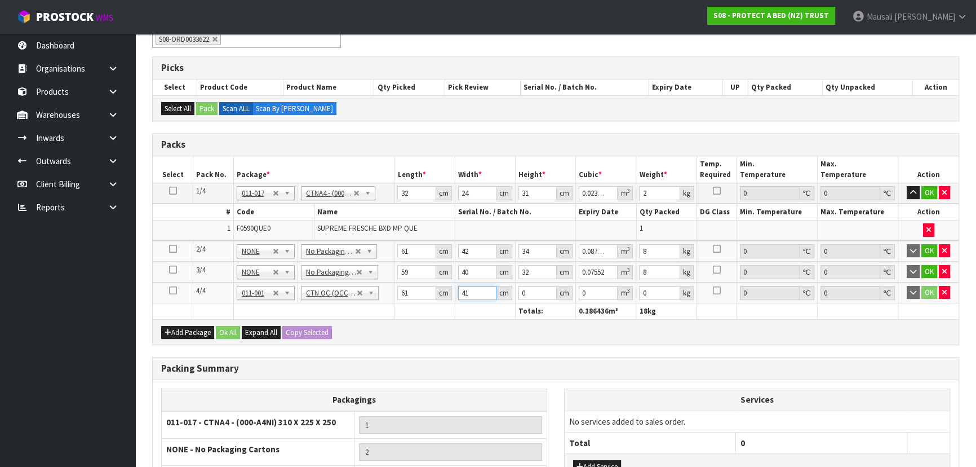
type input "41"
click at [231, 327] on button "Ok All" at bounding box center [228, 333] width 24 height 14
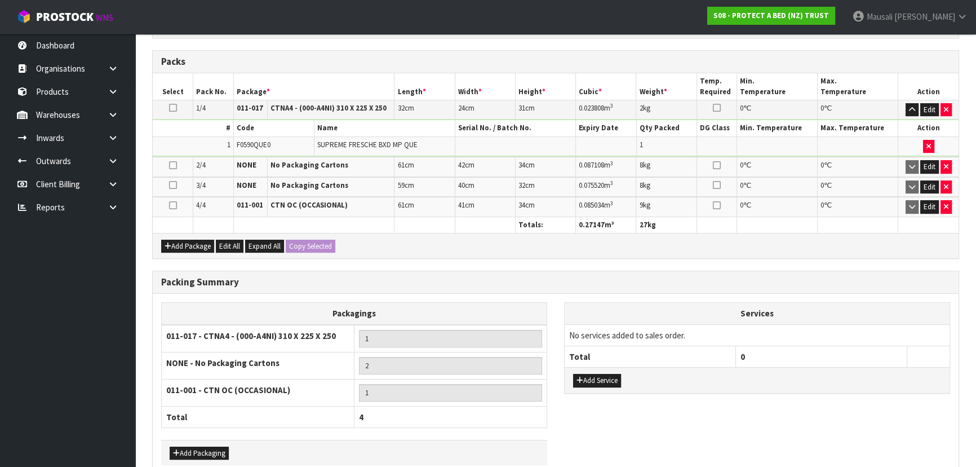
scroll to position [344, 0]
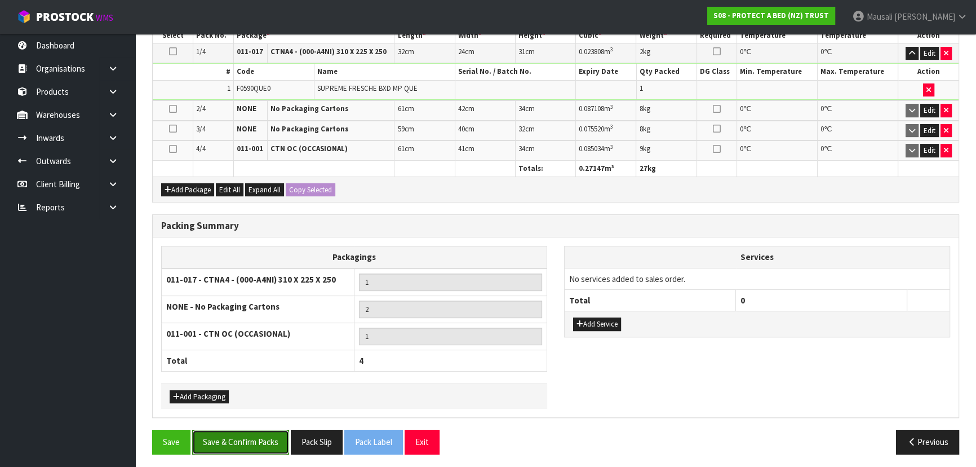
click at [240, 444] on button "Save & Confirm Packs" at bounding box center [240, 442] width 97 height 24
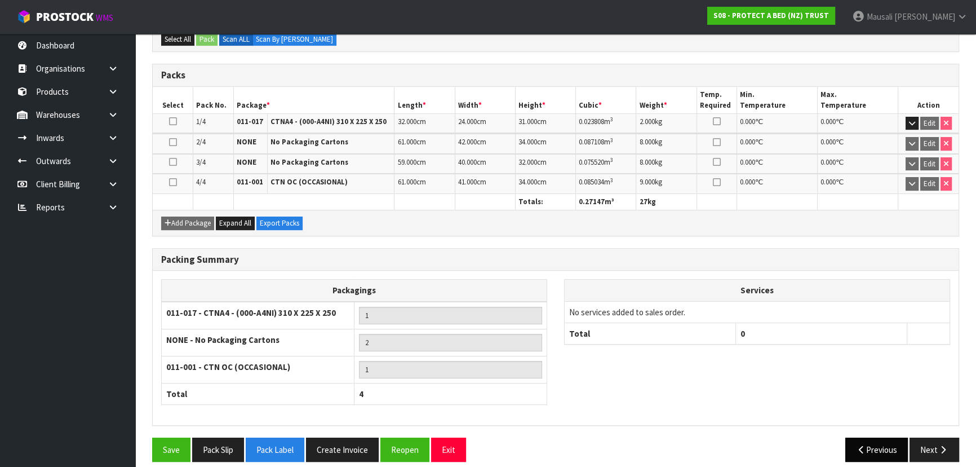
scroll to position [283, 0]
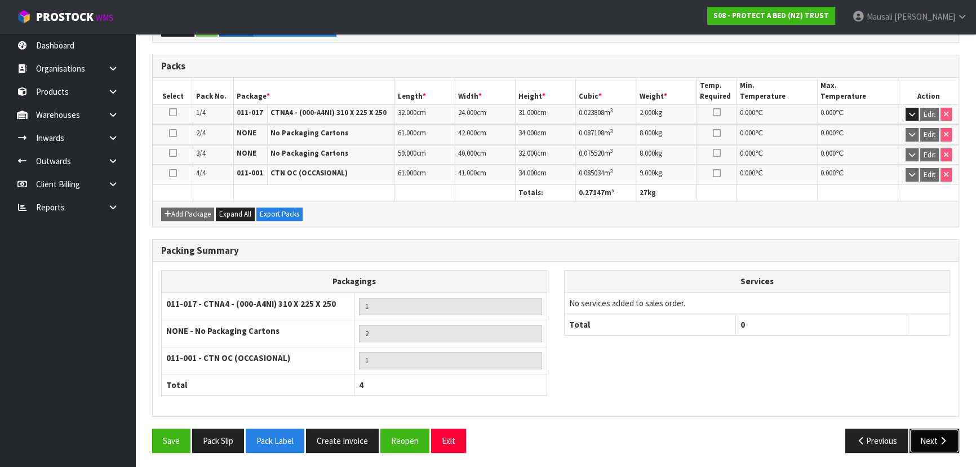
click at [929, 434] on button "Next" at bounding box center [935, 440] width 50 height 24
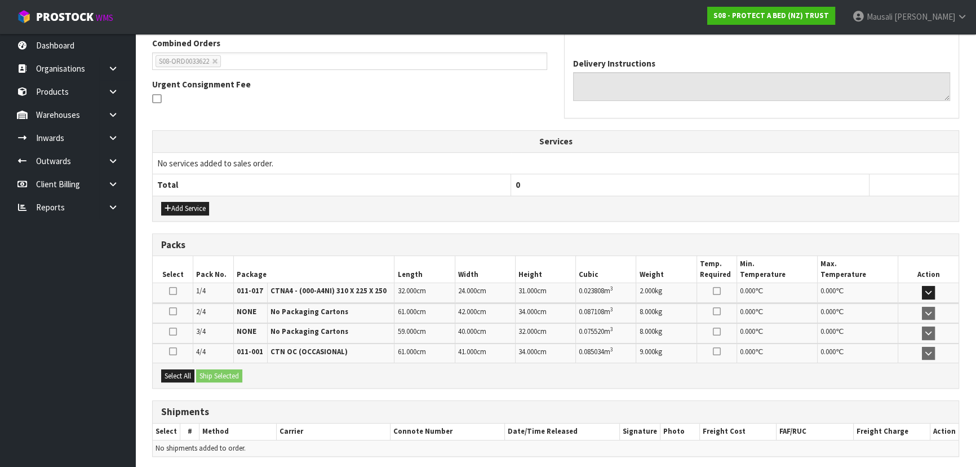
scroll to position [335, 0]
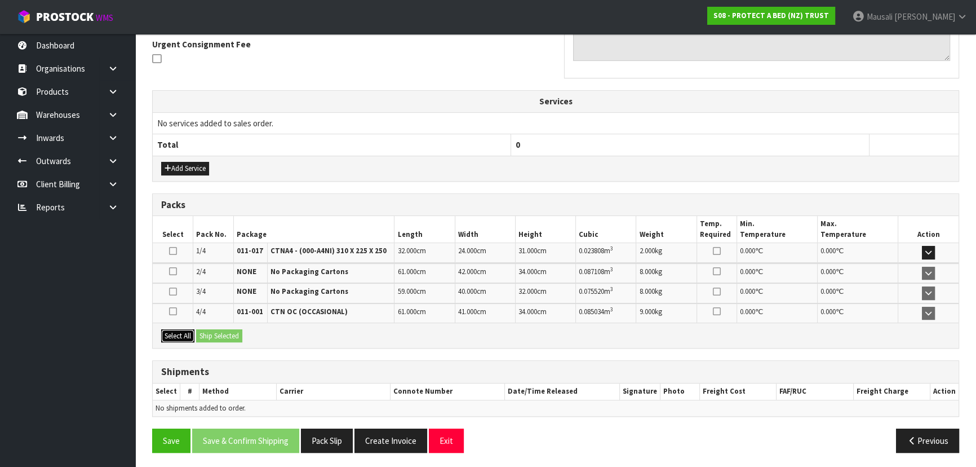
drag, startPoint x: 174, startPoint y: 334, endPoint x: 197, endPoint y: 333, distance: 23.1
click at [175, 334] on button "Select All" at bounding box center [177, 336] width 33 height 14
click at [197, 333] on button "Ship Selected" at bounding box center [219, 336] width 46 height 14
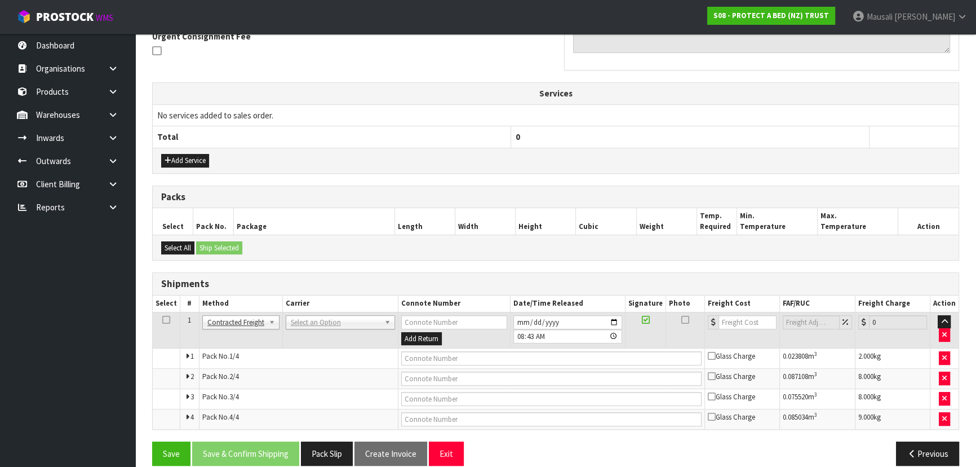
scroll to position [357, 0]
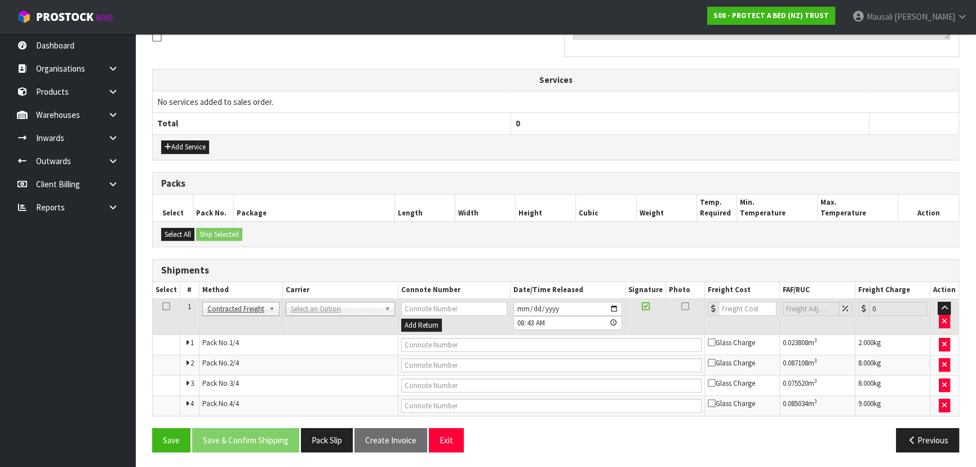
drag, startPoint x: 299, startPoint y: 305, endPoint x: 298, endPoint y: 329, distance: 23.1
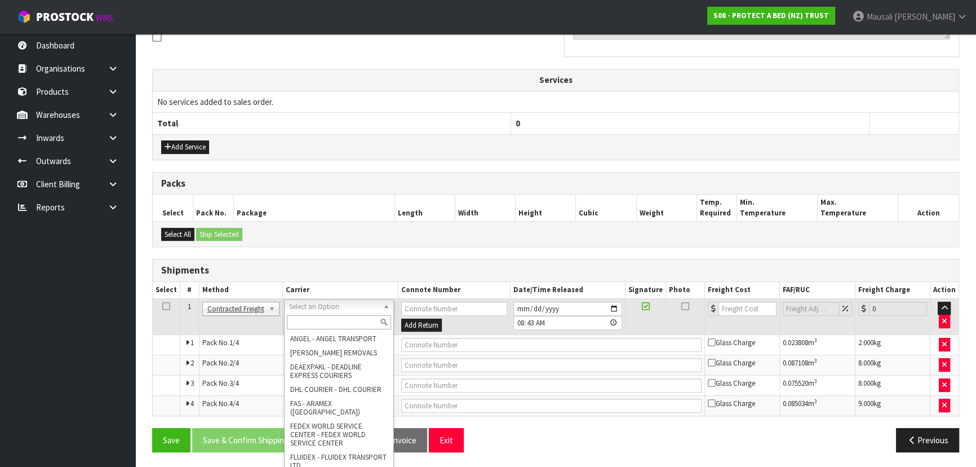
click at [294, 321] on input "text" at bounding box center [339, 322] width 104 height 14
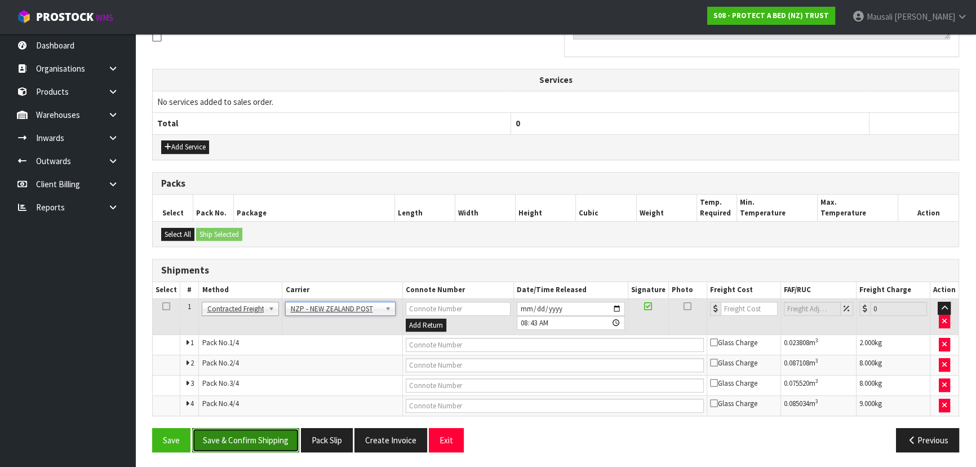
click at [262, 433] on button "Save & Confirm Shipping" at bounding box center [245, 440] width 107 height 24
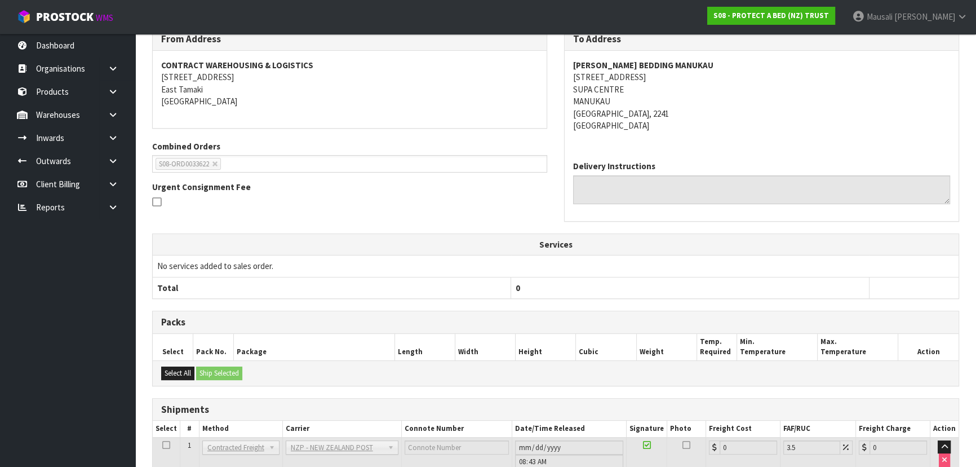
scroll to position [338, 0]
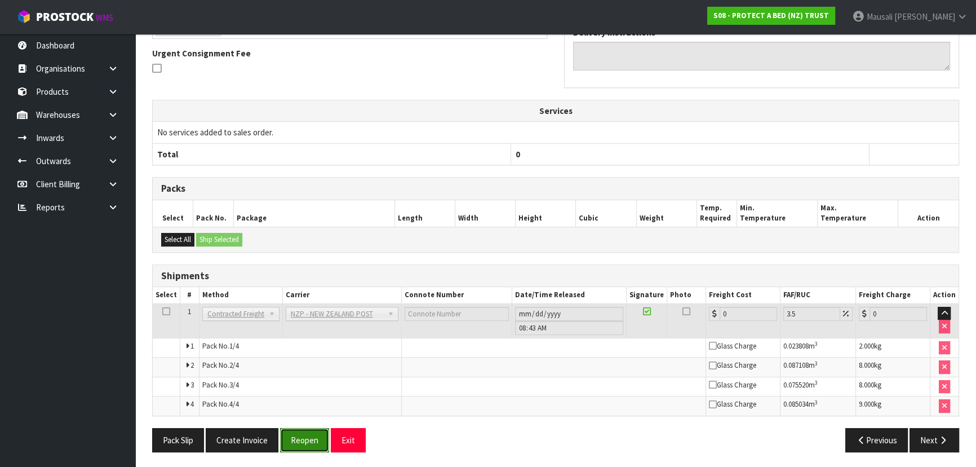
click at [293, 436] on button "Reopen" at bounding box center [304, 440] width 49 height 24
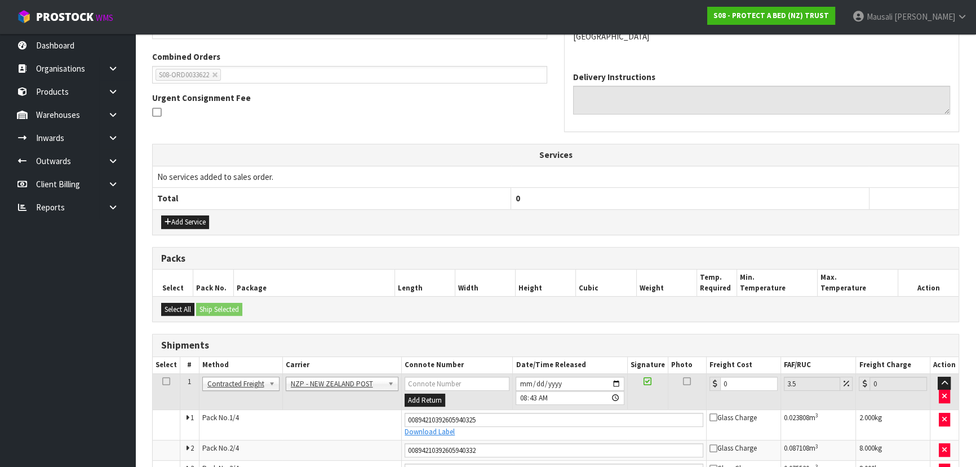
scroll to position [367, 0]
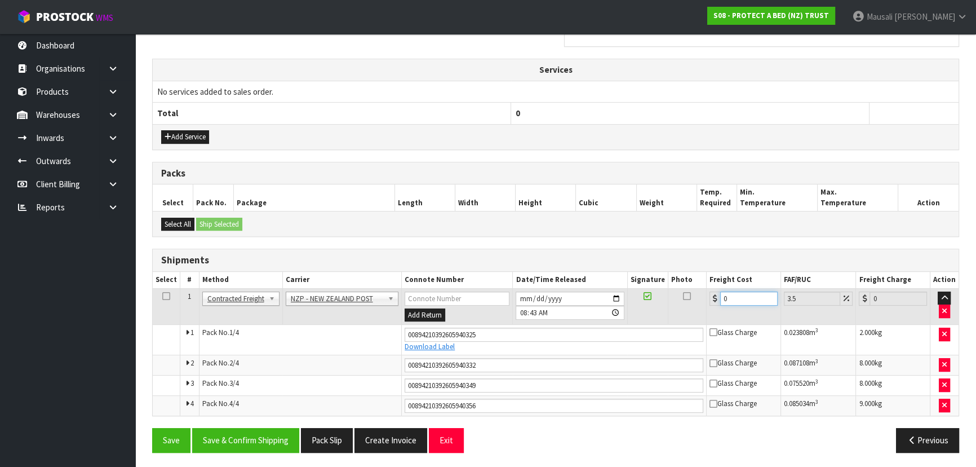
drag, startPoint x: 737, startPoint y: 296, endPoint x: 710, endPoint y: 305, distance: 29.1
click at [710, 305] on td "0" at bounding box center [744, 306] width 74 height 37
click at [277, 428] on button "Save & Confirm Shipping" at bounding box center [245, 440] width 107 height 24
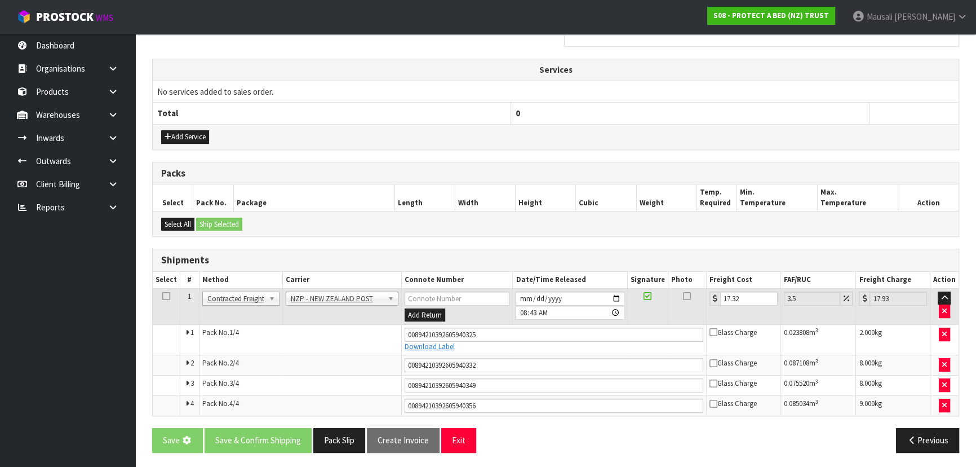
scroll to position [0, 0]
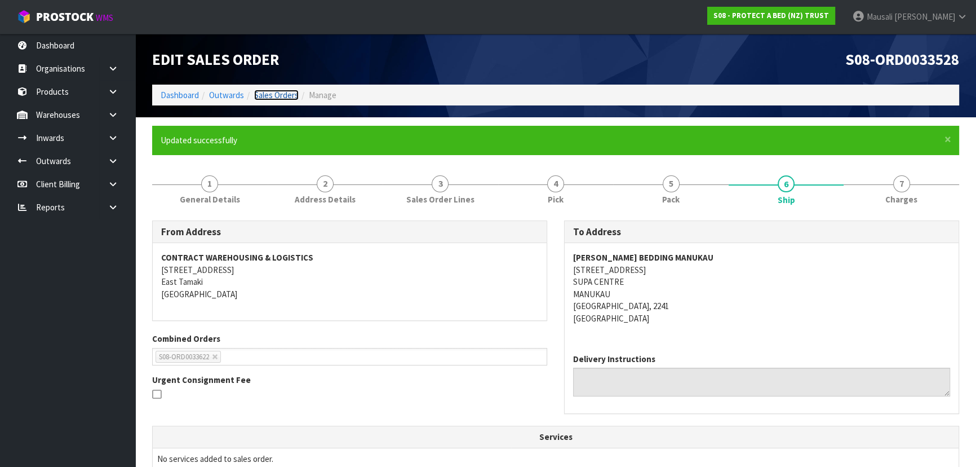
click at [270, 95] on link "Sales Orders" at bounding box center [276, 95] width 45 height 11
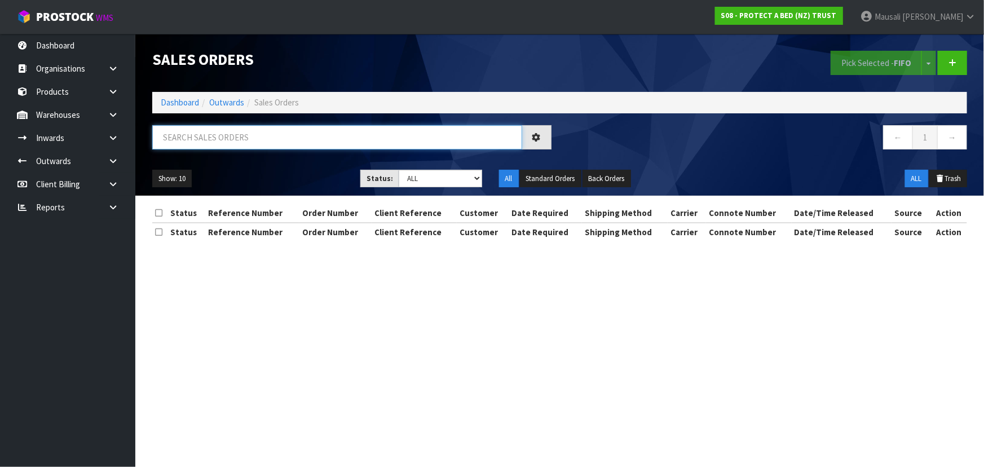
click at [197, 134] on input "text" at bounding box center [337, 137] width 370 height 24
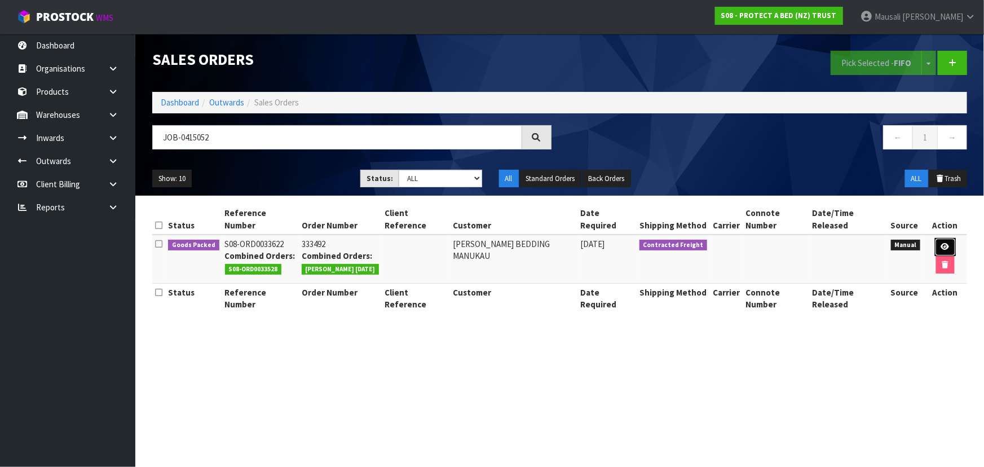
click at [941, 243] on icon at bounding box center [945, 246] width 8 height 7
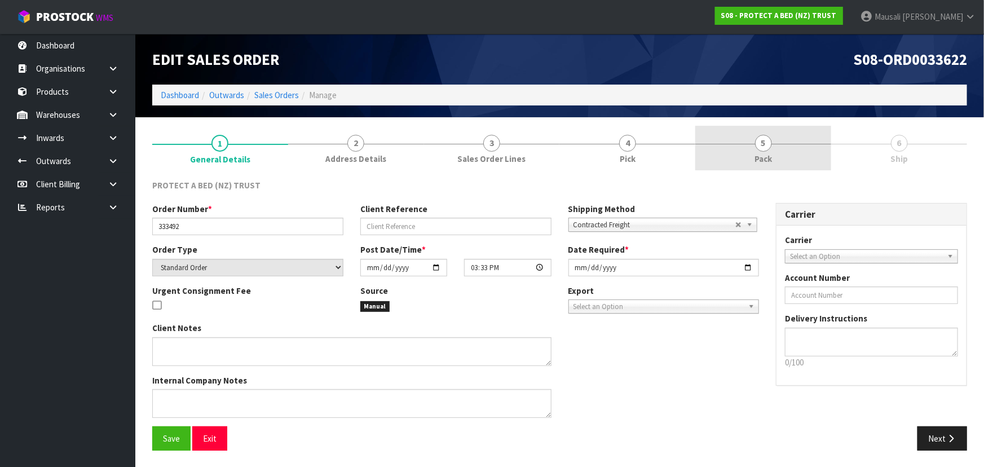
click at [754, 155] on span "Pack" at bounding box center [762, 159] width 17 height 12
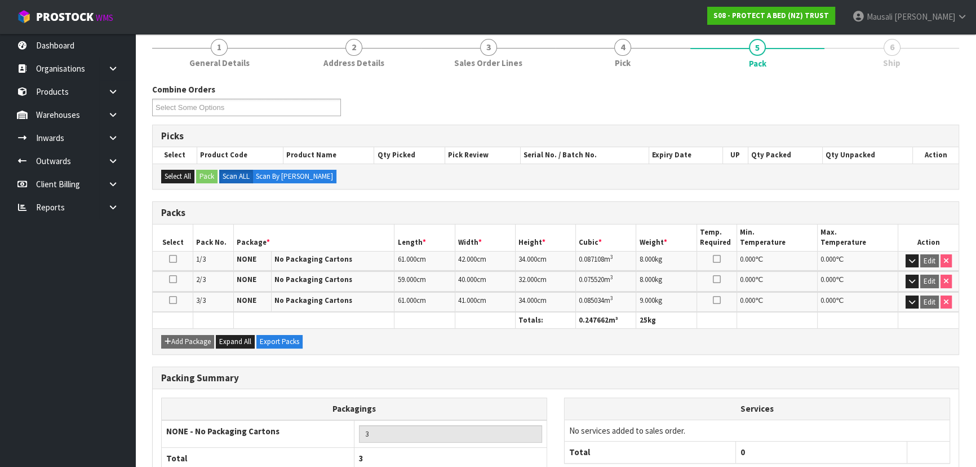
scroll to position [169, 0]
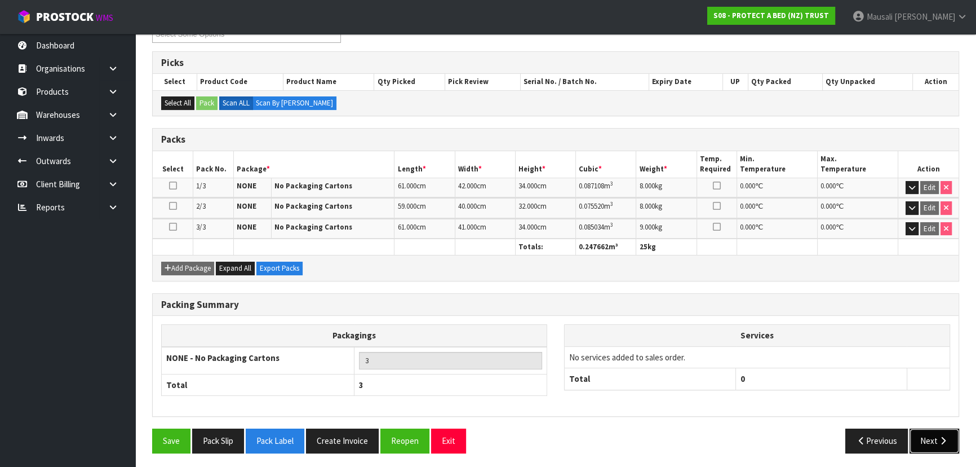
click at [926, 441] on button "Next" at bounding box center [935, 440] width 50 height 24
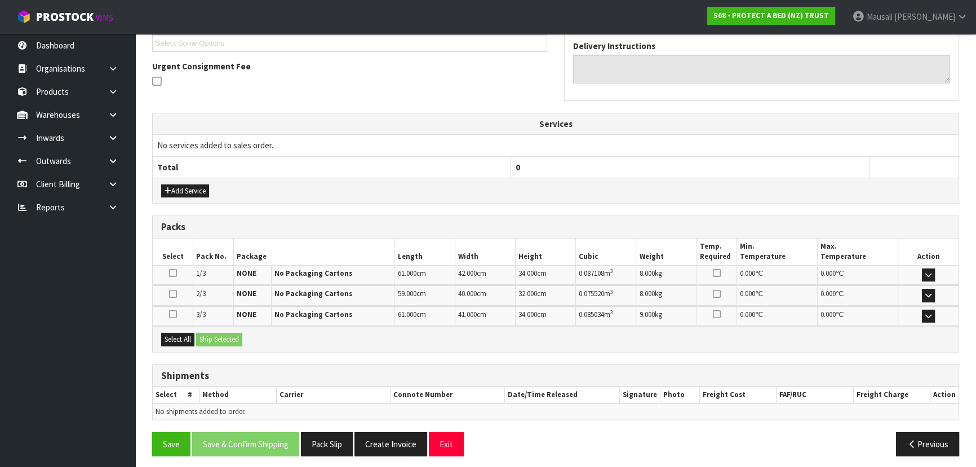
scroll to position [276, 0]
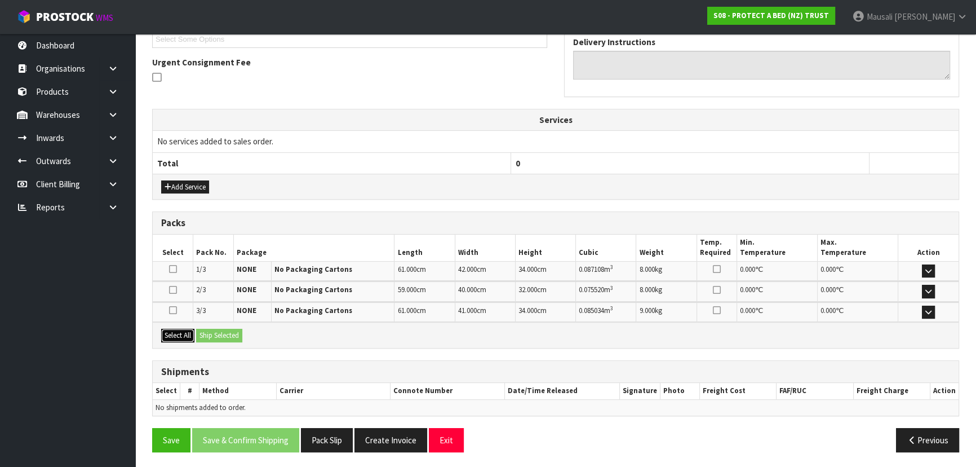
drag, startPoint x: 170, startPoint y: 332, endPoint x: 187, endPoint y: 332, distance: 16.9
click at [172, 332] on button "Select All" at bounding box center [177, 336] width 33 height 14
click at [201, 331] on button "Ship Selected" at bounding box center [219, 336] width 46 height 14
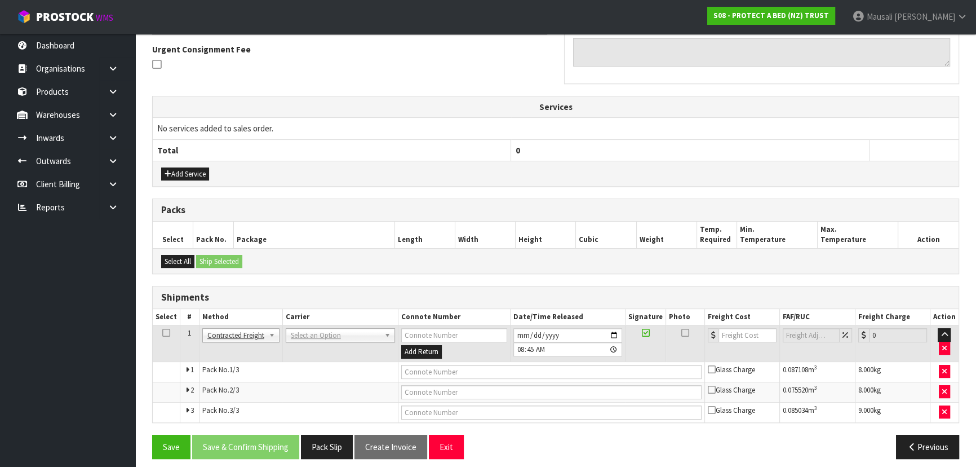
scroll to position [295, 0]
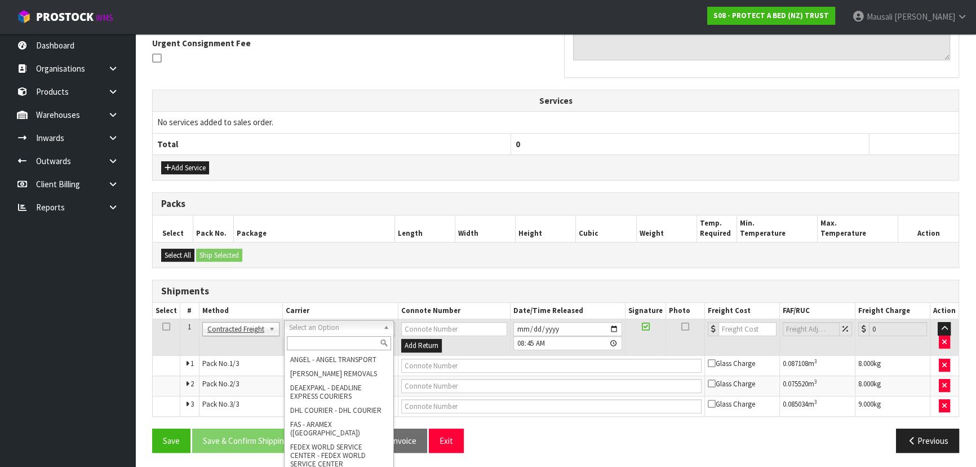
click at [317, 344] on input "text" at bounding box center [339, 343] width 104 height 14
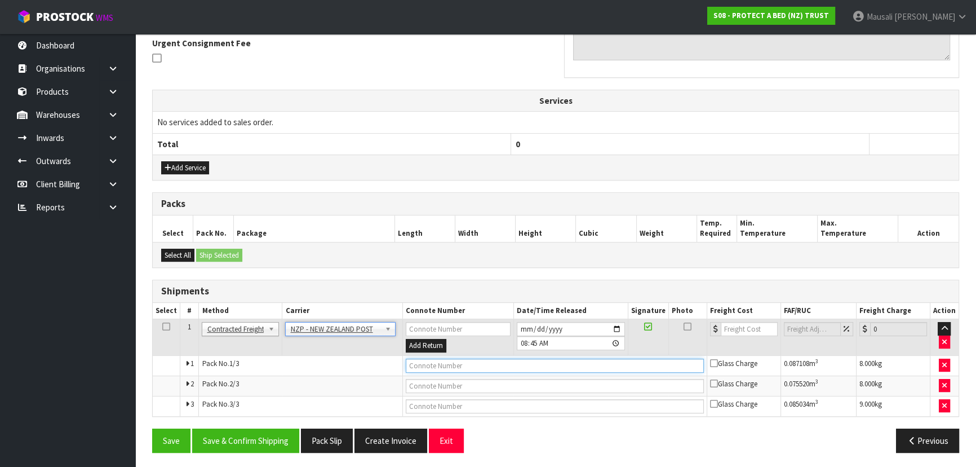
click at [449, 365] on input "text" at bounding box center [555, 365] width 298 height 14
click at [152, 428] on button "Save" at bounding box center [171, 440] width 38 height 24
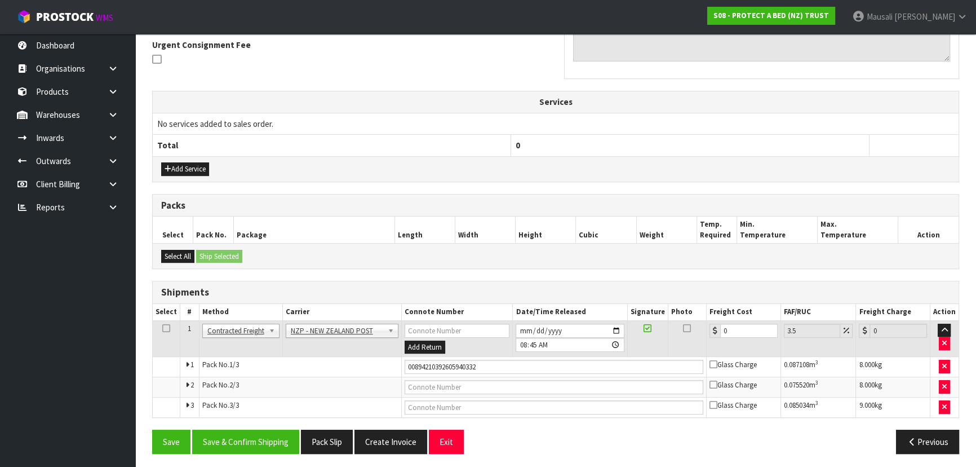
scroll to position [336, 0]
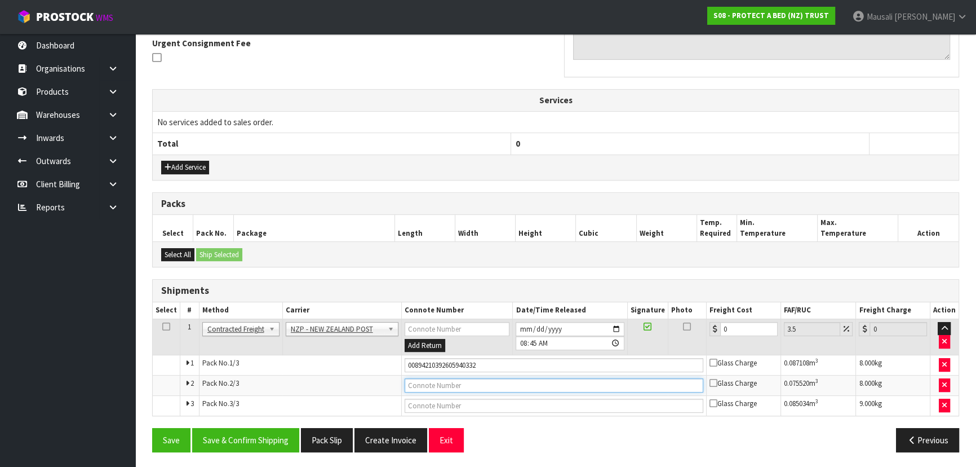
click at [448, 380] on input "text" at bounding box center [554, 385] width 299 height 14
click at [152, 428] on button "Save" at bounding box center [171, 440] width 38 height 24
click at [469, 406] on input "text" at bounding box center [554, 406] width 299 height 14
click at [152, 428] on button "Save" at bounding box center [171, 440] width 38 height 24
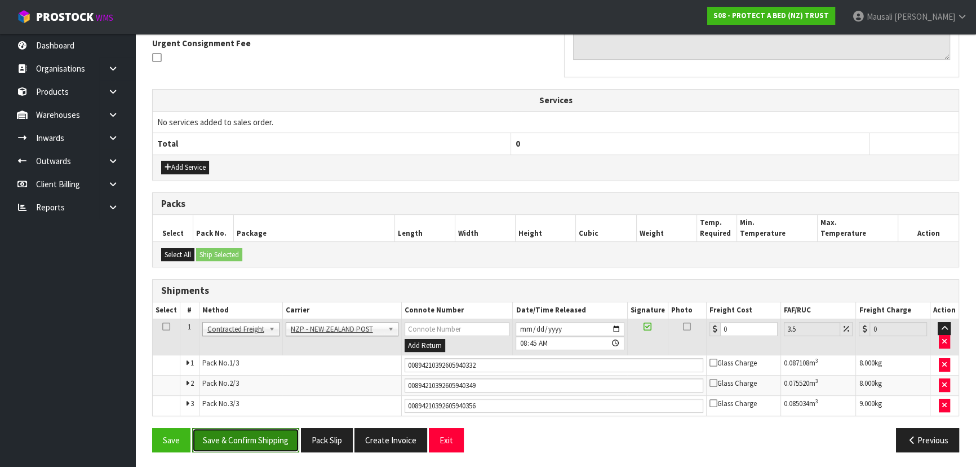
click at [253, 436] on button "Save & Confirm Shipping" at bounding box center [245, 440] width 107 height 24
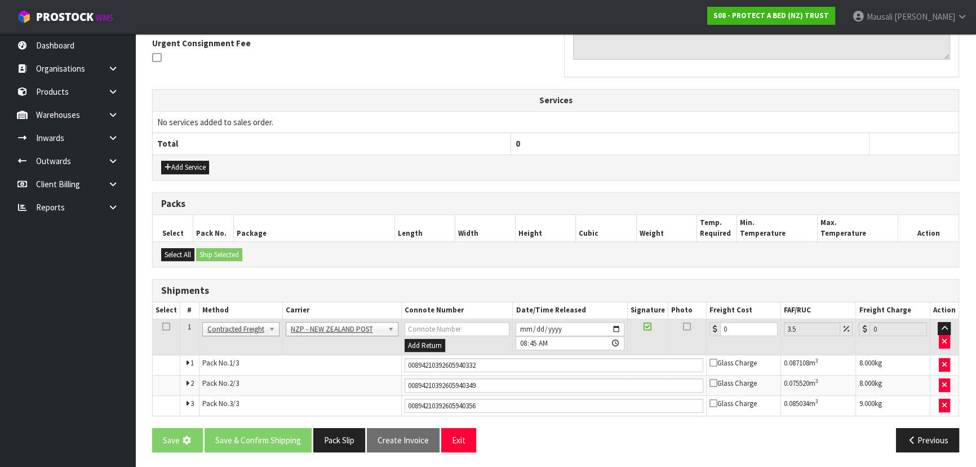
scroll to position [0, 0]
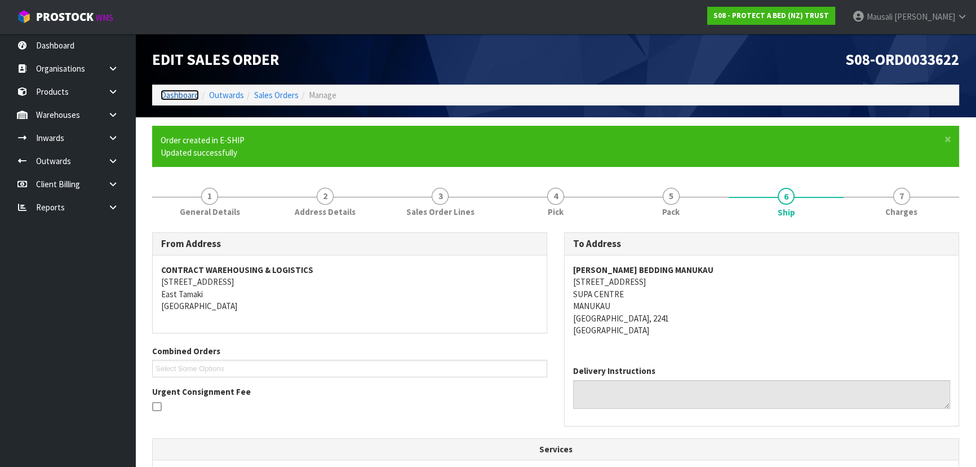
click at [180, 94] on link "Dashboard" at bounding box center [180, 95] width 38 height 11
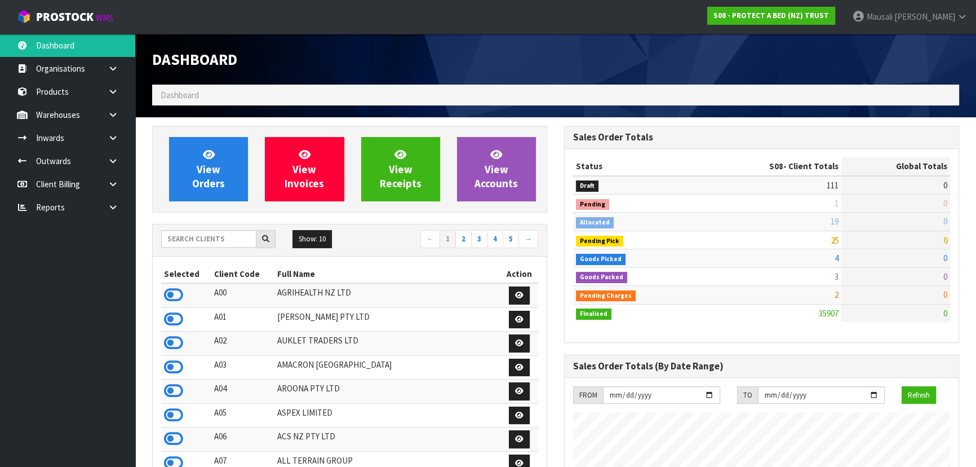
scroll to position [852, 411]
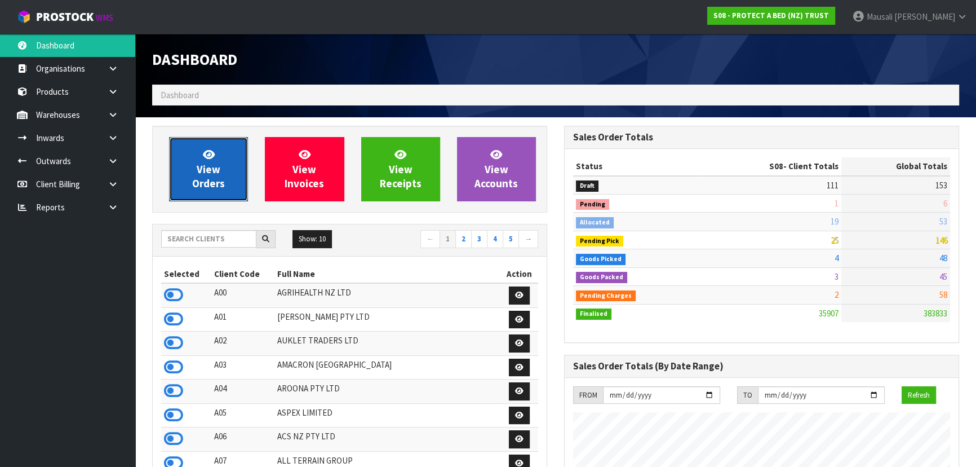
click at [219, 159] on link "View Orders" at bounding box center [208, 169] width 79 height 64
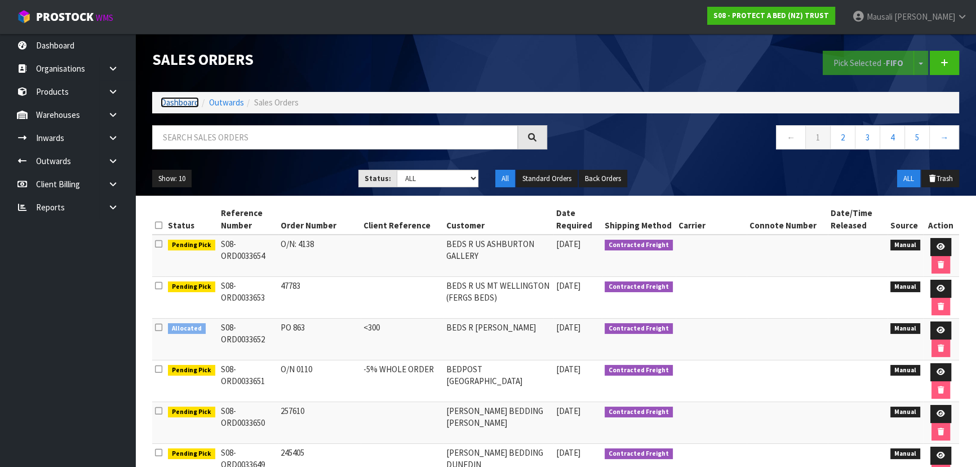
click at [180, 101] on link "Dashboard" at bounding box center [180, 102] width 38 height 11
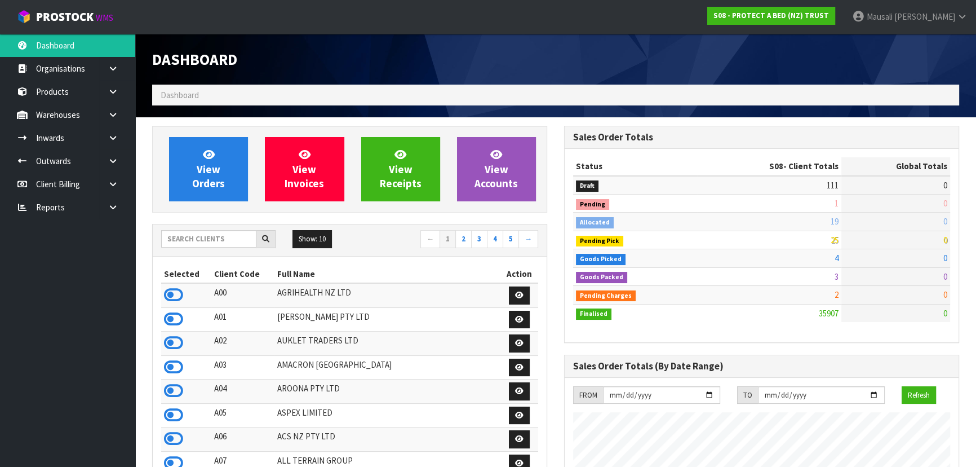
scroll to position [852, 411]
click at [187, 243] on input "text" at bounding box center [208, 238] width 95 height 17
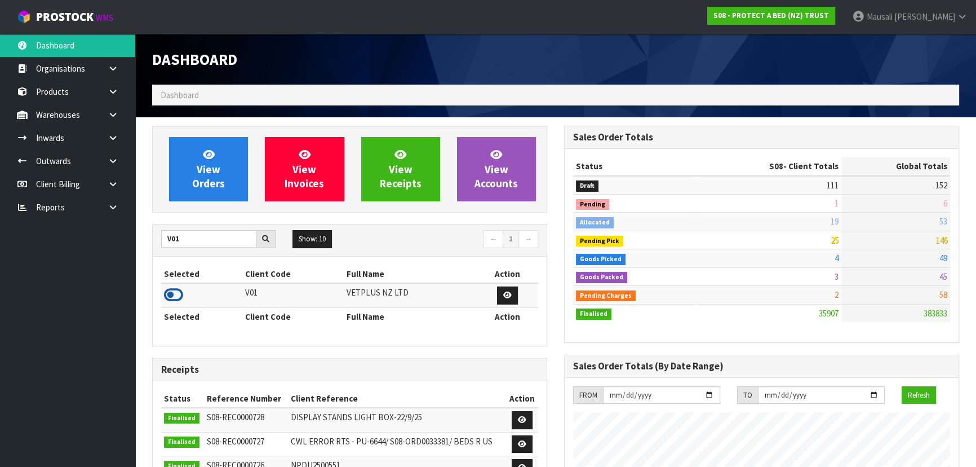
click at [175, 295] on icon at bounding box center [173, 294] width 19 height 17
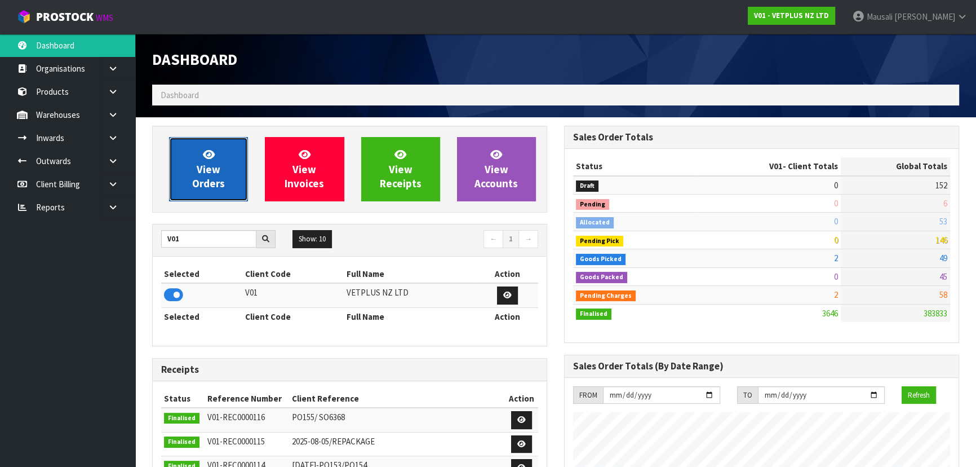
click at [206, 165] on span "View Orders" at bounding box center [208, 169] width 33 height 42
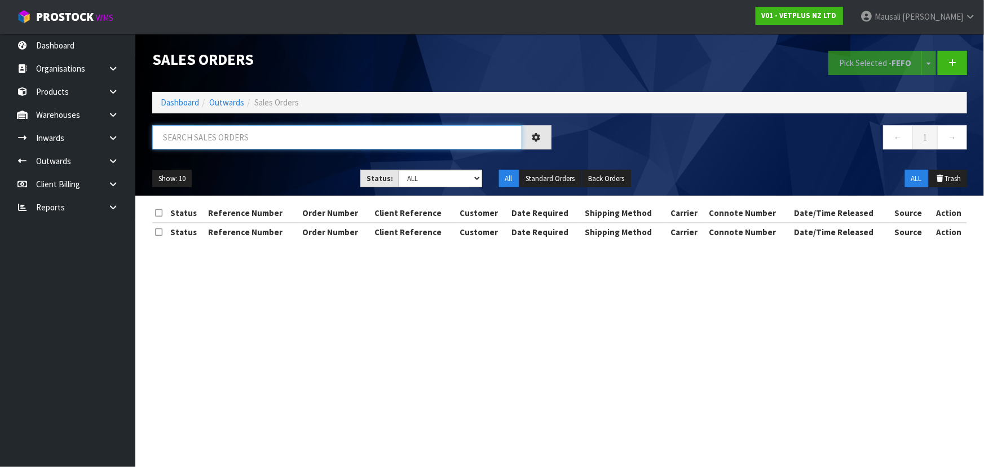
click at [186, 141] on input "text" at bounding box center [337, 137] width 370 height 24
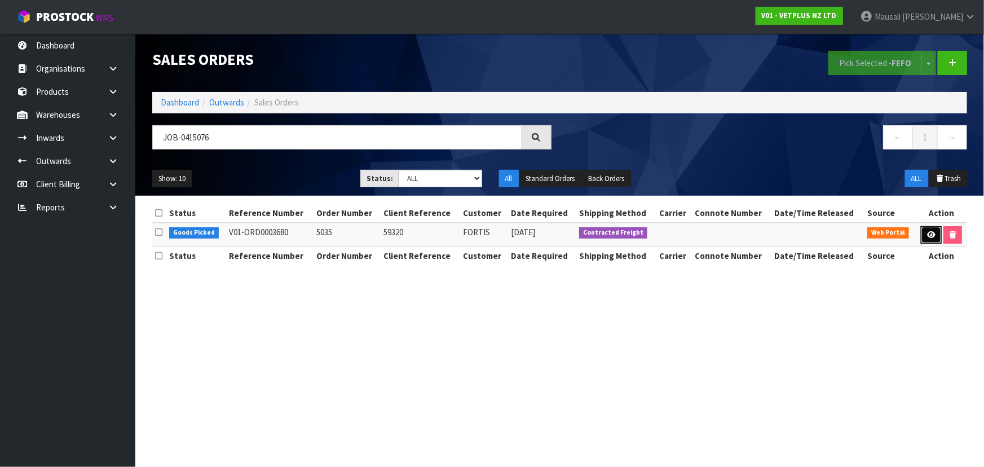
click at [927, 231] on icon at bounding box center [931, 234] width 8 height 7
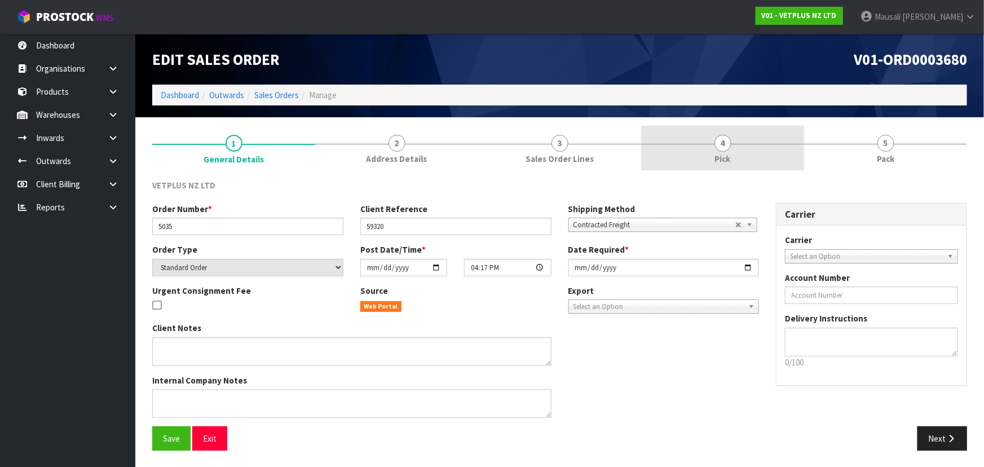
click at [706, 141] on link "4 Pick" at bounding box center [722, 148] width 163 height 45
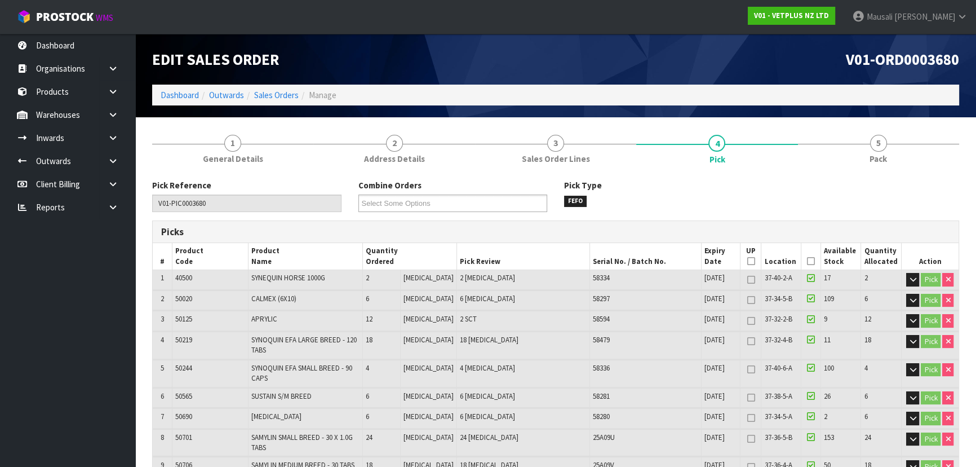
click at [807, 261] on icon at bounding box center [811, 261] width 8 height 1
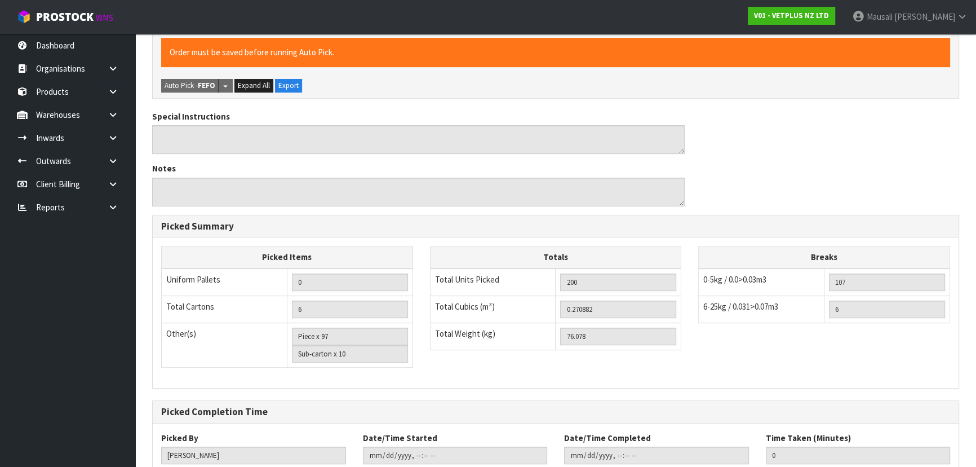
scroll to position [659, 0]
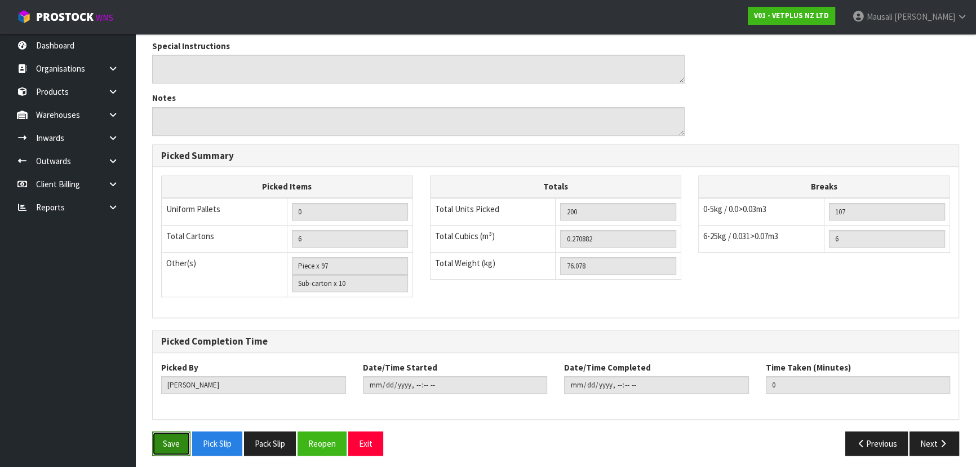
click at [163, 435] on button "Save" at bounding box center [171, 443] width 38 height 24
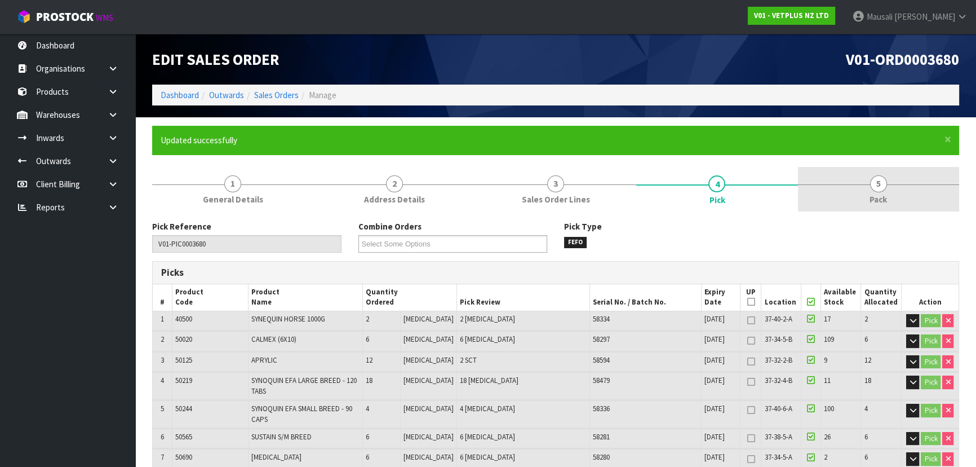
click at [882, 184] on span "5" at bounding box center [878, 183] width 17 height 17
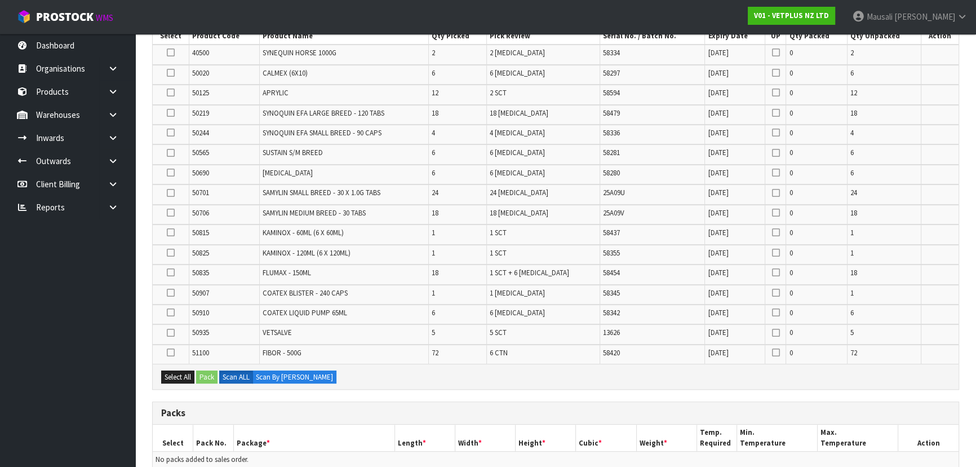
scroll to position [461, 0]
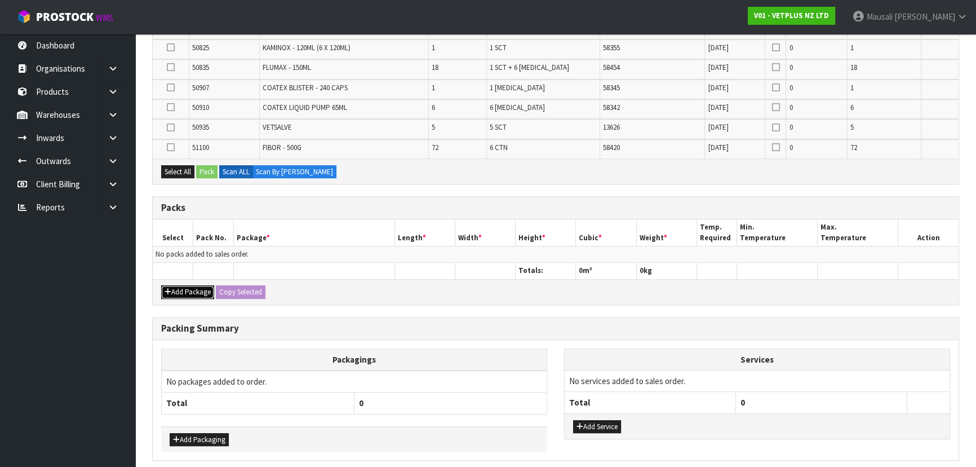
click at [192, 288] on button "Add Package" at bounding box center [187, 292] width 53 height 14
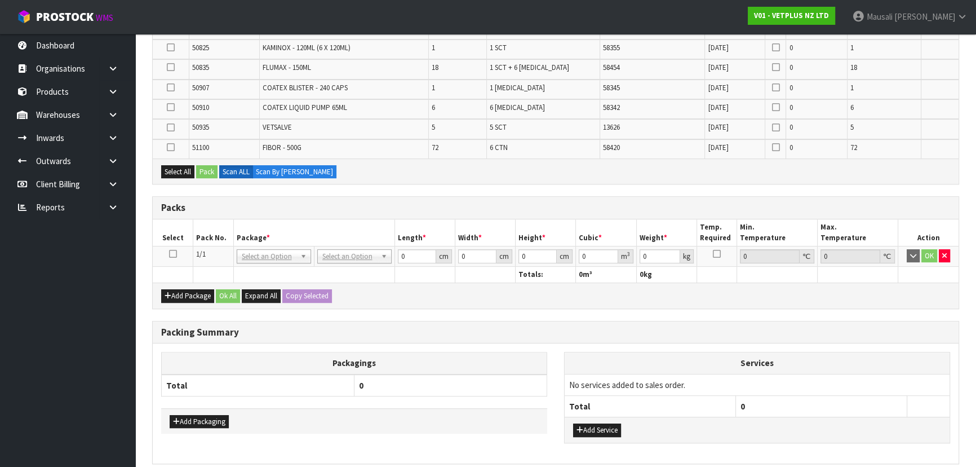
click at [172, 254] on icon at bounding box center [173, 254] width 8 height 1
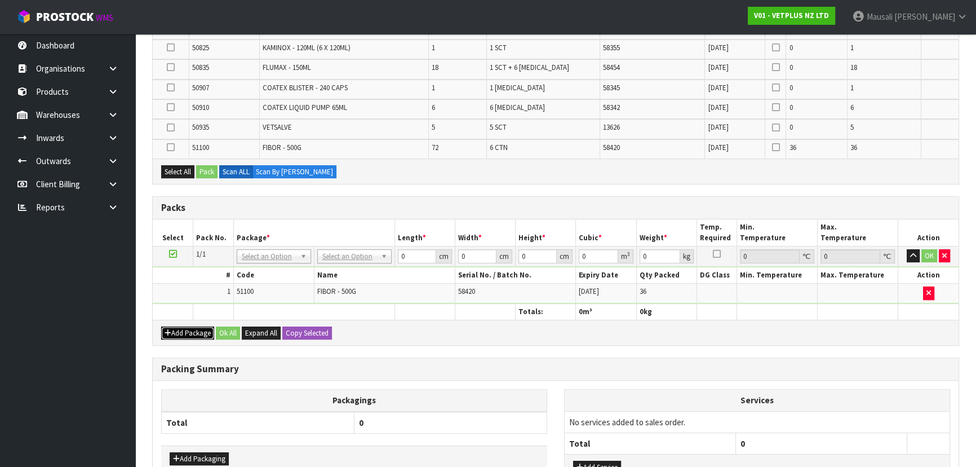
click at [183, 331] on button "Add Package" at bounding box center [187, 333] width 53 height 14
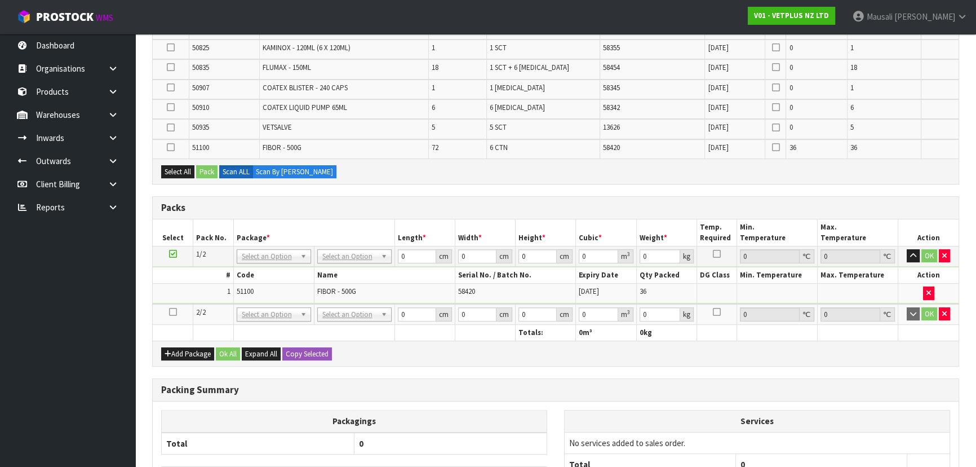
click at [172, 312] on icon at bounding box center [173, 312] width 8 height 1
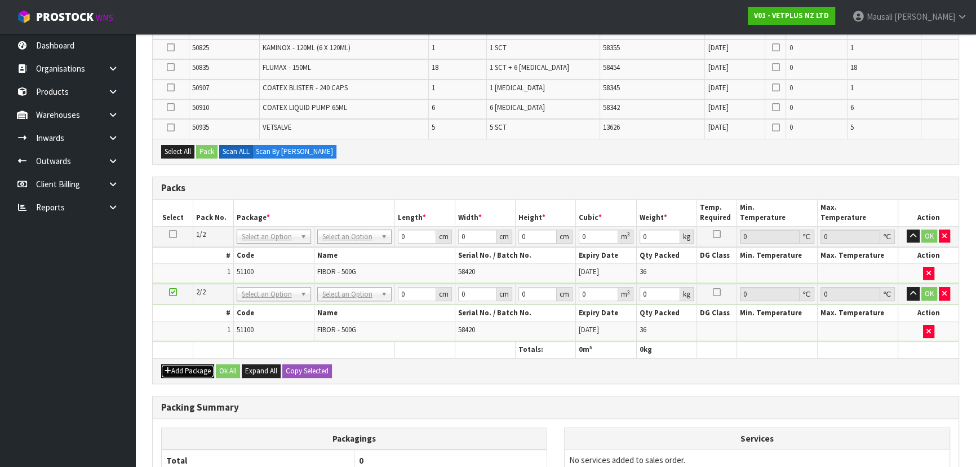
click at [185, 364] on button "Add Package" at bounding box center [187, 371] width 53 height 14
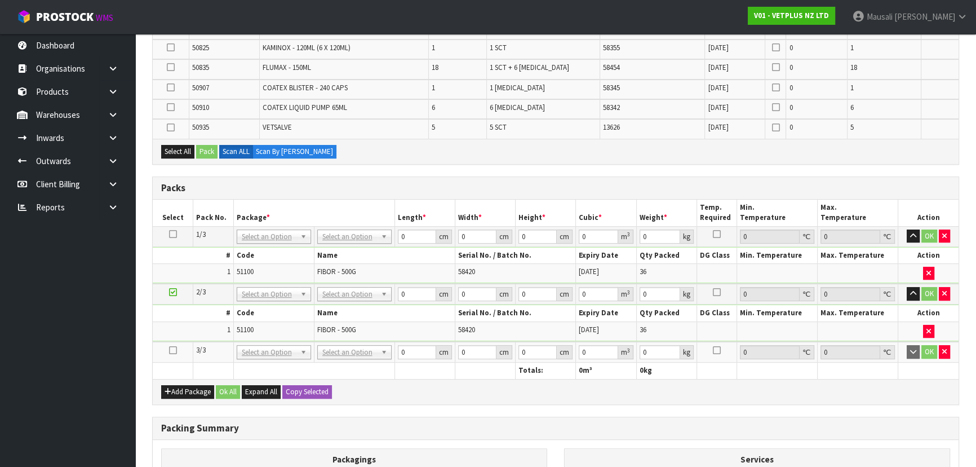
click at [169, 350] on icon at bounding box center [173, 350] width 8 height 1
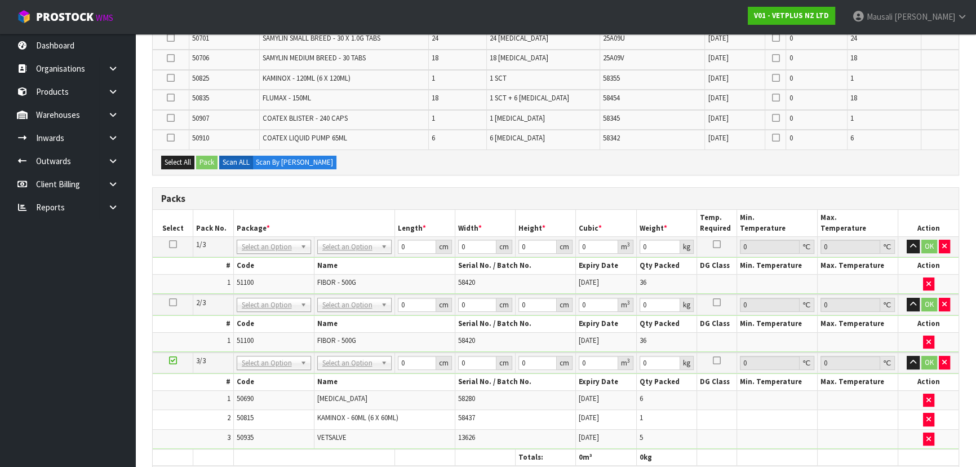
scroll to position [390, 0]
click at [284, 160] on label "Scan By [PERSON_NAME]" at bounding box center [295, 163] width 84 height 14
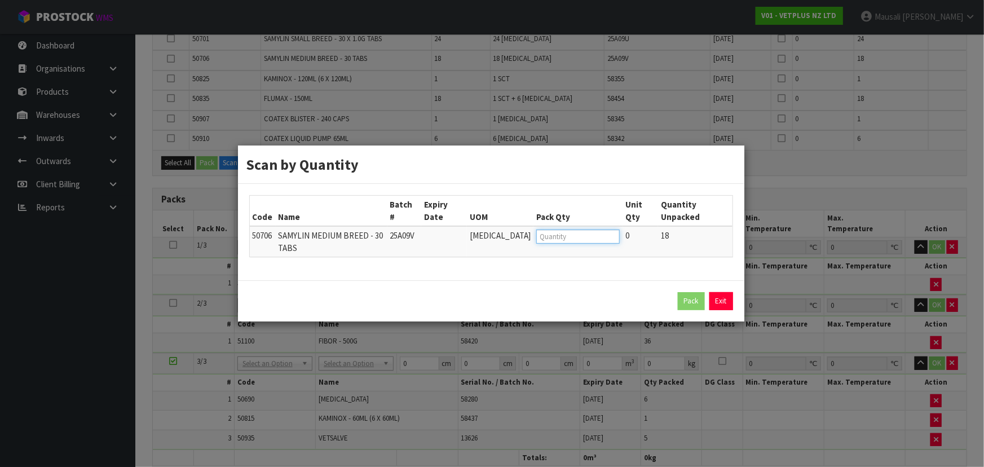
click at [536, 234] on input "number" at bounding box center [577, 236] width 83 height 14
click at [693, 292] on button "Pack" at bounding box center [691, 301] width 27 height 18
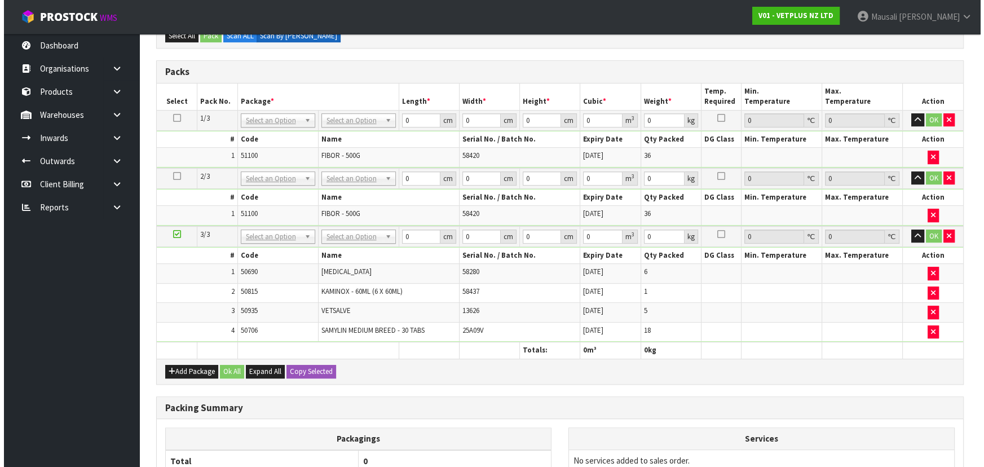
scroll to position [595, 0]
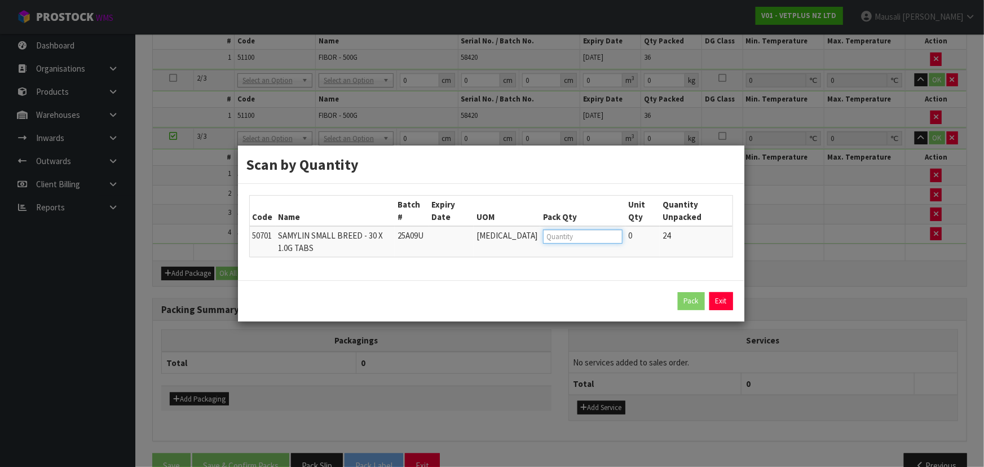
click at [543, 236] on input "number" at bounding box center [582, 236] width 79 height 14
click at [688, 304] on button "Pack" at bounding box center [691, 301] width 27 height 18
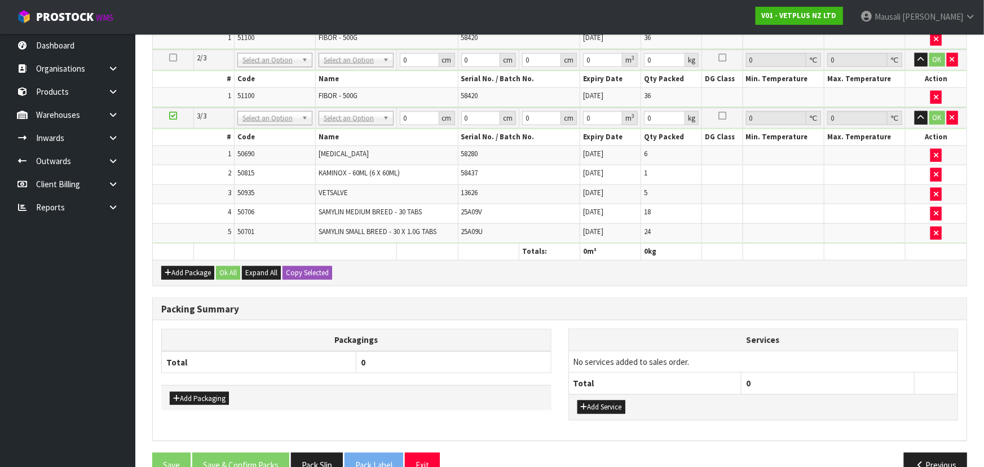
scroll to position [575, 0]
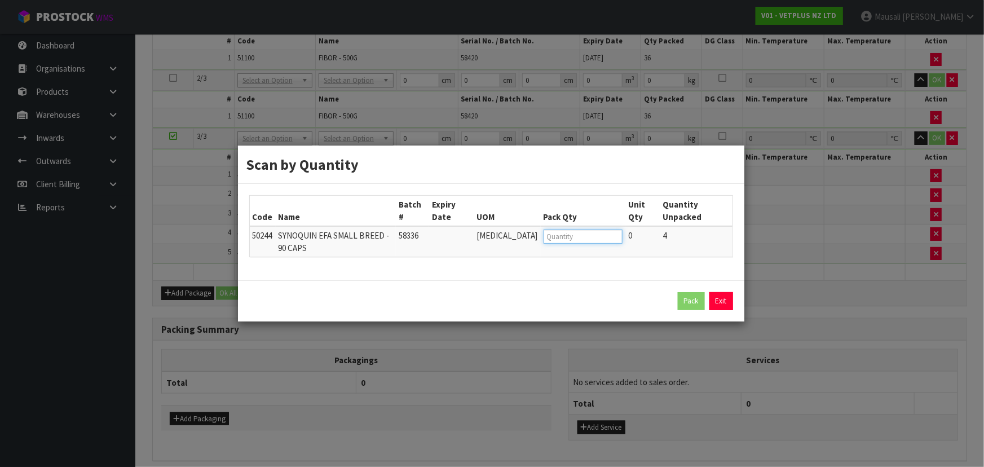
click at [543, 233] on input "number" at bounding box center [582, 236] width 79 height 14
click button "Pack" at bounding box center [691, 301] width 27 height 18
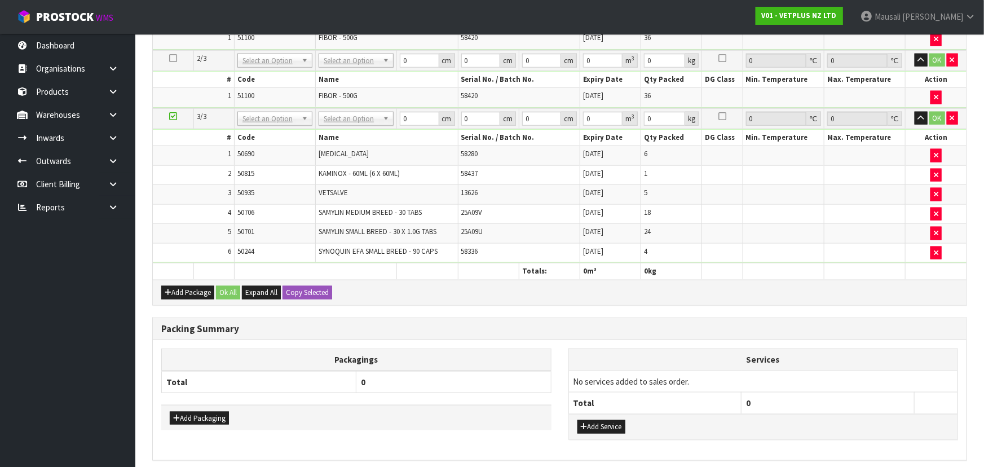
scroll to position [555, 0]
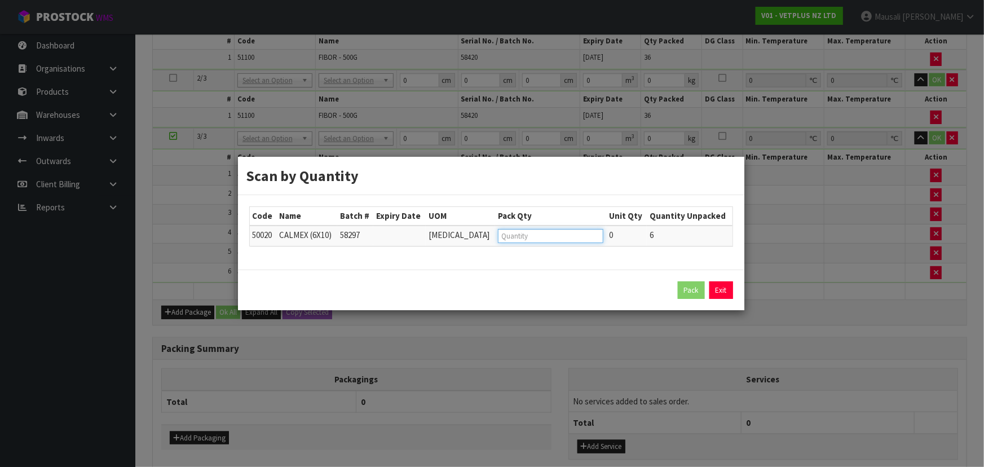
click at [502, 236] on input "number" at bounding box center [550, 236] width 105 height 14
click button "Pack" at bounding box center [691, 290] width 27 height 18
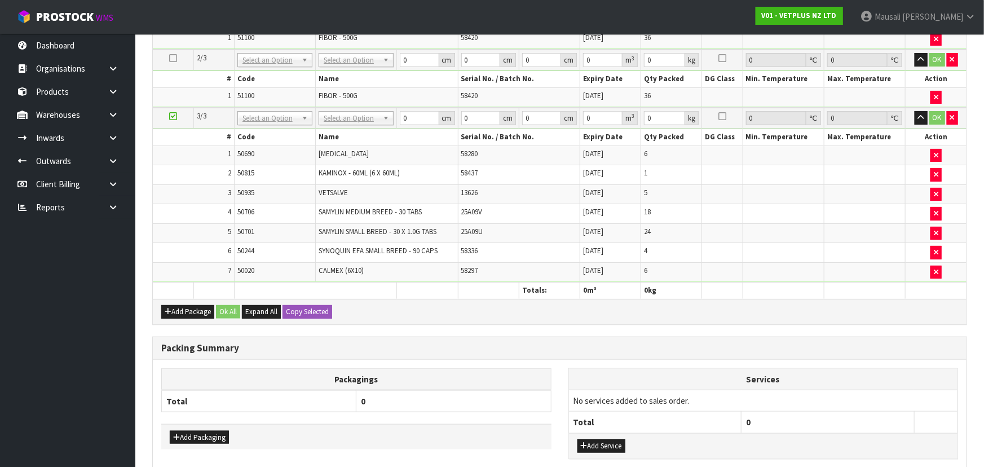
scroll to position [535, 0]
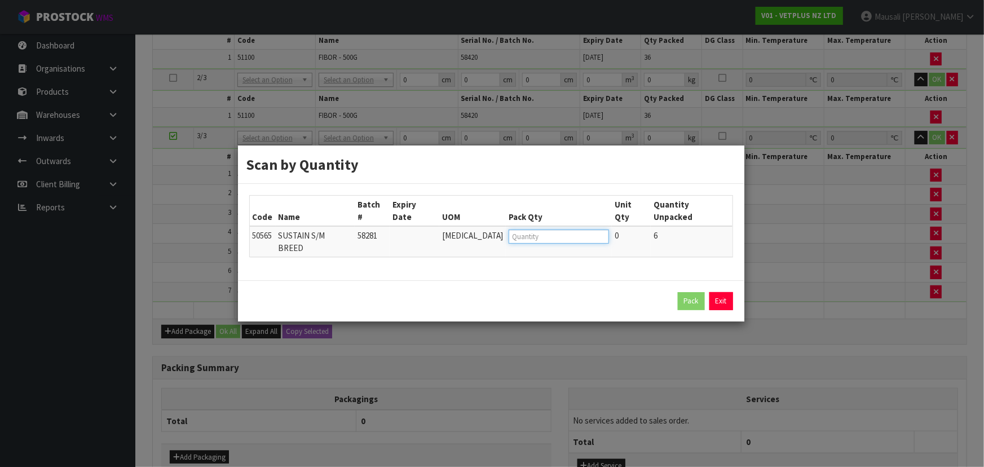
drag, startPoint x: 519, startPoint y: 234, endPoint x: 499, endPoint y: 238, distance: 20.1
click at [508, 238] on input "number" at bounding box center [558, 236] width 100 height 14
click button "Pack" at bounding box center [691, 301] width 27 height 18
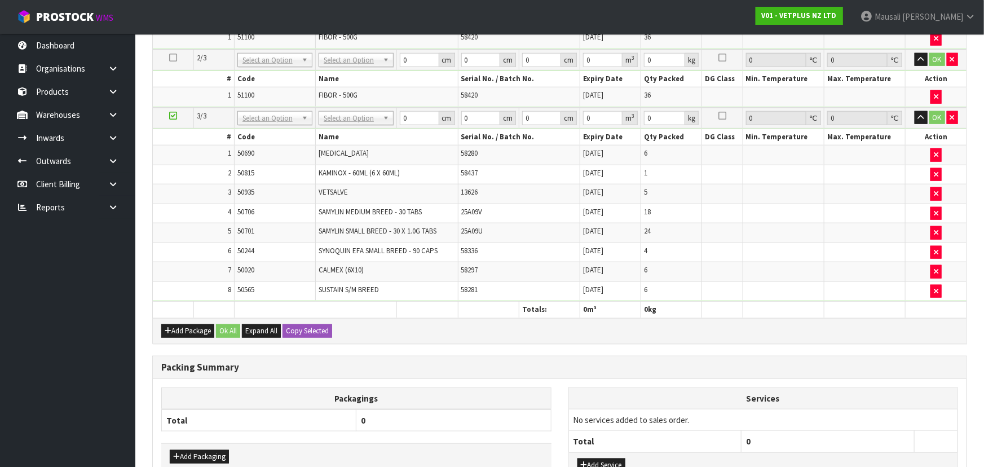
scroll to position [515, 0]
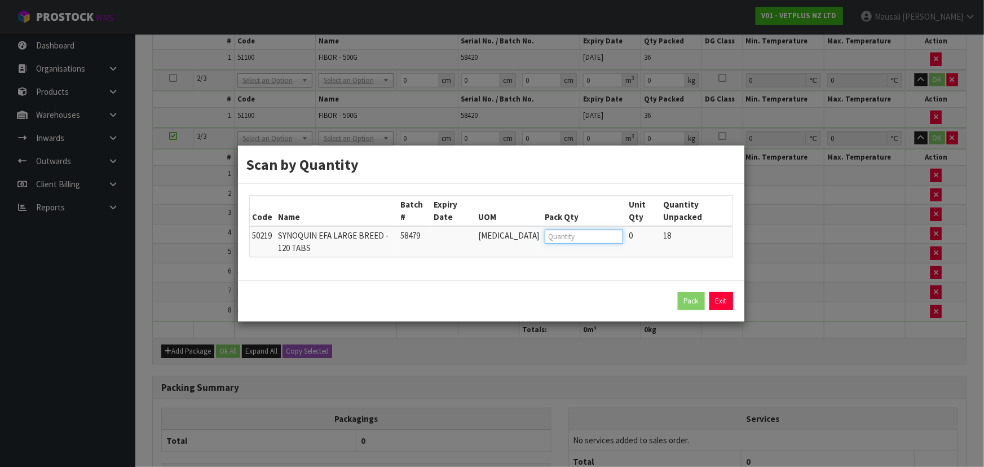
click at [544, 241] on input "number" at bounding box center [583, 236] width 78 height 14
click at [687, 302] on button "Pack" at bounding box center [691, 301] width 27 height 18
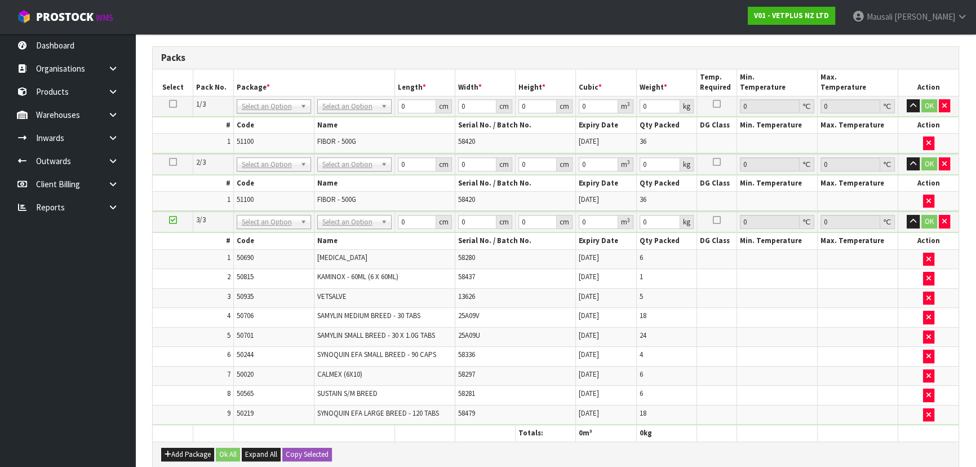
scroll to position [461, 0]
